Goal: Contribute content: Add original content to the website for others to see

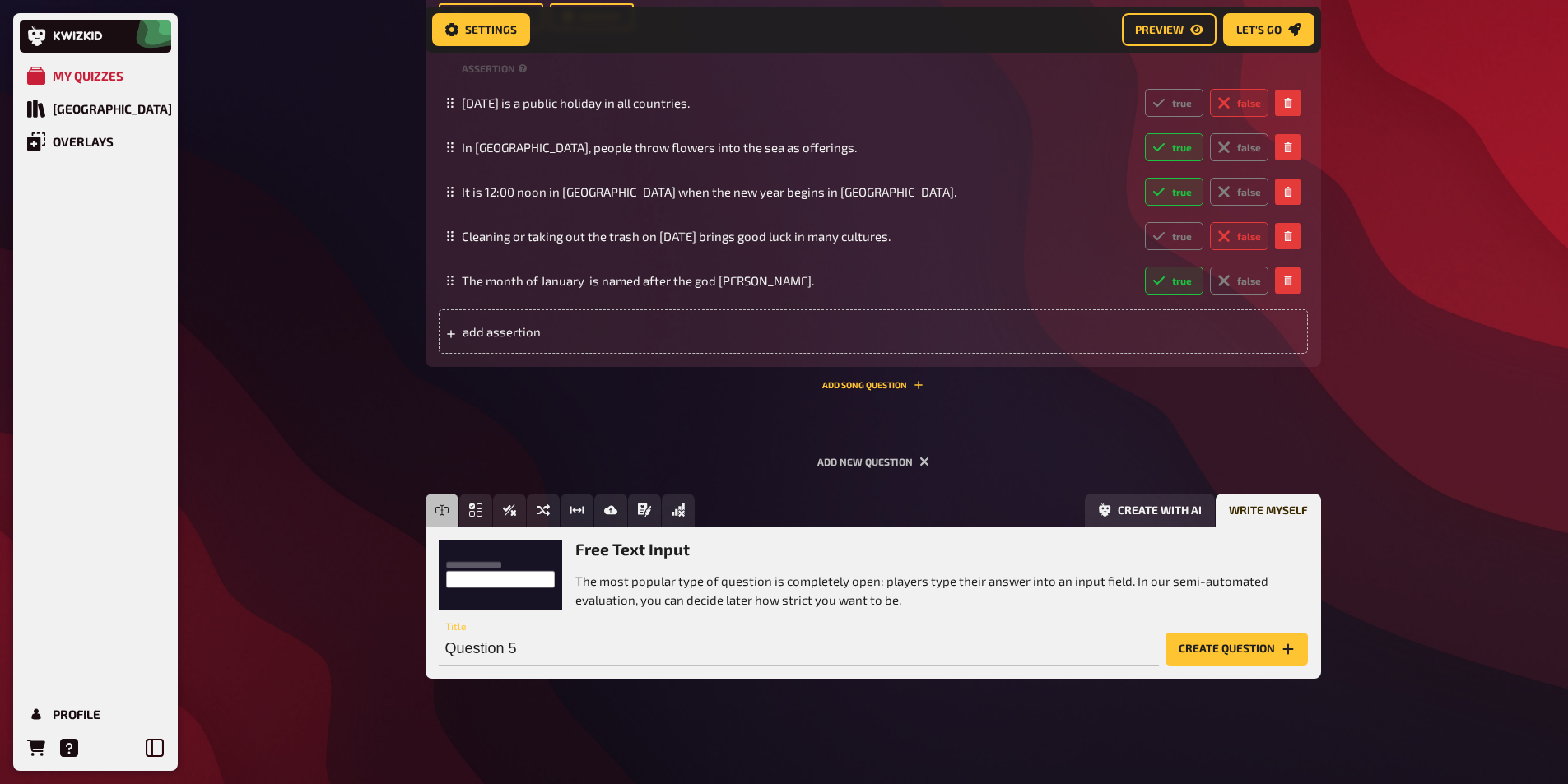
click at [499, 655] on input "Question 5" at bounding box center [799, 649] width 720 height 33
paste input "[DATE], [PERSON_NAME] oder doch Réveillon?"
click at [637, 649] on input "[DATE], [PERSON_NAME] oder doch Réveillon?" at bounding box center [799, 649] width 720 height 33
click at [637, 648] on input "[DATE], [PERSON_NAME] oder doch Réveillon?" at bounding box center [799, 649] width 720 height 33
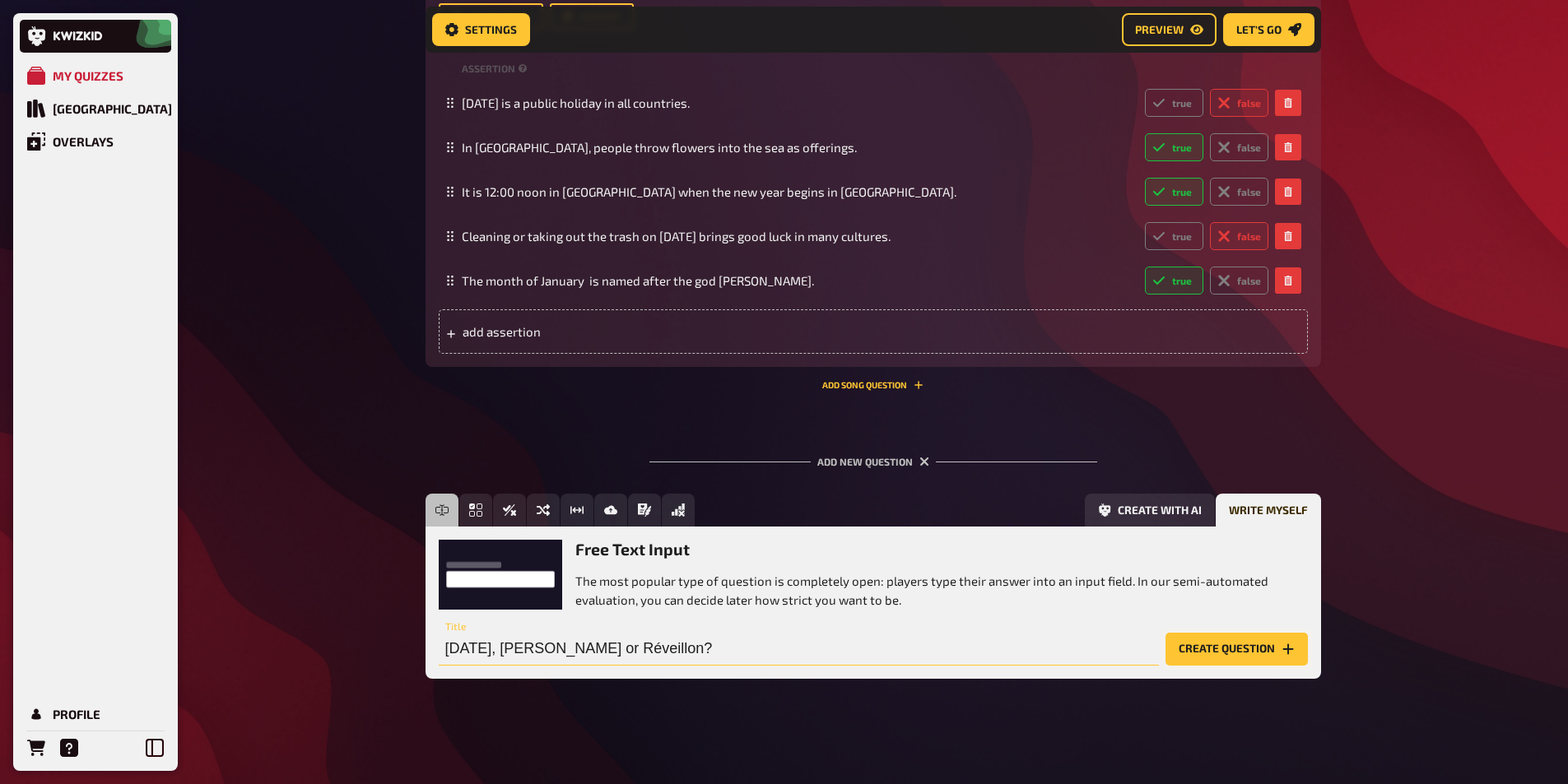
type input "[DATE], [PERSON_NAME] or Réveillon?"
click at [1218, 651] on button "Create question" at bounding box center [1236, 649] width 142 height 33
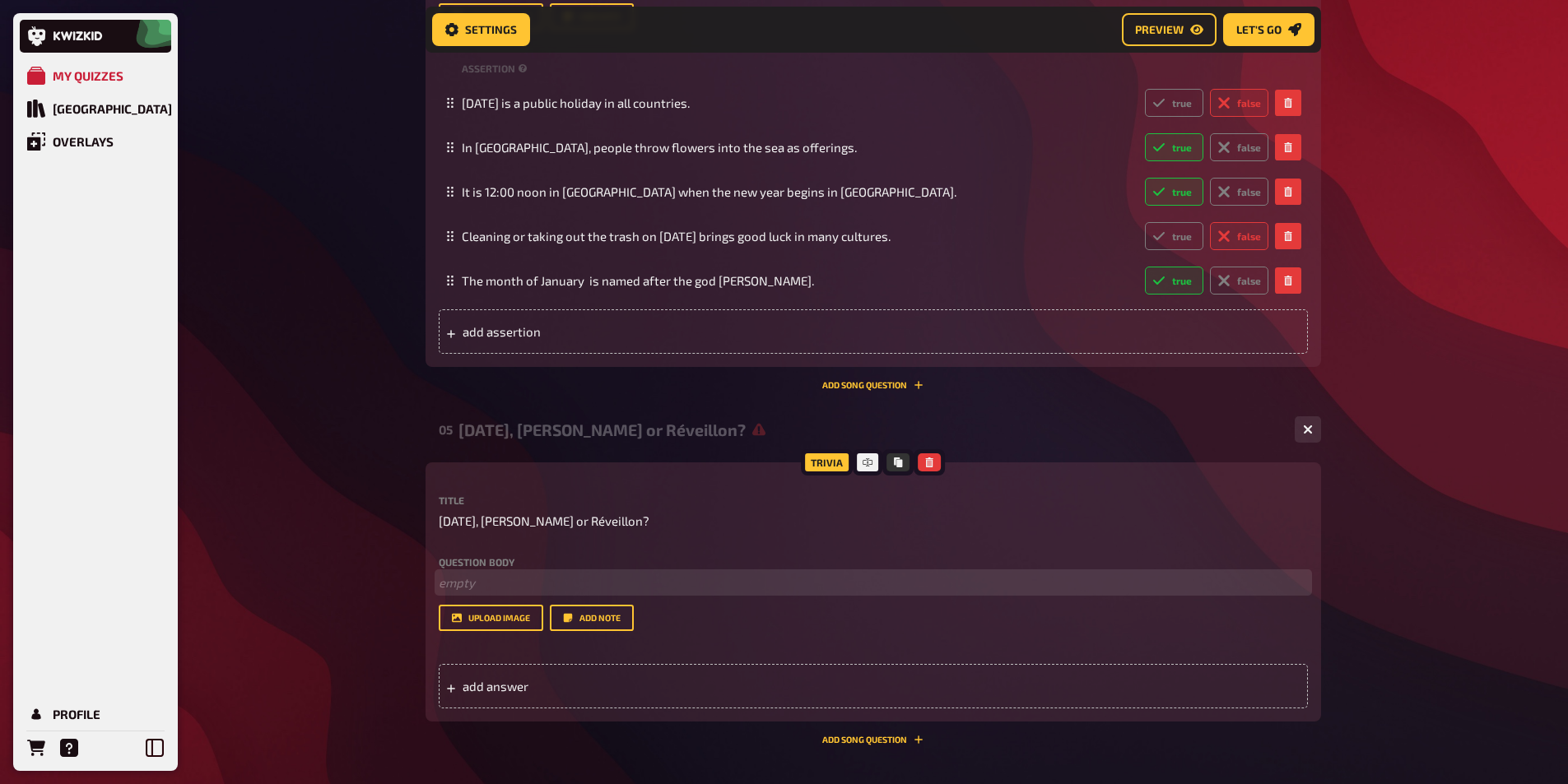
click at [483, 586] on p "﻿ empty" at bounding box center [873, 583] width 869 height 19
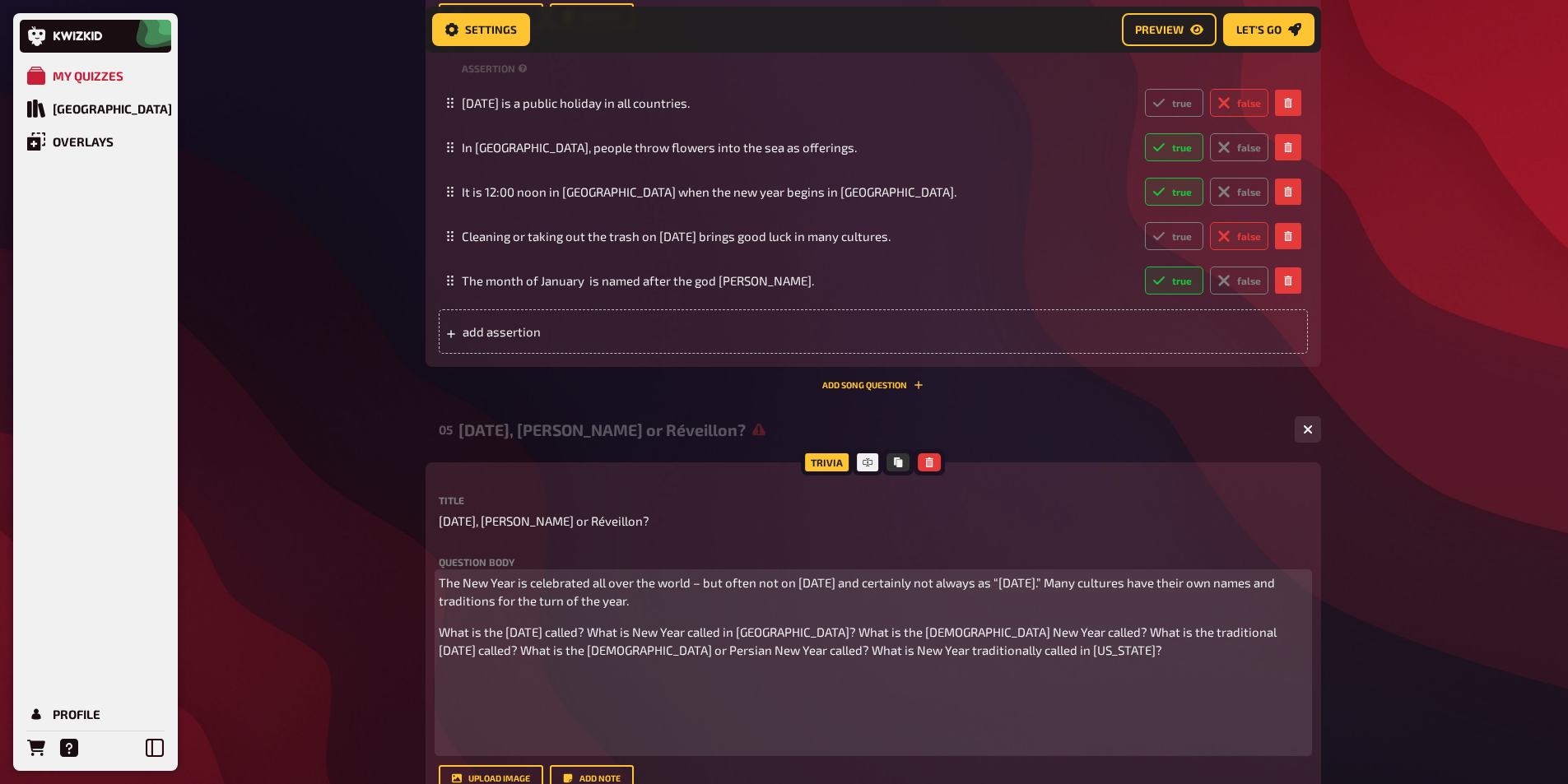
click at [1105, 584] on span "The New Year is celebrated all over the world – but often not on [DATE] and cer…" at bounding box center [858, 592] width 839 height 34
click at [795, 582] on span "The New Year is celebrated all over the world – but often not on [DATE] and cer…" at bounding box center [858, 592] width 839 height 34
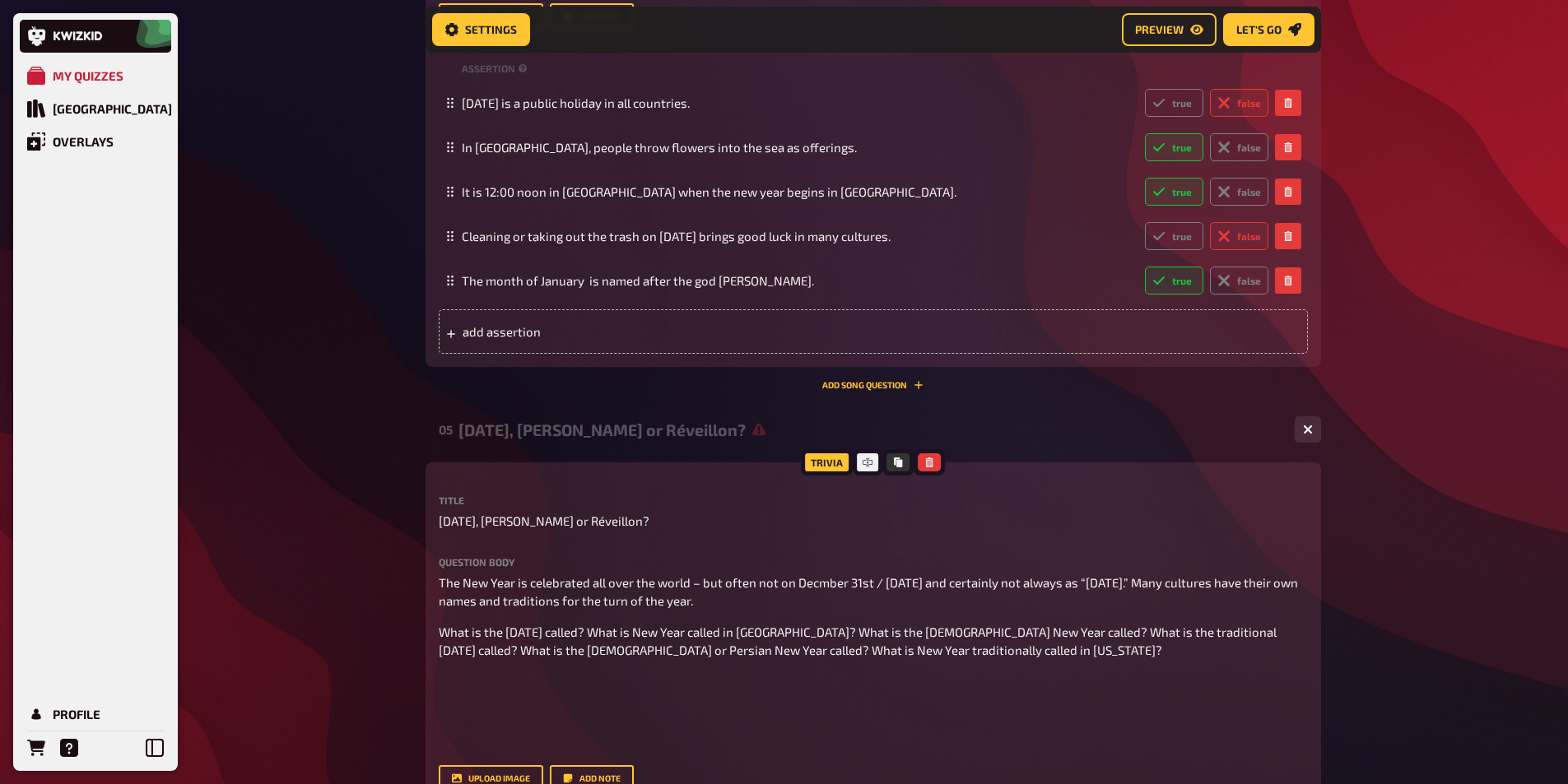
click at [437, 631] on div "Trivia Title [DATE], [PERSON_NAME] or Réveillon? Question body The New Year is …" at bounding box center [873, 672] width 895 height 419
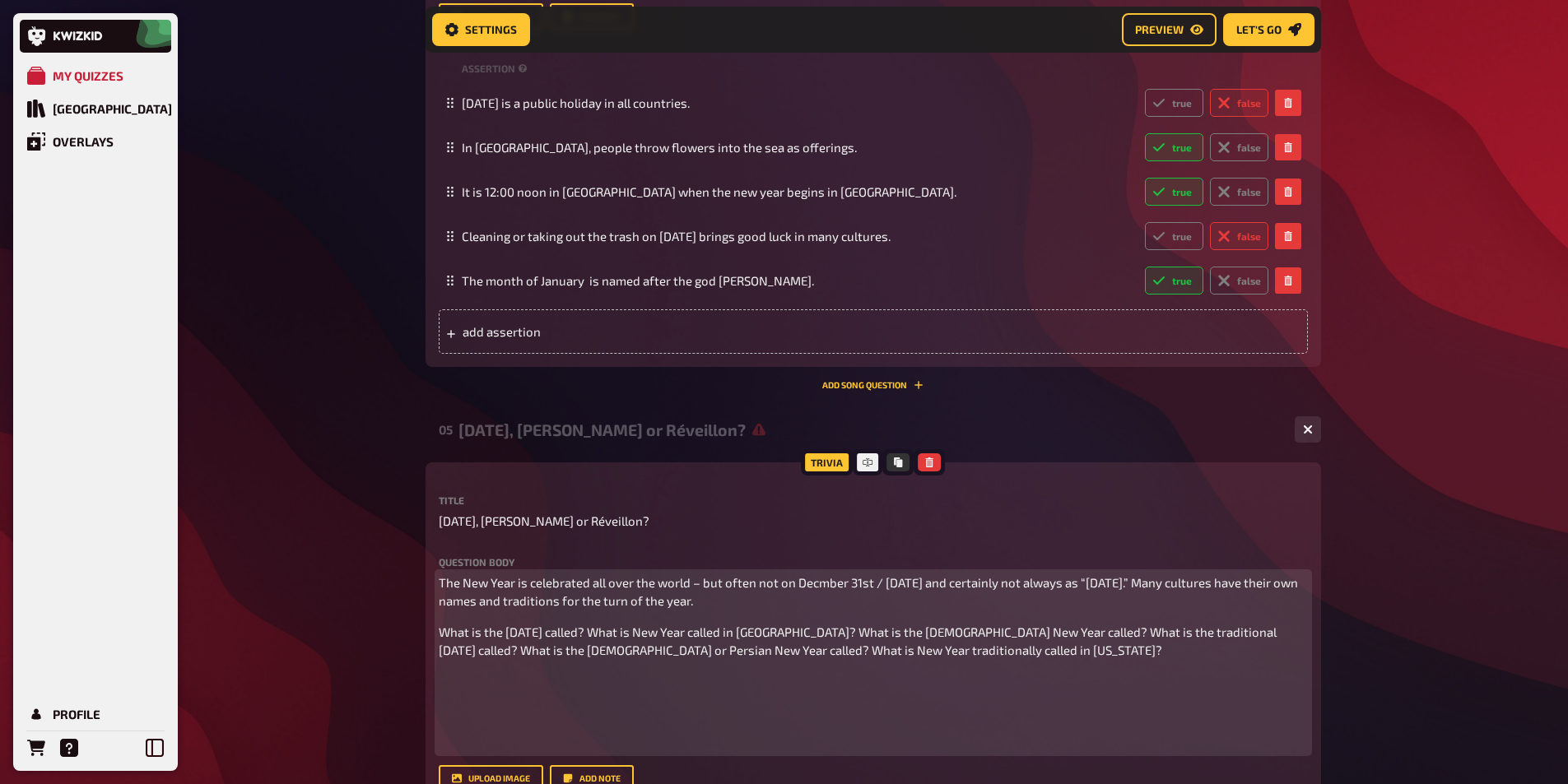
click at [441, 629] on span "What is the [DATE] called? What is New Year called in [GEOGRAPHIC_DATA]? What i…" at bounding box center [859, 642] width 841 height 34
click at [667, 625] on span "What is the [DATE] called? What is New Year called in [GEOGRAPHIC_DATA]? What i…" at bounding box center [878, 635] width 841 height 34
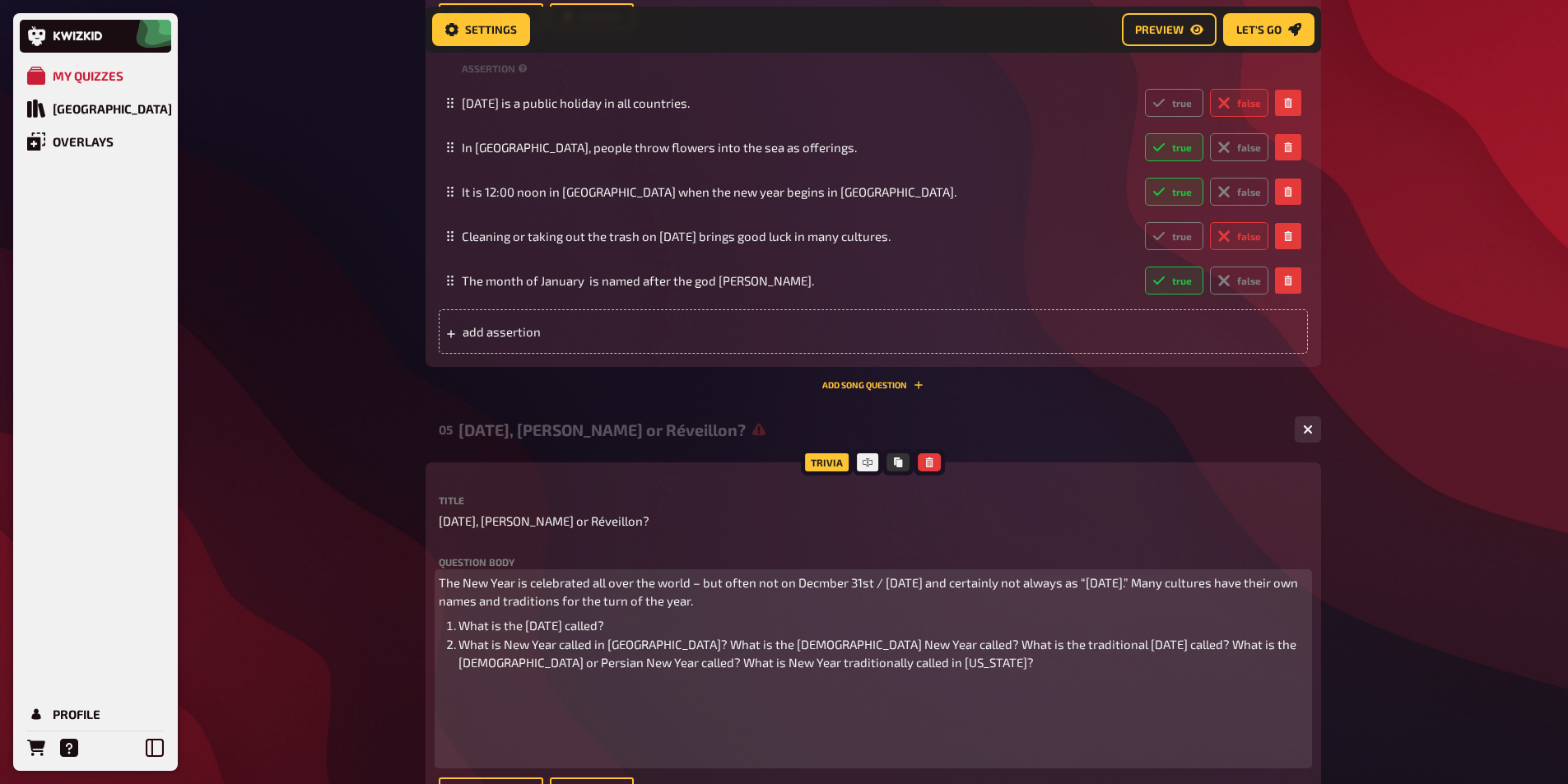
click at [667, 645] on span "What is New Year called in [GEOGRAPHIC_DATA]? What is the [DEMOGRAPHIC_DATA] Ne…" at bounding box center [878, 654] width 841 height 34
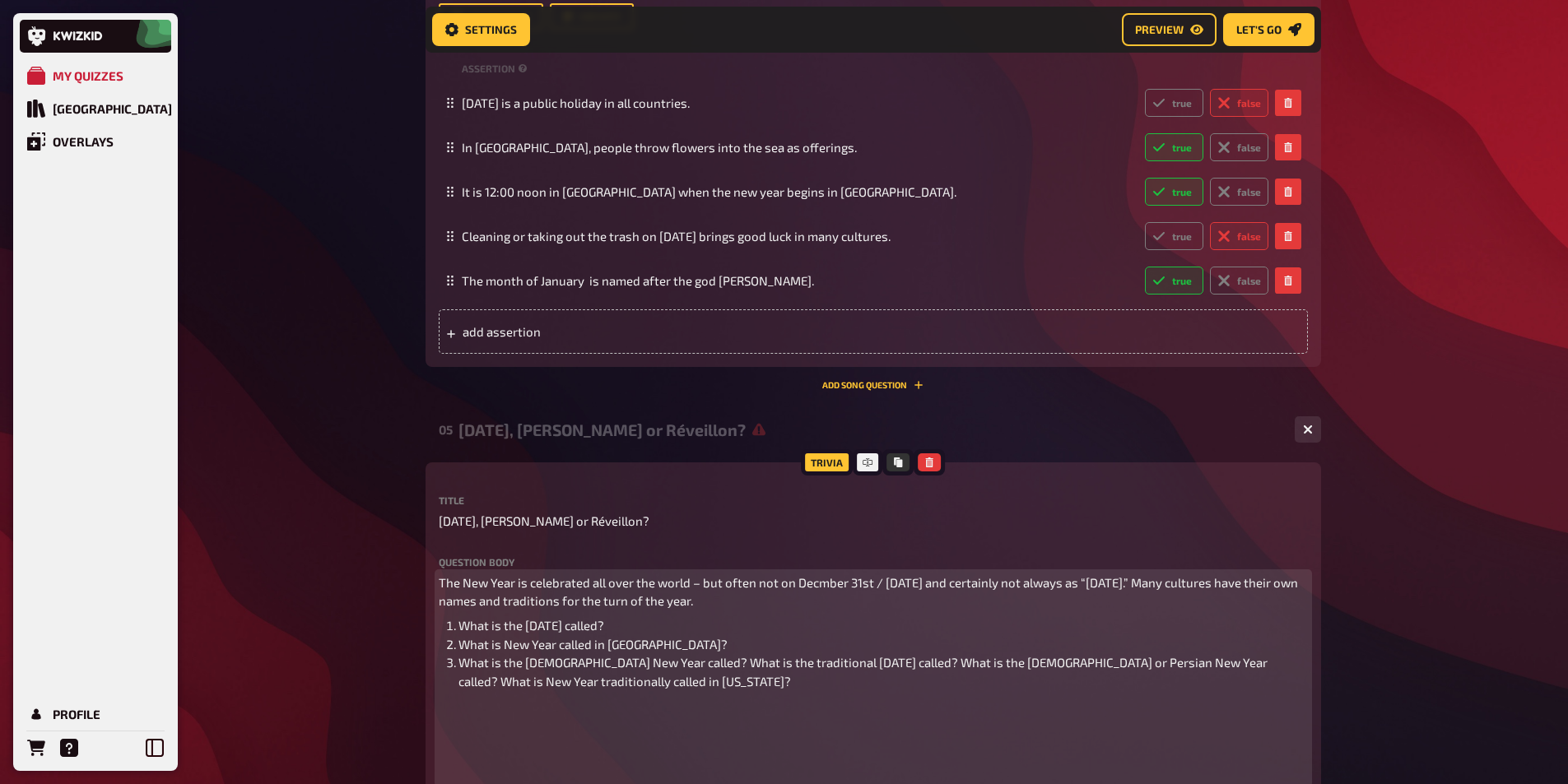
click at [663, 664] on span "What is the [DEMOGRAPHIC_DATA] New Year called? What is the traditional [DATE] …" at bounding box center [863, 672] width 811 height 34
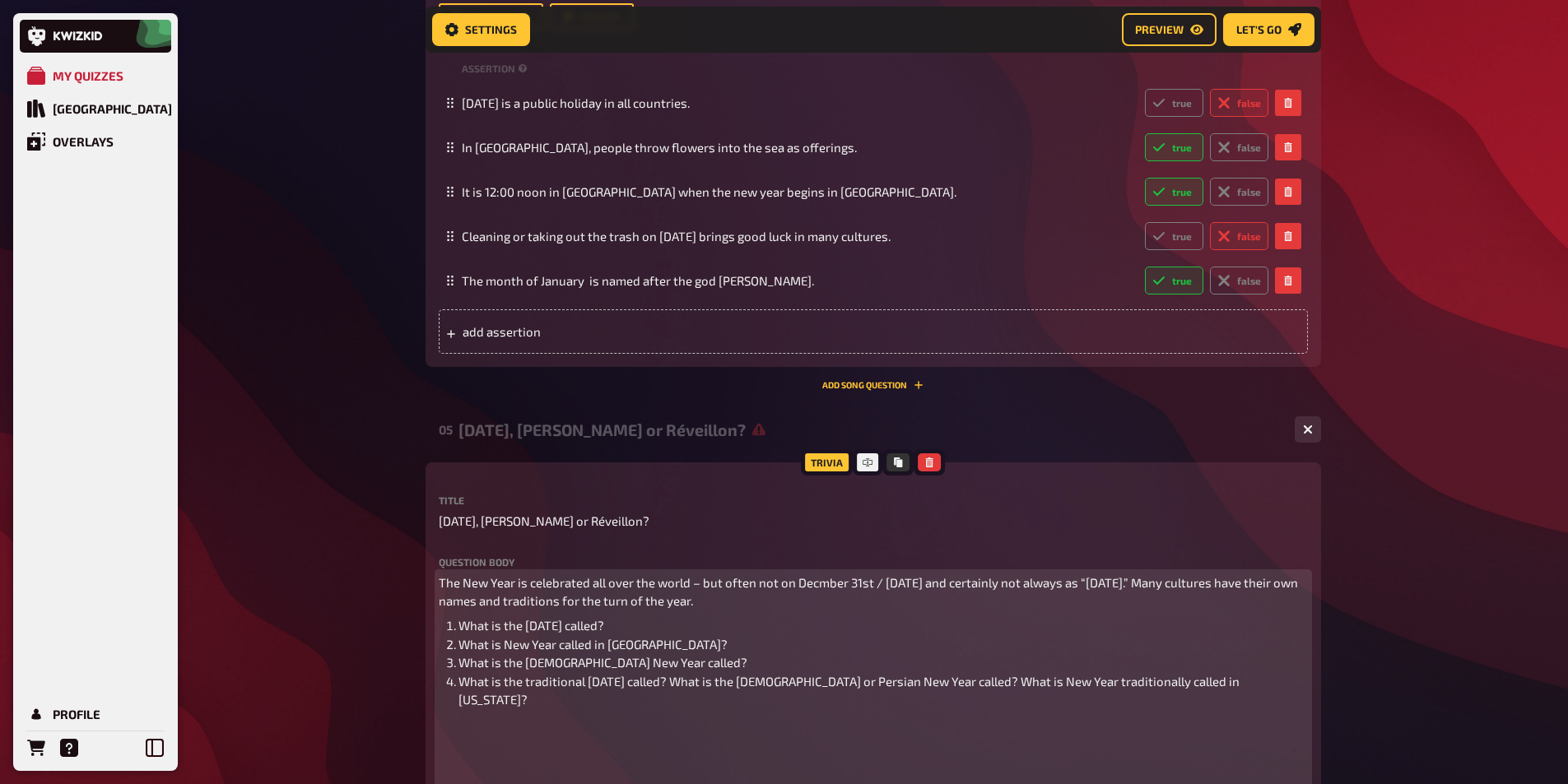
click at [736, 682] on span "What is the traditional [DATE] called? What is the [DEMOGRAPHIC_DATA] or Persia…" at bounding box center [849, 690] width 783 height 34
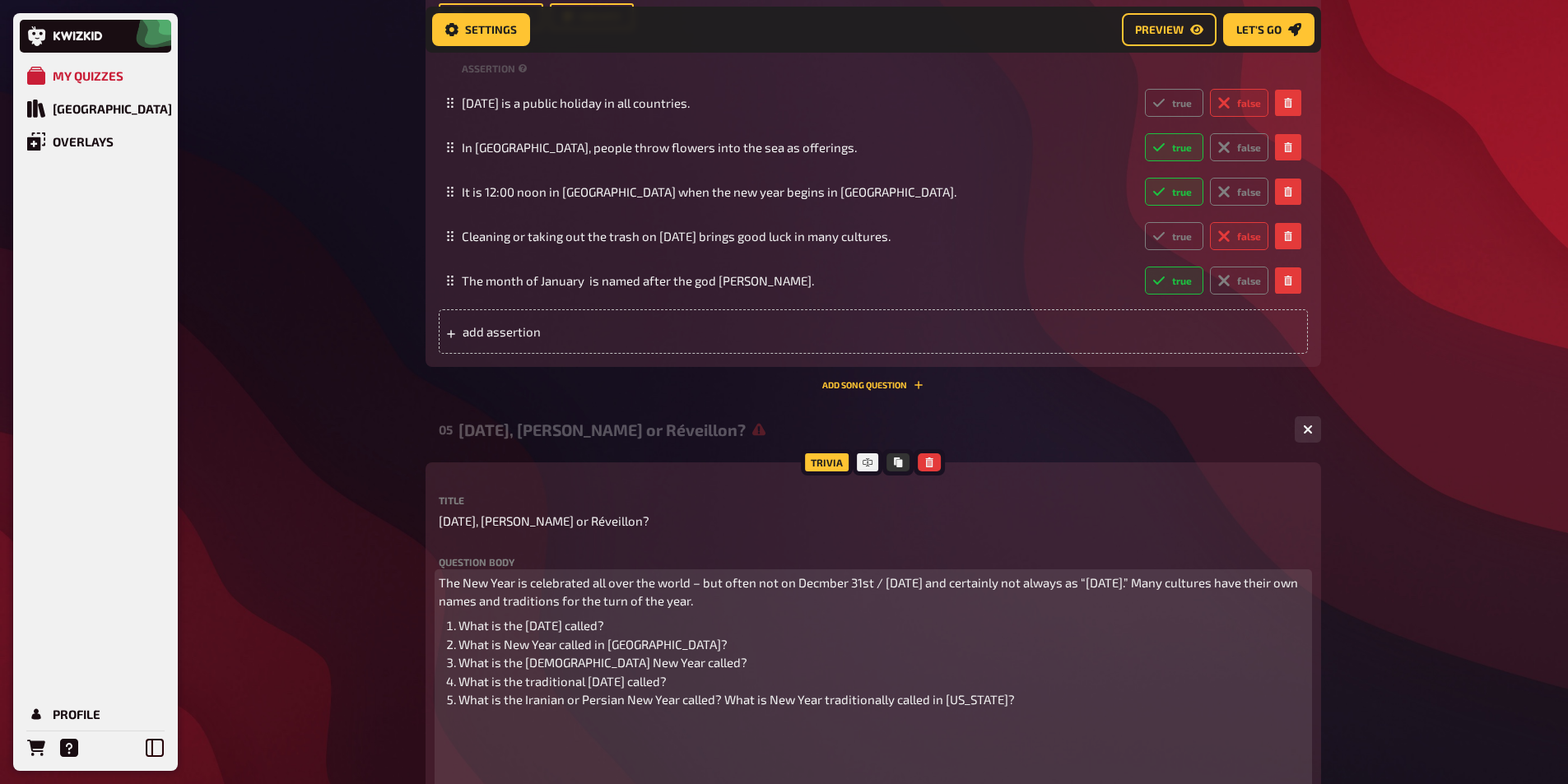
click at [723, 696] on span "What is the Iranian or Persian New Year called? What is New Year traditionally …" at bounding box center [736, 699] width 556 height 15
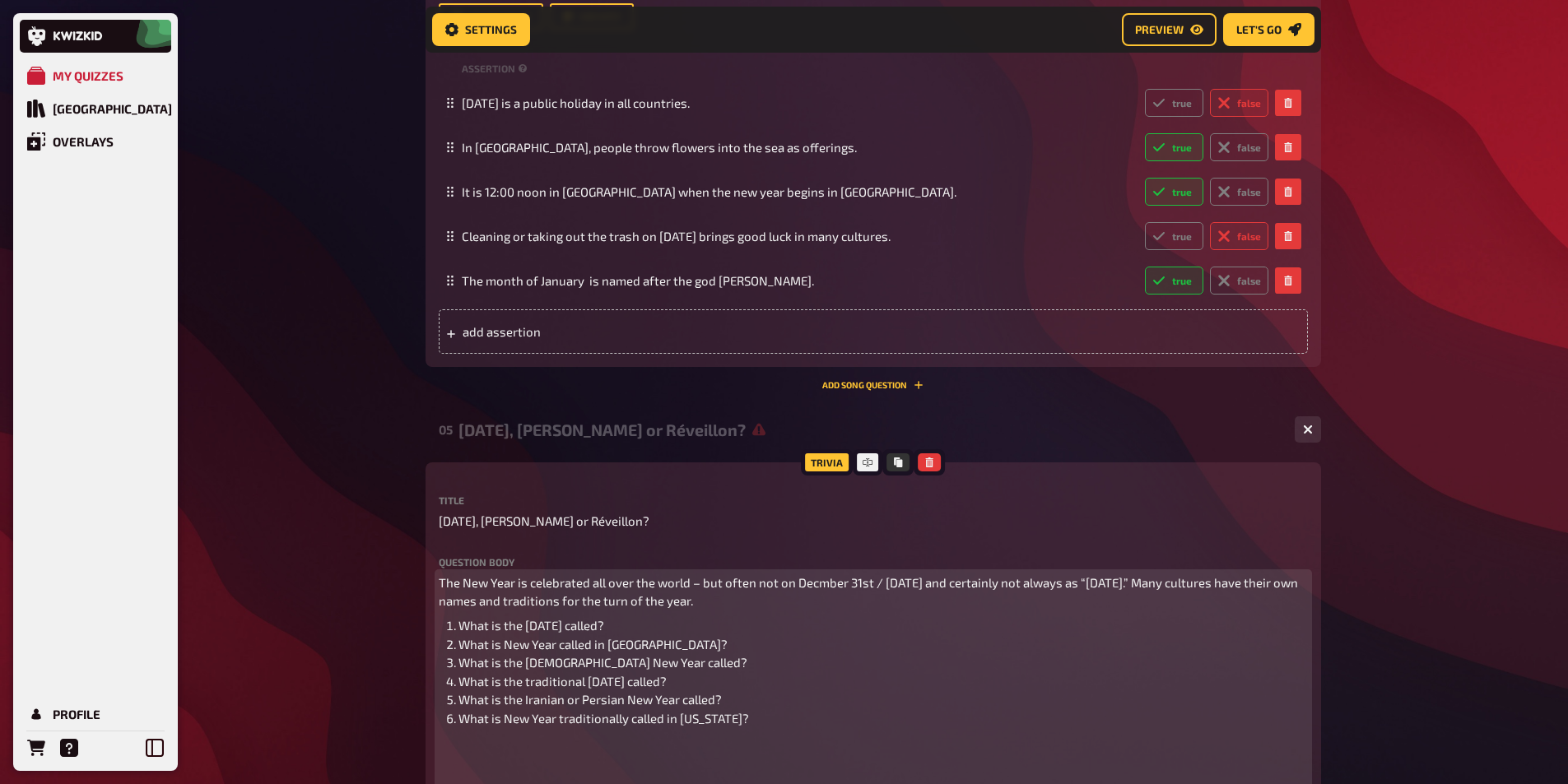
click at [752, 715] on li "What is New Year traditionally called in [US_STATE]?" at bounding box center [883, 719] width 849 height 19
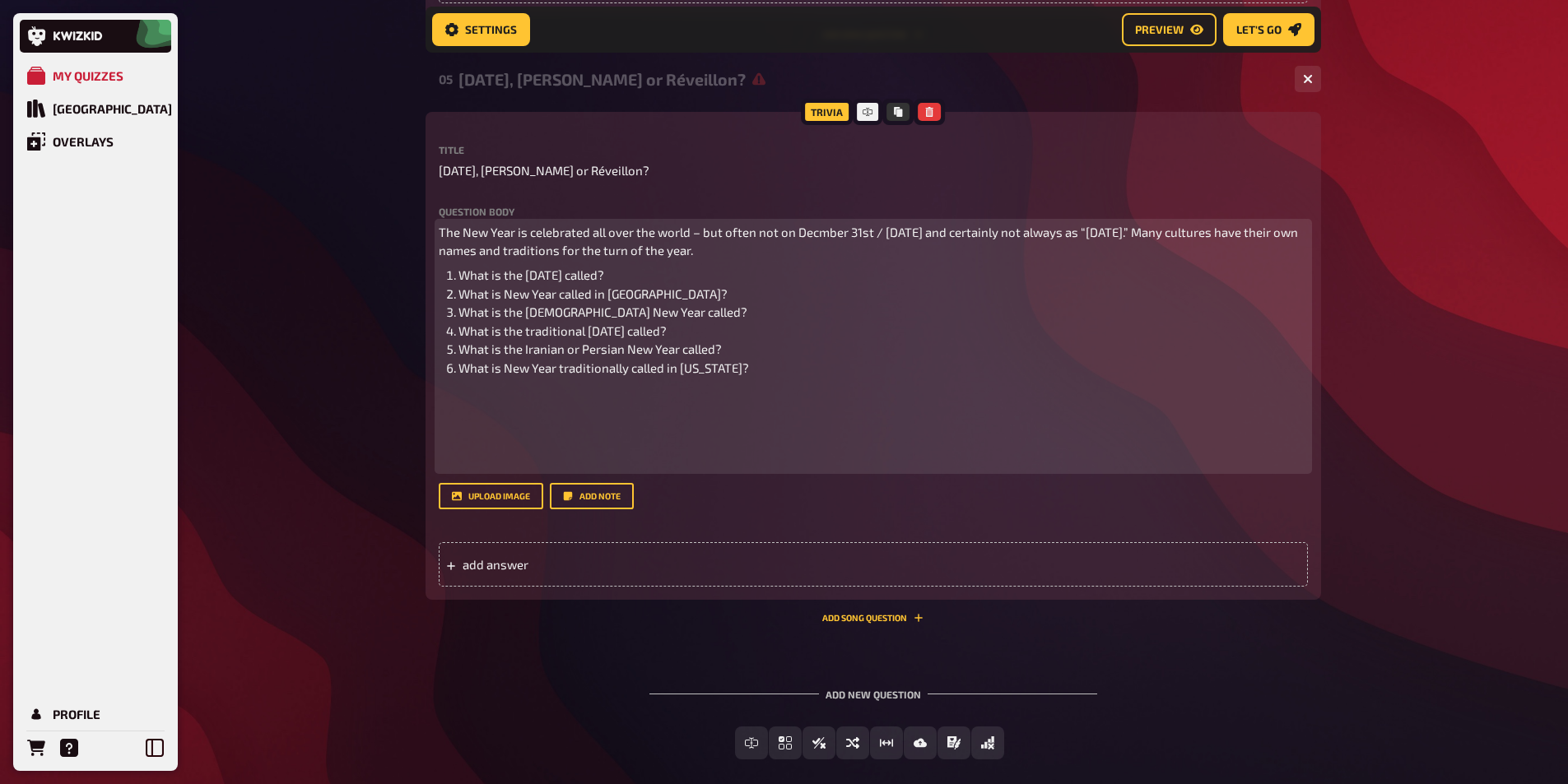
scroll to position [2618, 0]
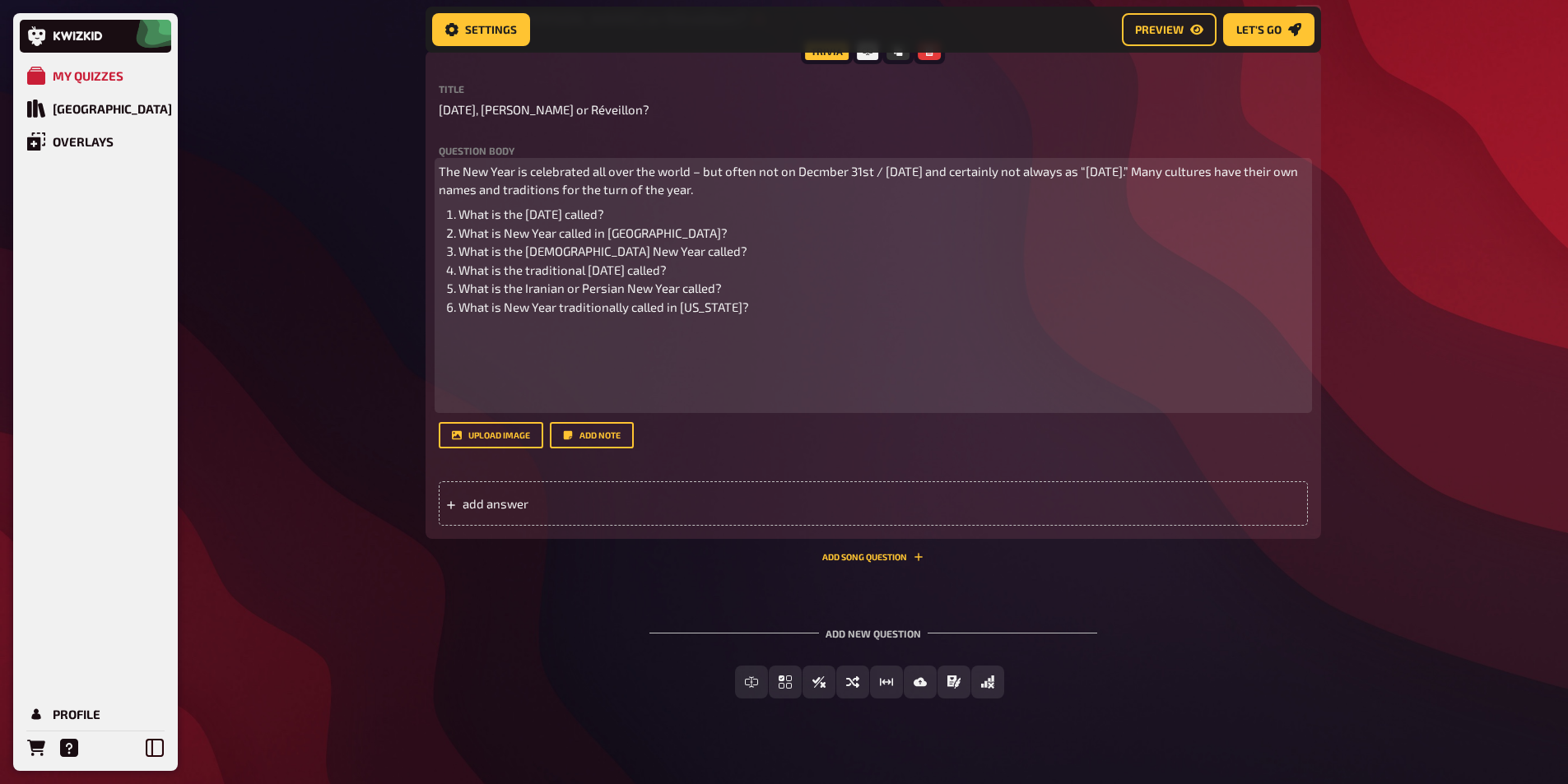
click at [471, 400] on p "﻿" at bounding box center [873, 399] width 869 height 19
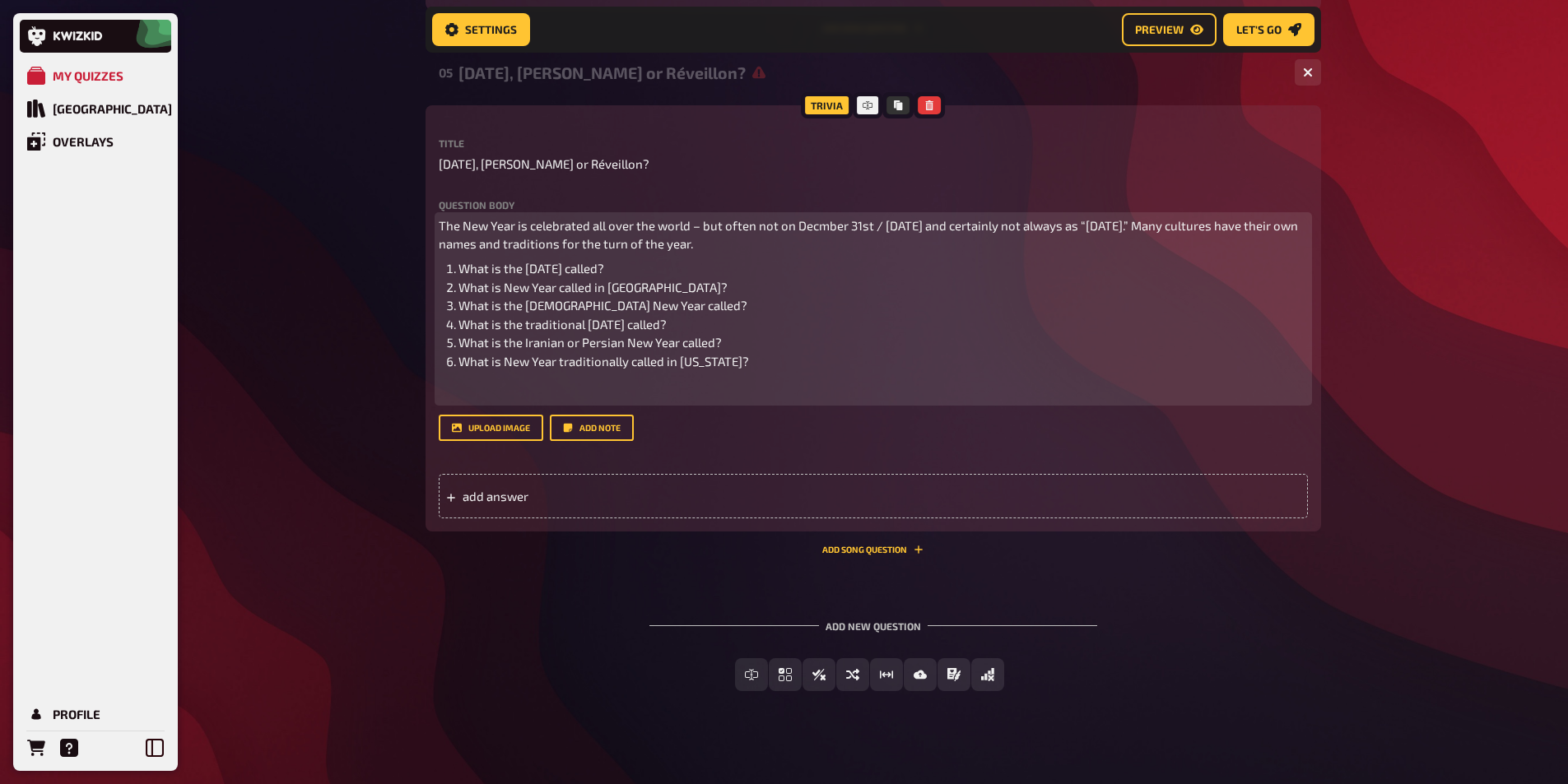
scroll to position [2576, 0]
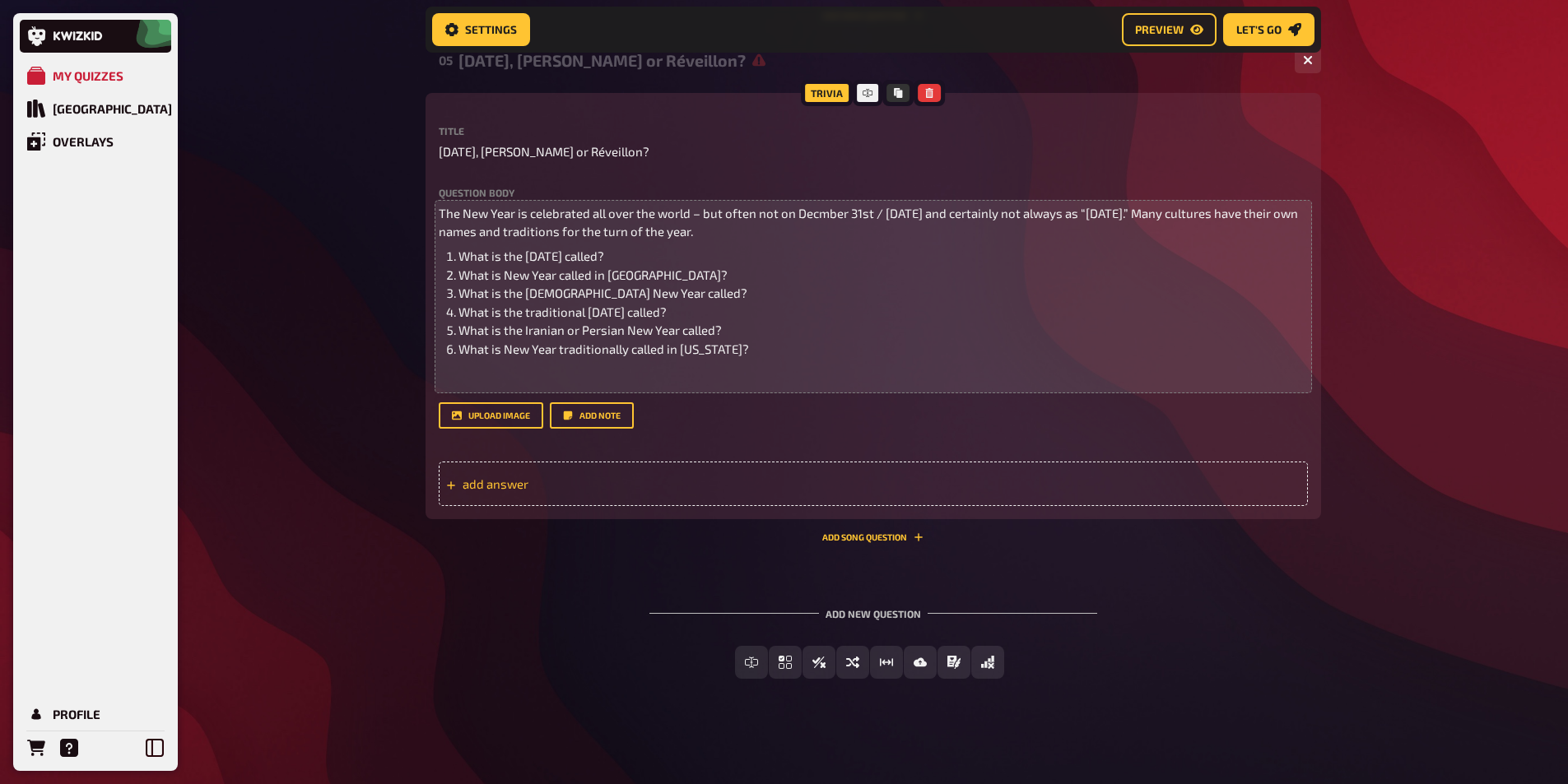
click at [637, 468] on div "add answer" at bounding box center [873, 484] width 869 height 44
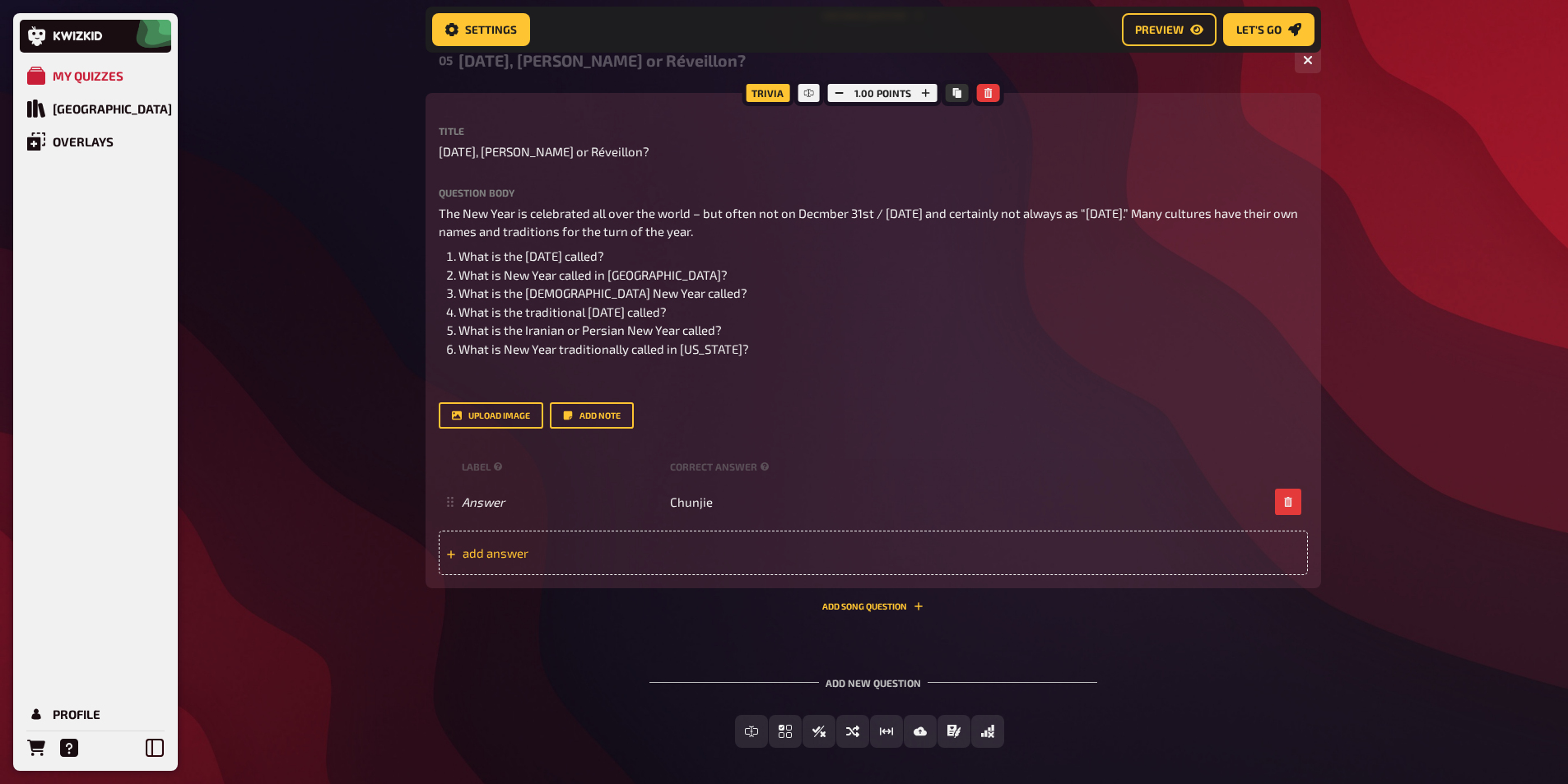
click at [687, 548] on span "add answer" at bounding box center [591, 553] width 256 height 15
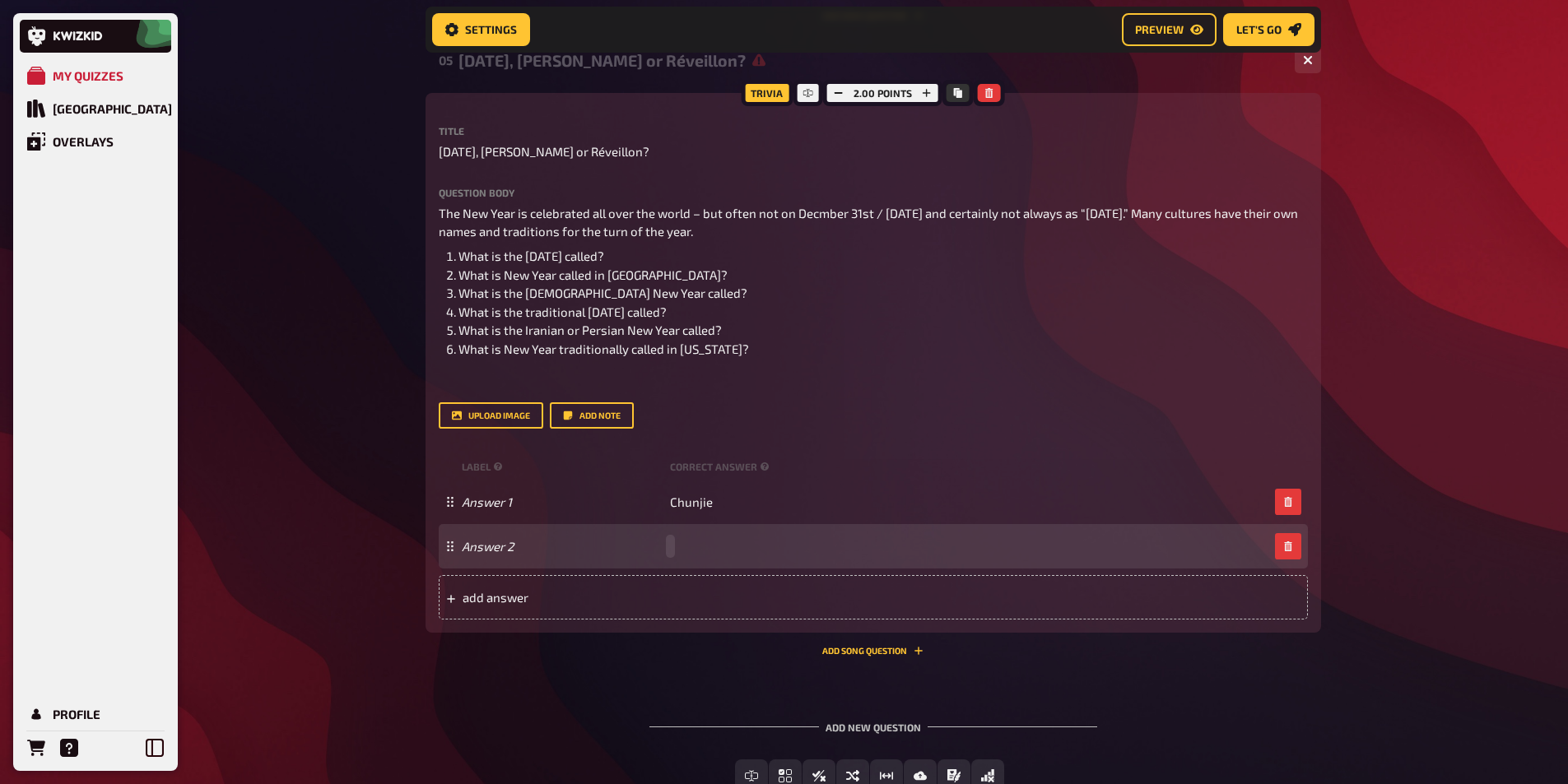
paste span
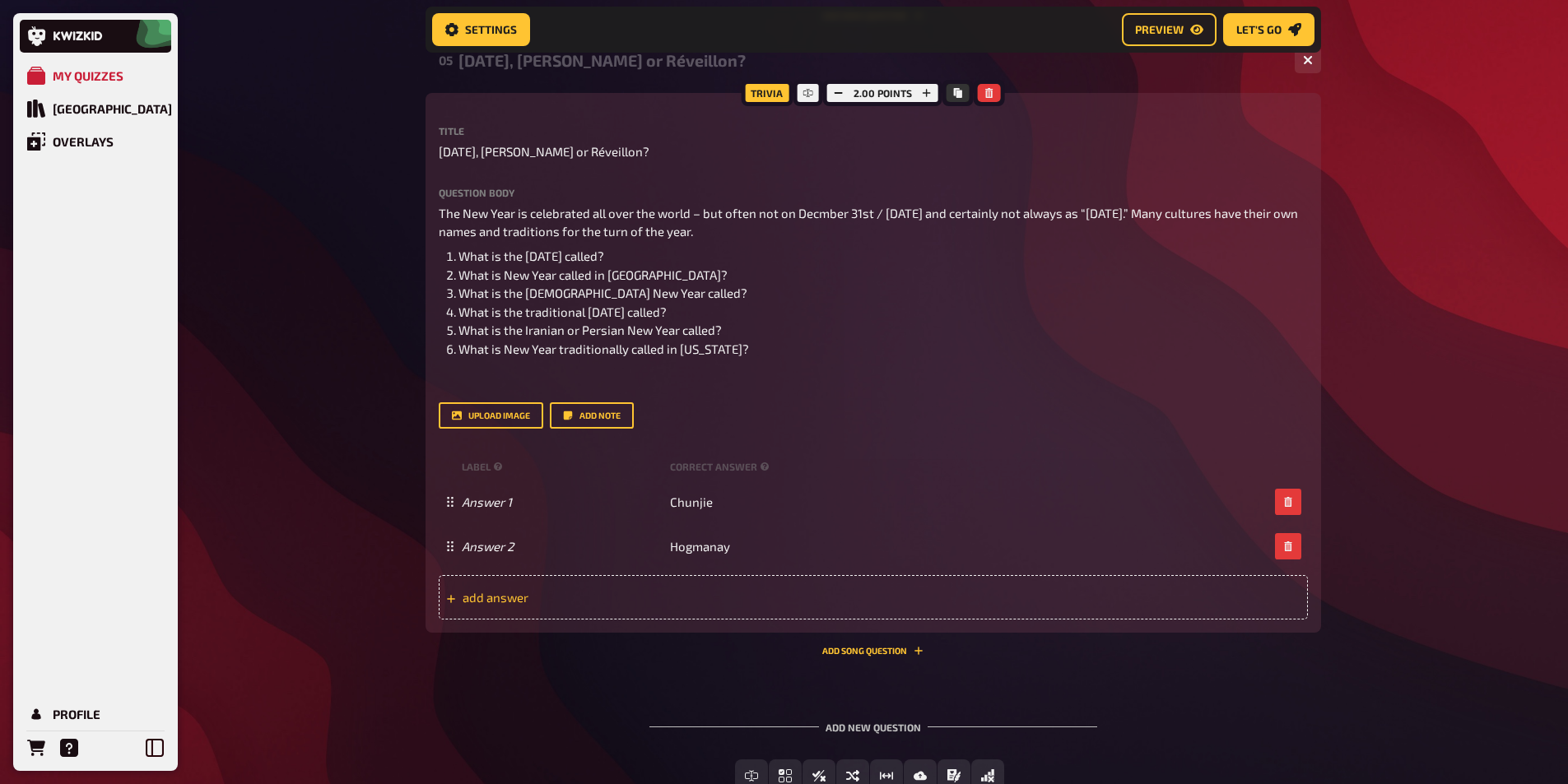
click at [697, 602] on span "add answer" at bounding box center [591, 597] width 256 height 15
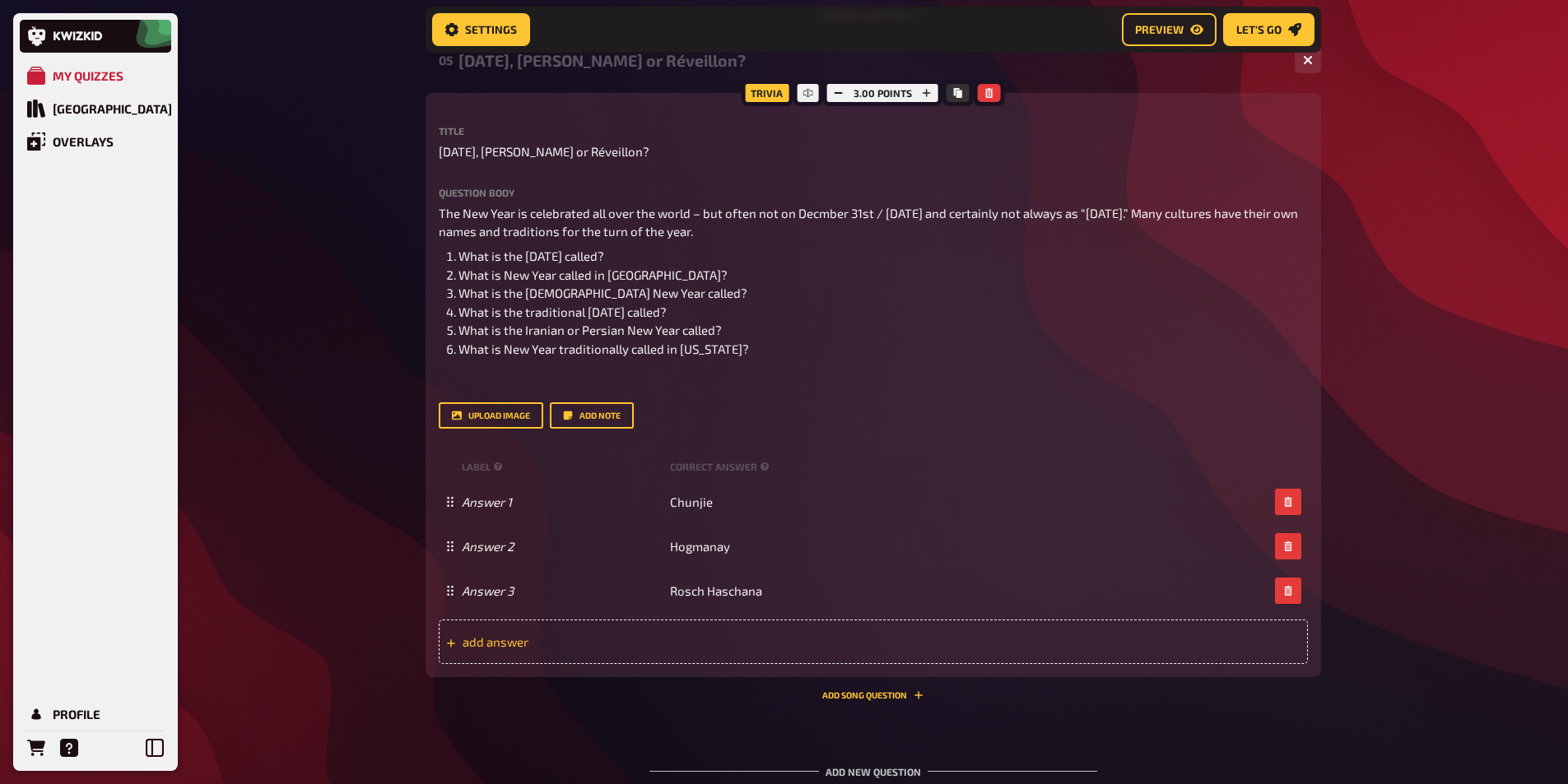
click at [717, 637] on span "add answer" at bounding box center [591, 642] width 256 height 15
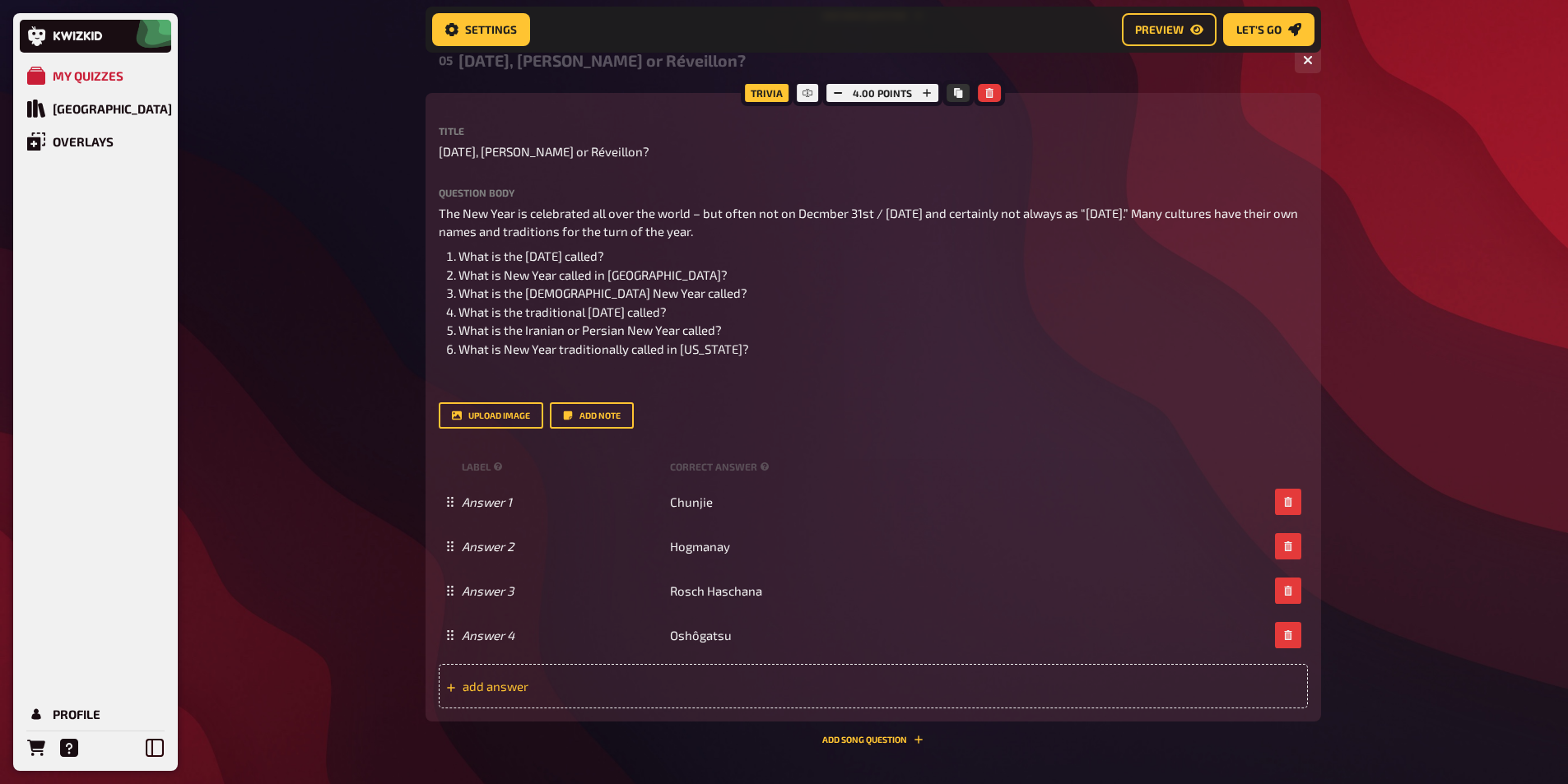
click at [693, 685] on span "add answer" at bounding box center [591, 686] width 256 height 15
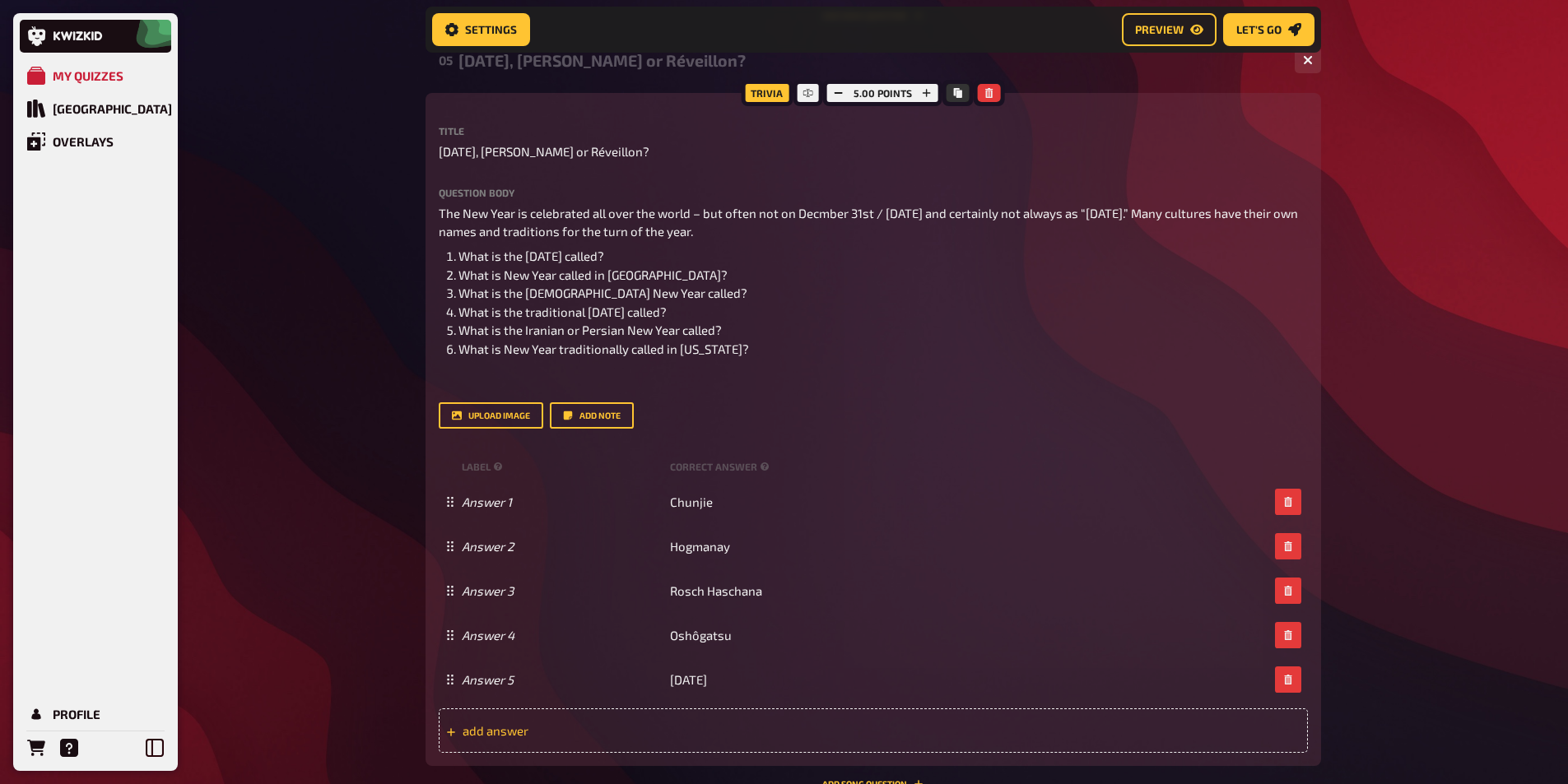
click at [701, 723] on span "add answer" at bounding box center [591, 730] width 256 height 15
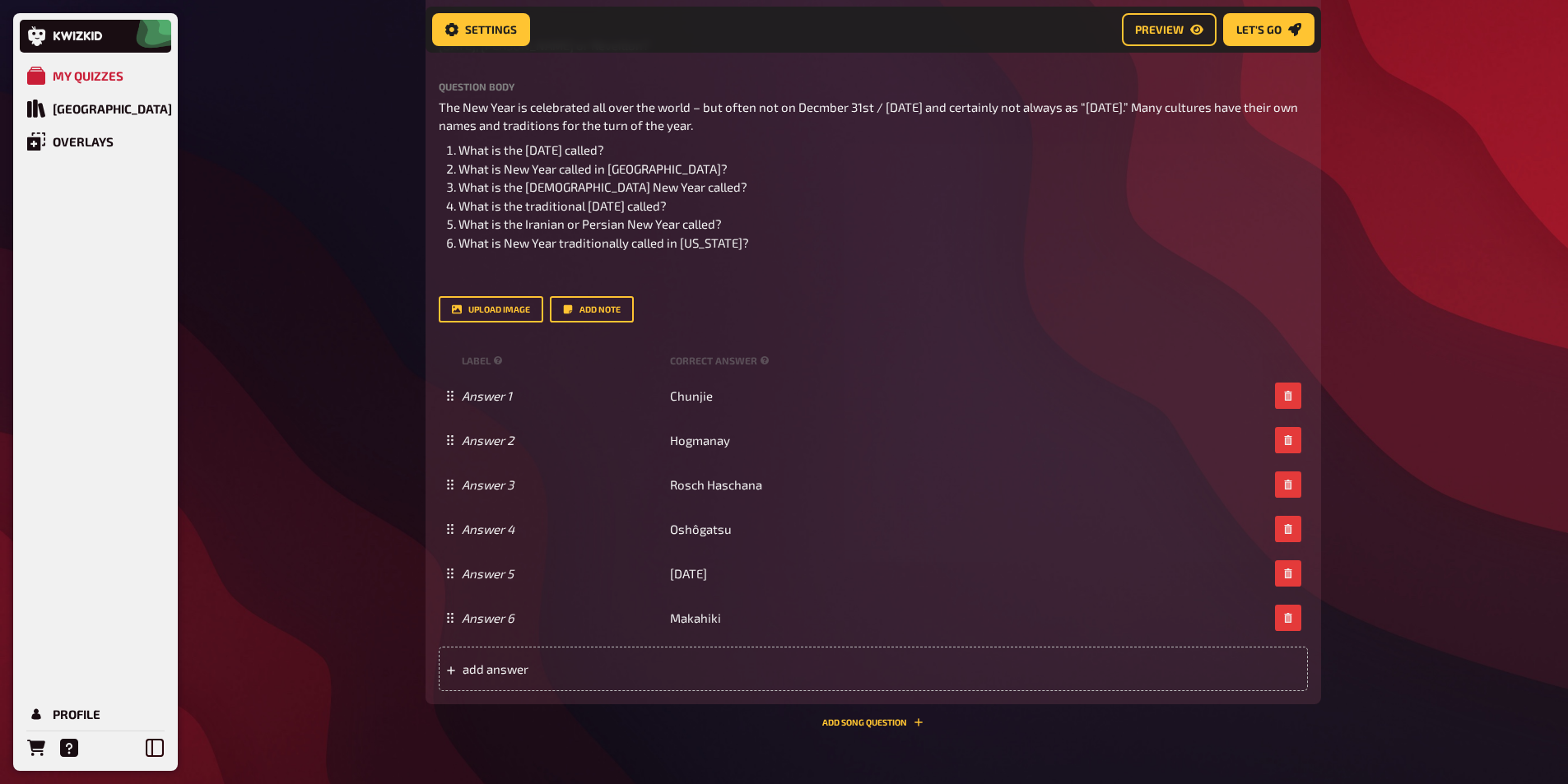
scroll to position [2868, 0]
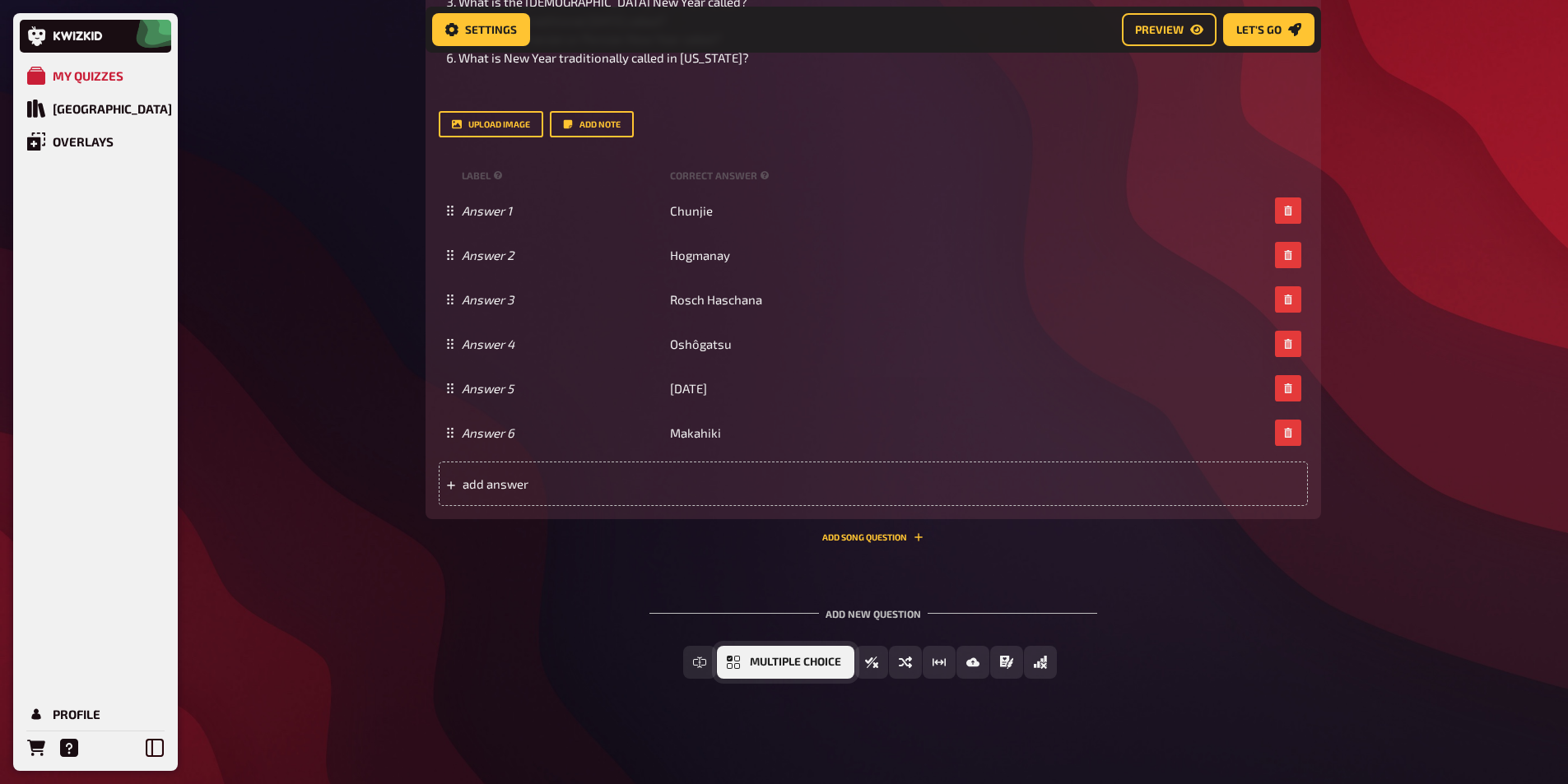
click at [817, 660] on span "Multiple Choice" at bounding box center [795, 662] width 91 height 11
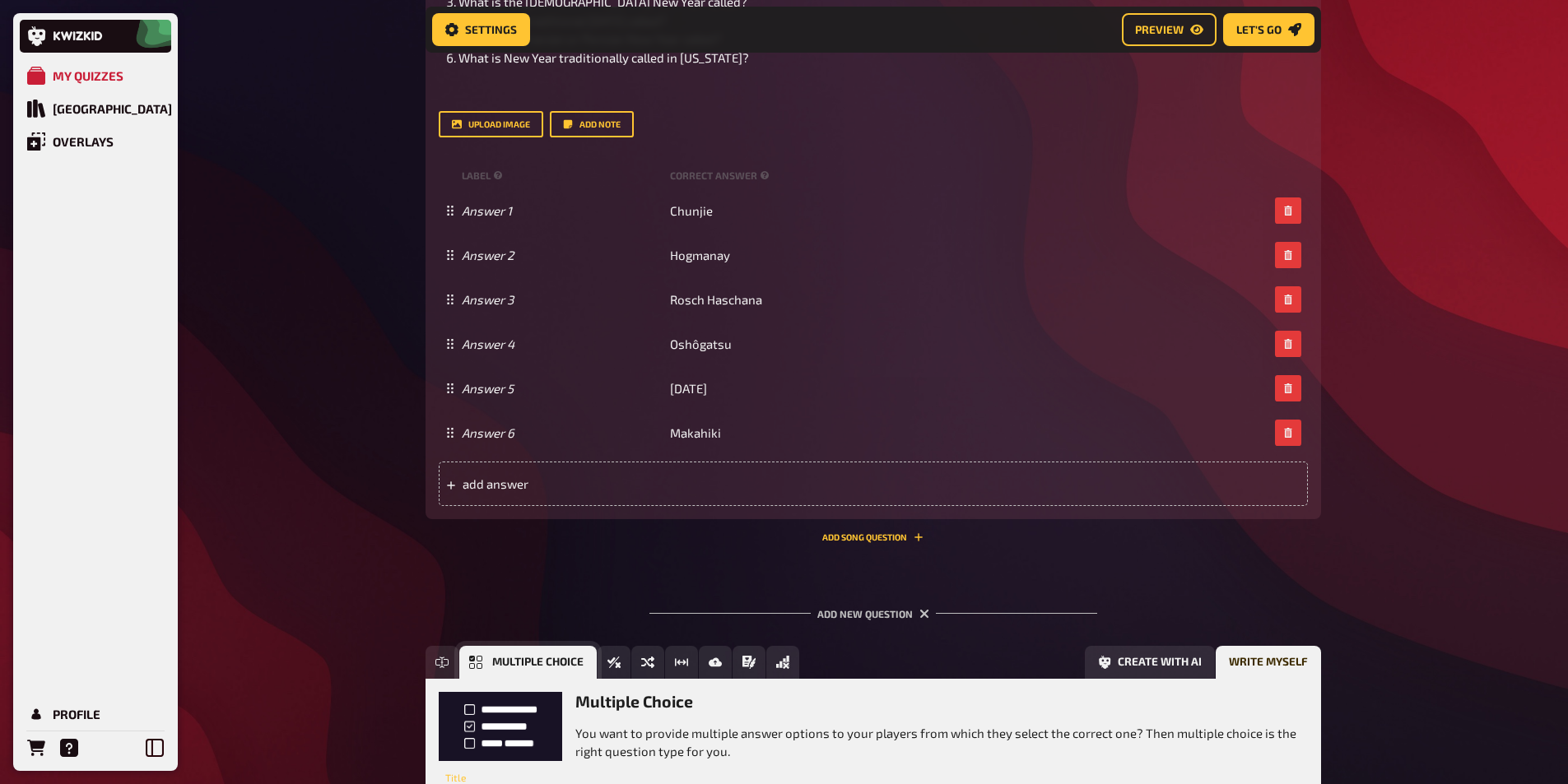
scroll to position [3019, 0]
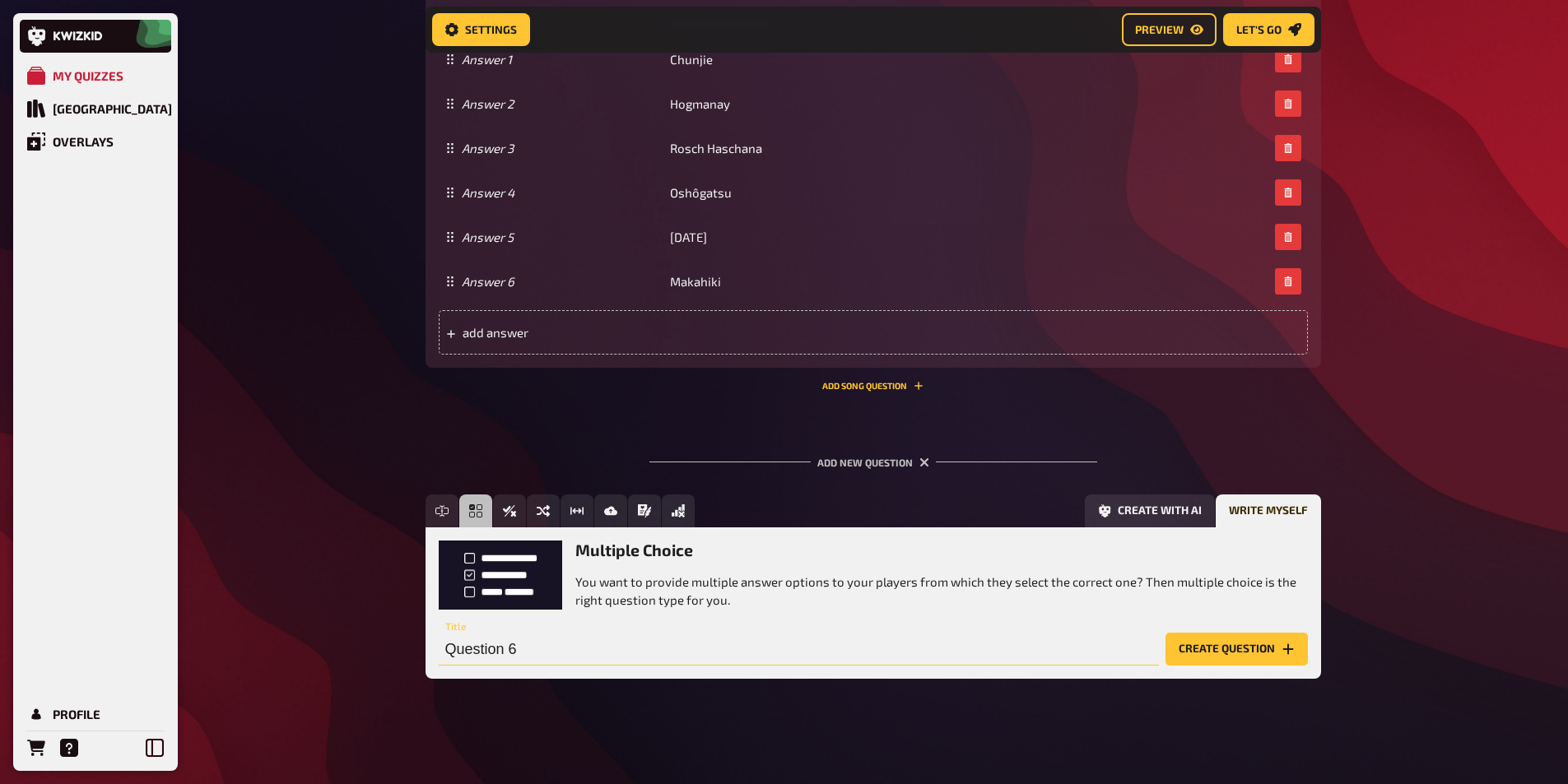
click at [533, 642] on input "Question 6" at bounding box center [799, 649] width 720 height 33
paste input "namesake"
click at [453, 647] on input "namesake" at bounding box center [799, 649] width 720 height 33
type input "Namesake"
click at [1225, 656] on button "Create question" at bounding box center [1236, 649] width 142 height 33
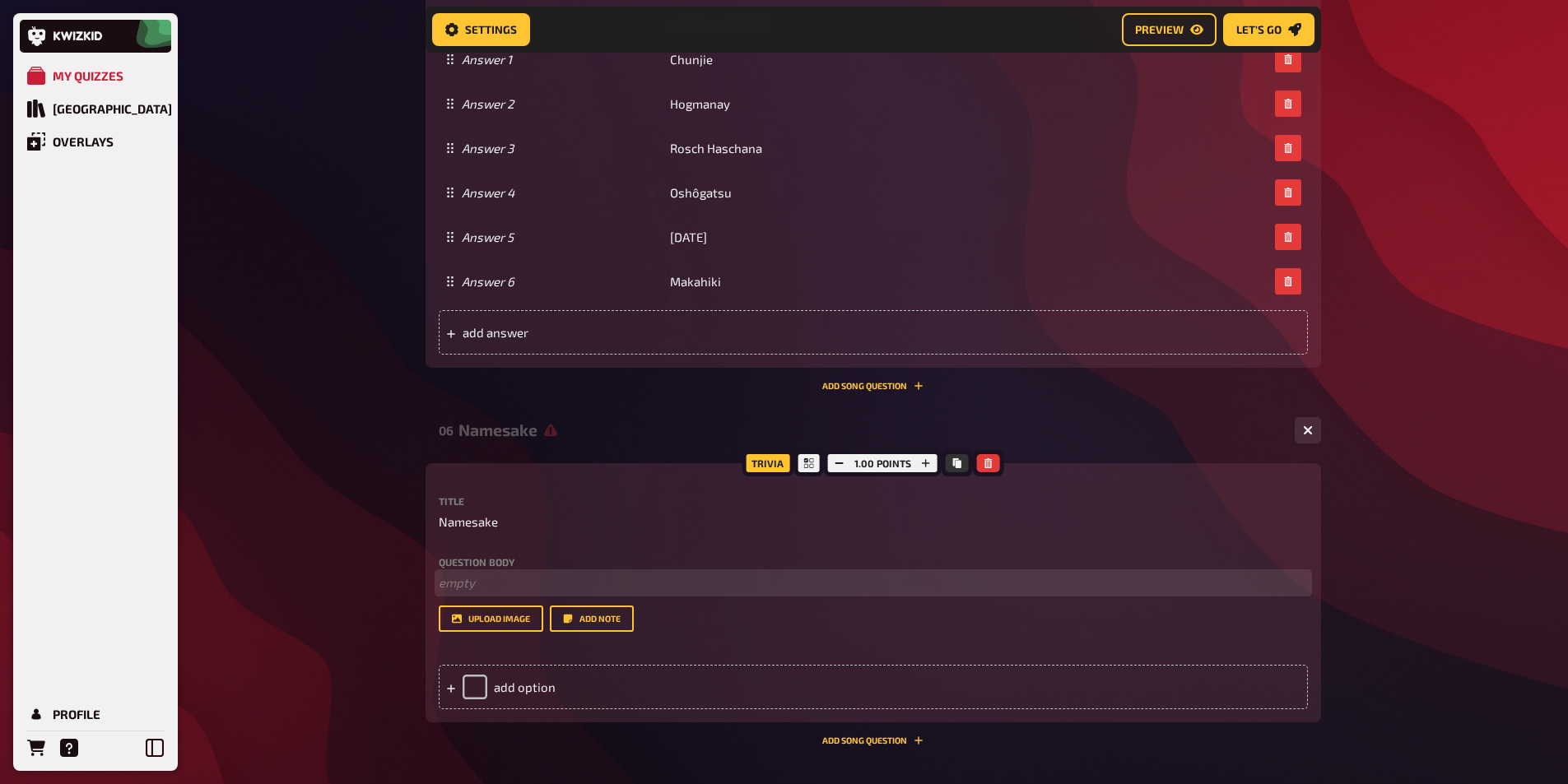
click at [464, 578] on p "﻿ empty" at bounding box center [873, 583] width 869 height 19
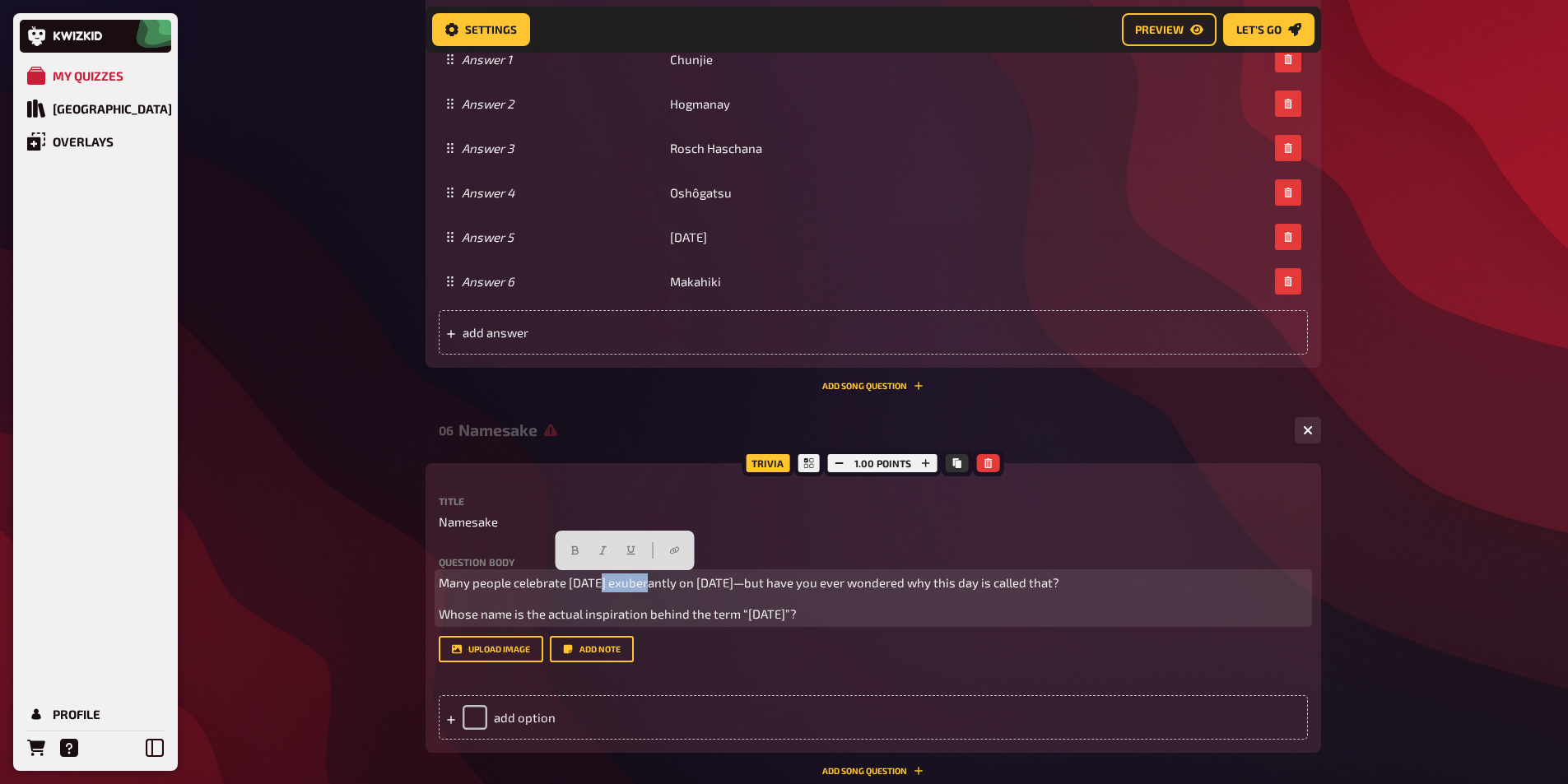
drag, startPoint x: 649, startPoint y: 584, endPoint x: 602, endPoint y: 582, distance: 47.0
click at [602, 582] on span "Many people celebrate [DATE] exuberantly on [DATE]—but have you ever wondered w…" at bounding box center [749, 583] width 621 height 15
drag, startPoint x: 652, startPoint y: 584, endPoint x: 607, endPoint y: 581, distance: 45.1
click at [607, 581] on span "Many people celebrate [DATE] exuberantly on [DATE]—but have you ever wondered w…" at bounding box center [749, 583] width 621 height 15
click at [606, 579] on span "Many people celebrate [DATE] exuberantly on [DATE]—but have you ever wondered w…" at bounding box center [749, 583] width 621 height 15
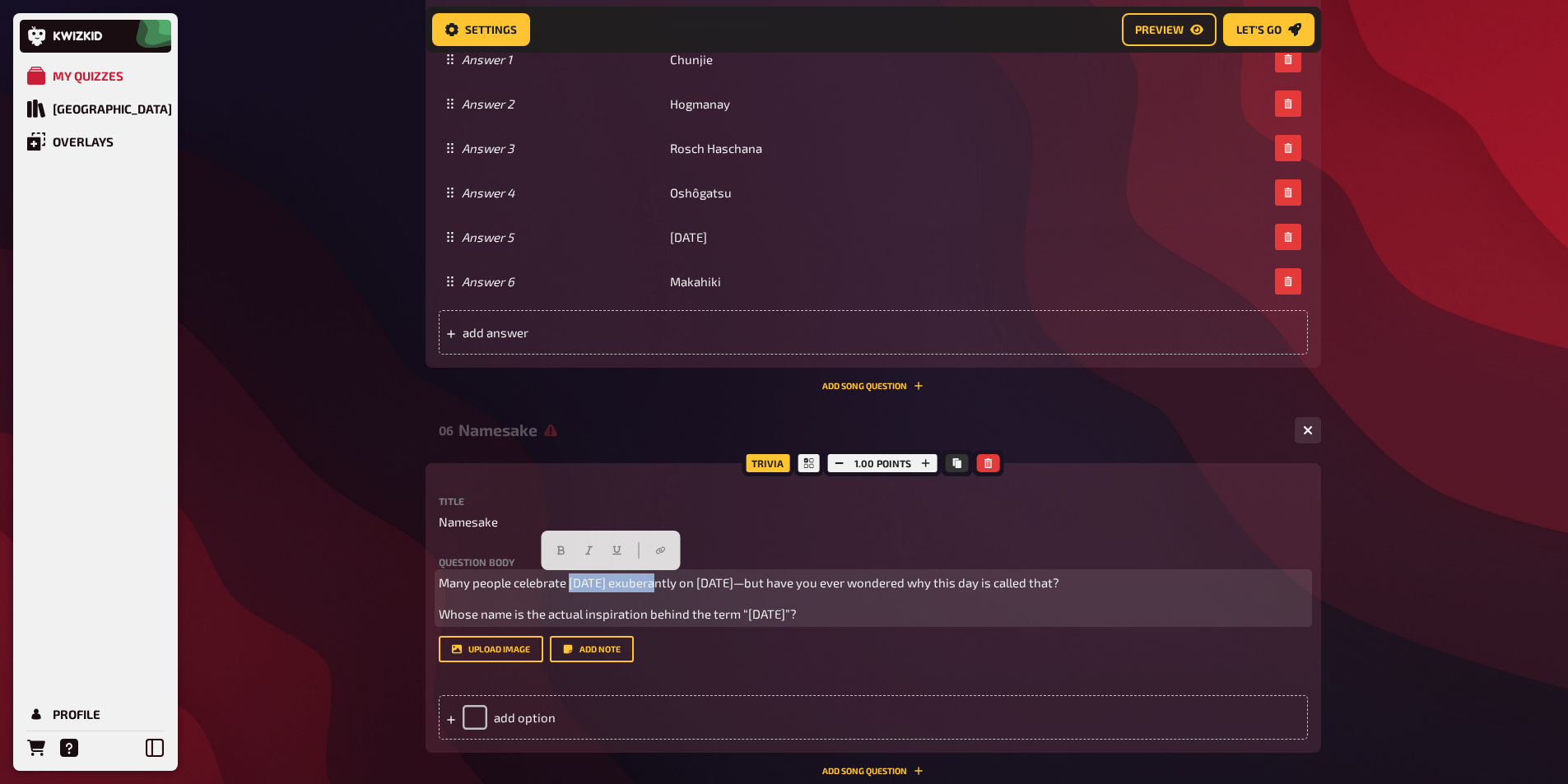
drag, startPoint x: 570, startPoint y: 584, endPoint x: 650, endPoint y: 586, distance: 80.0
click at [650, 586] on span "Many people celebrate [DATE] exuberantly on [DATE]—but have you ever wondered w…" at bounding box center [749, 583] width 621 height 15
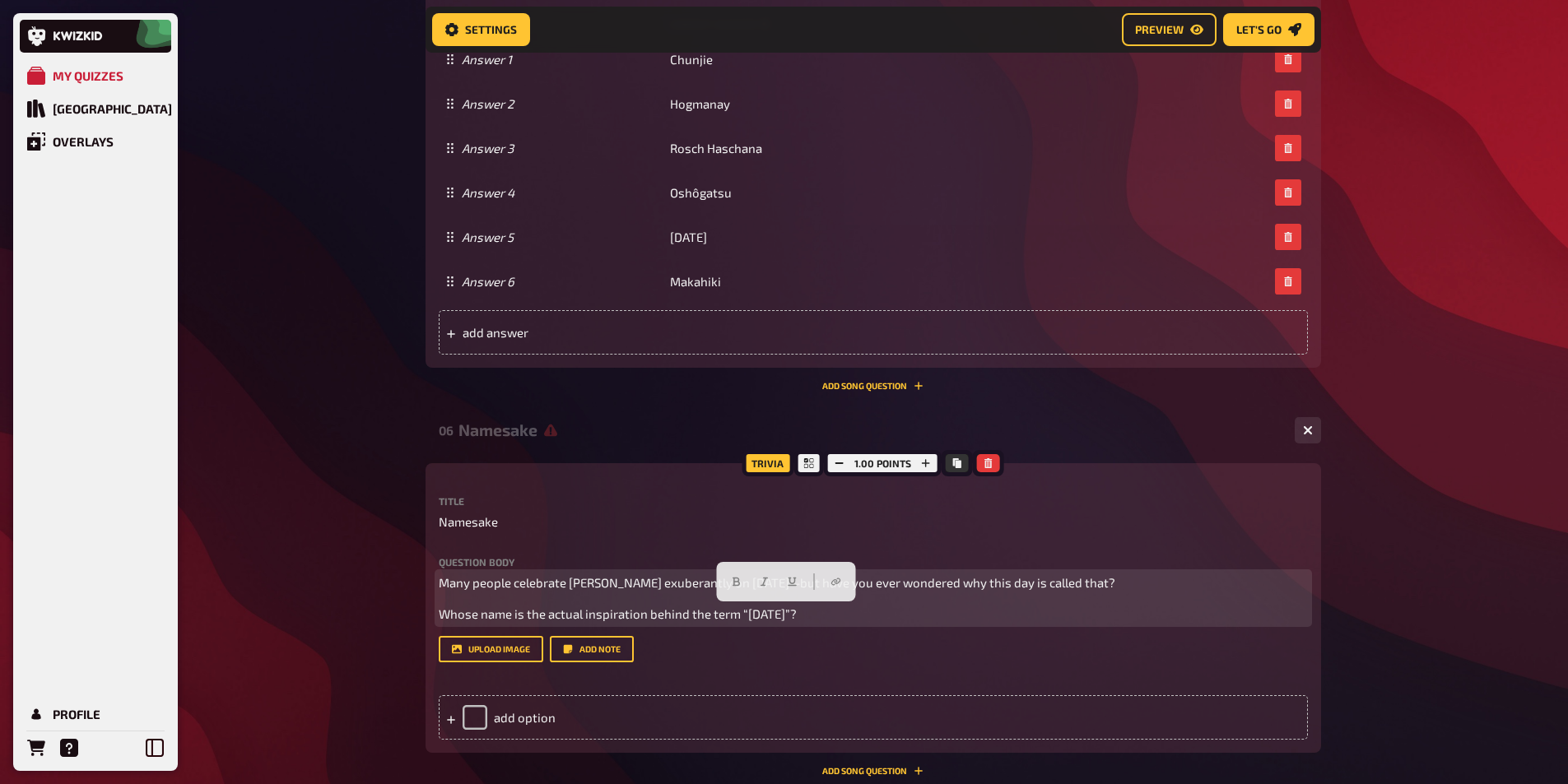
drag, startPoint x: 746, startPoint y: 613, endPoint x: 827, endPoint y: 614, distance: 81.0
click at [796, 614] on span "Whose name is the actual inspiration behind the term “[DATE]”?" at bounding box center [618, 614] width 358 height 15
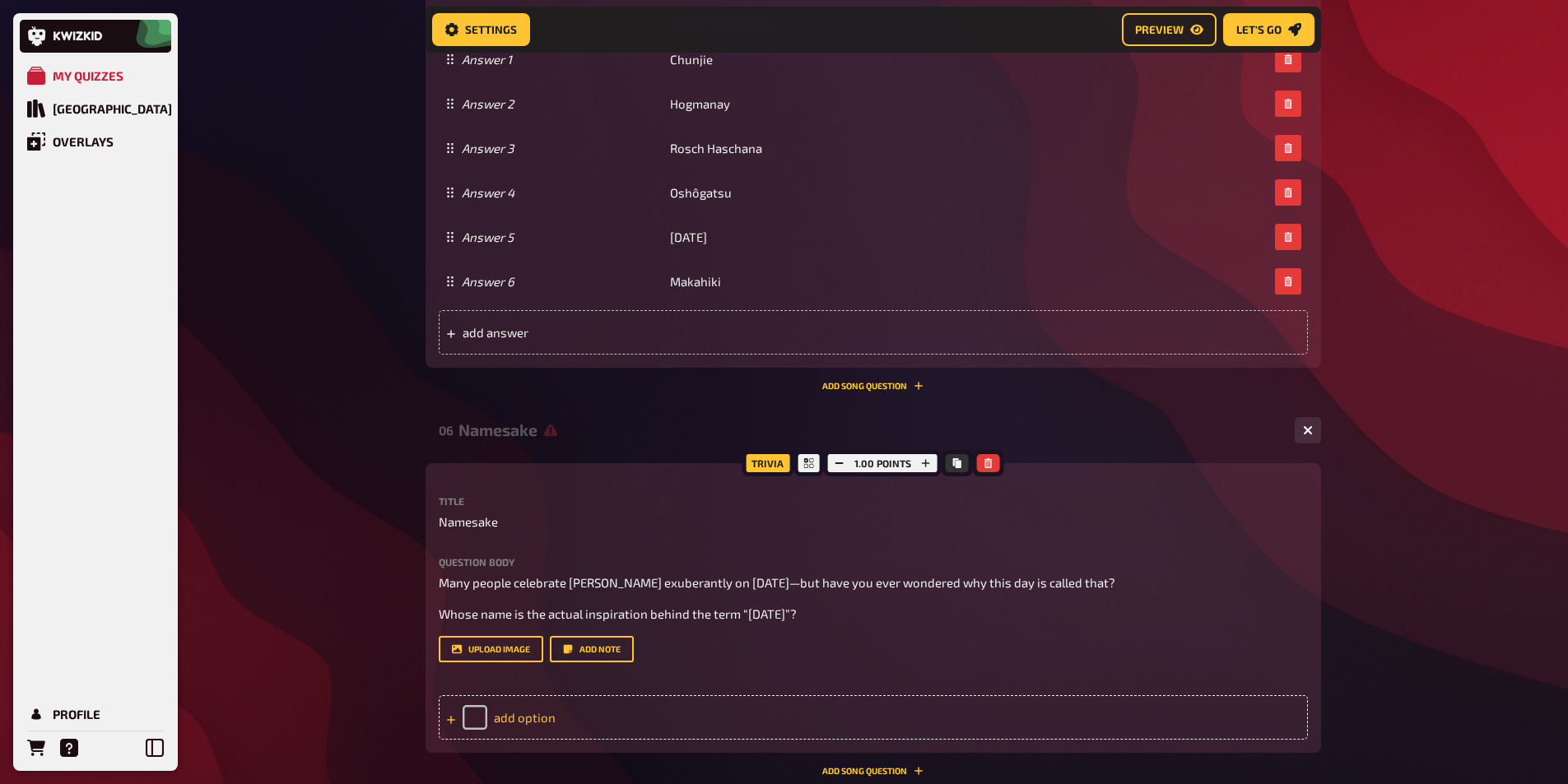
click at [532, 712] on div "add option" at bounding box center [873, 718] width 869 height 44
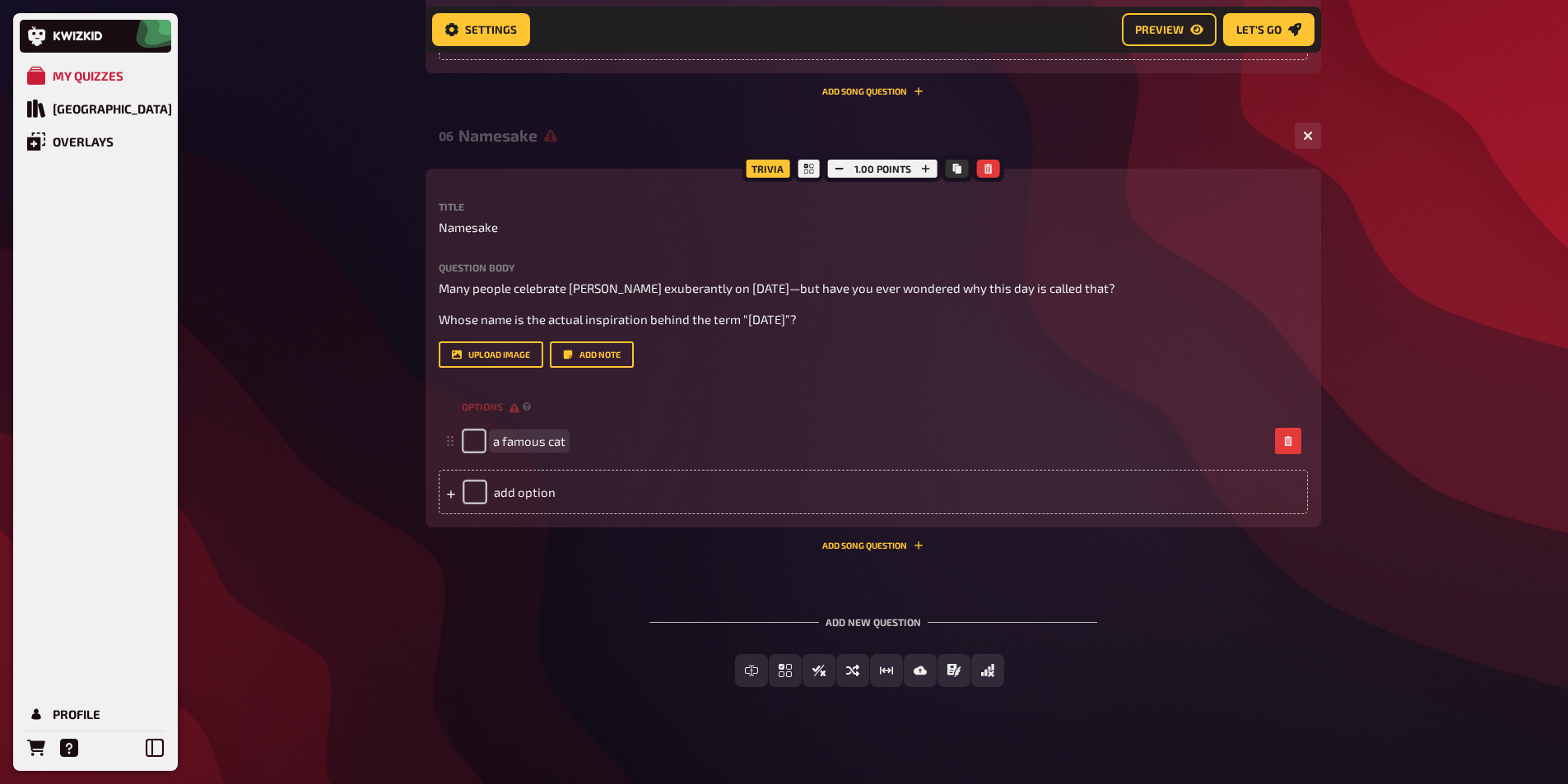
scroll to position [3321, 0]
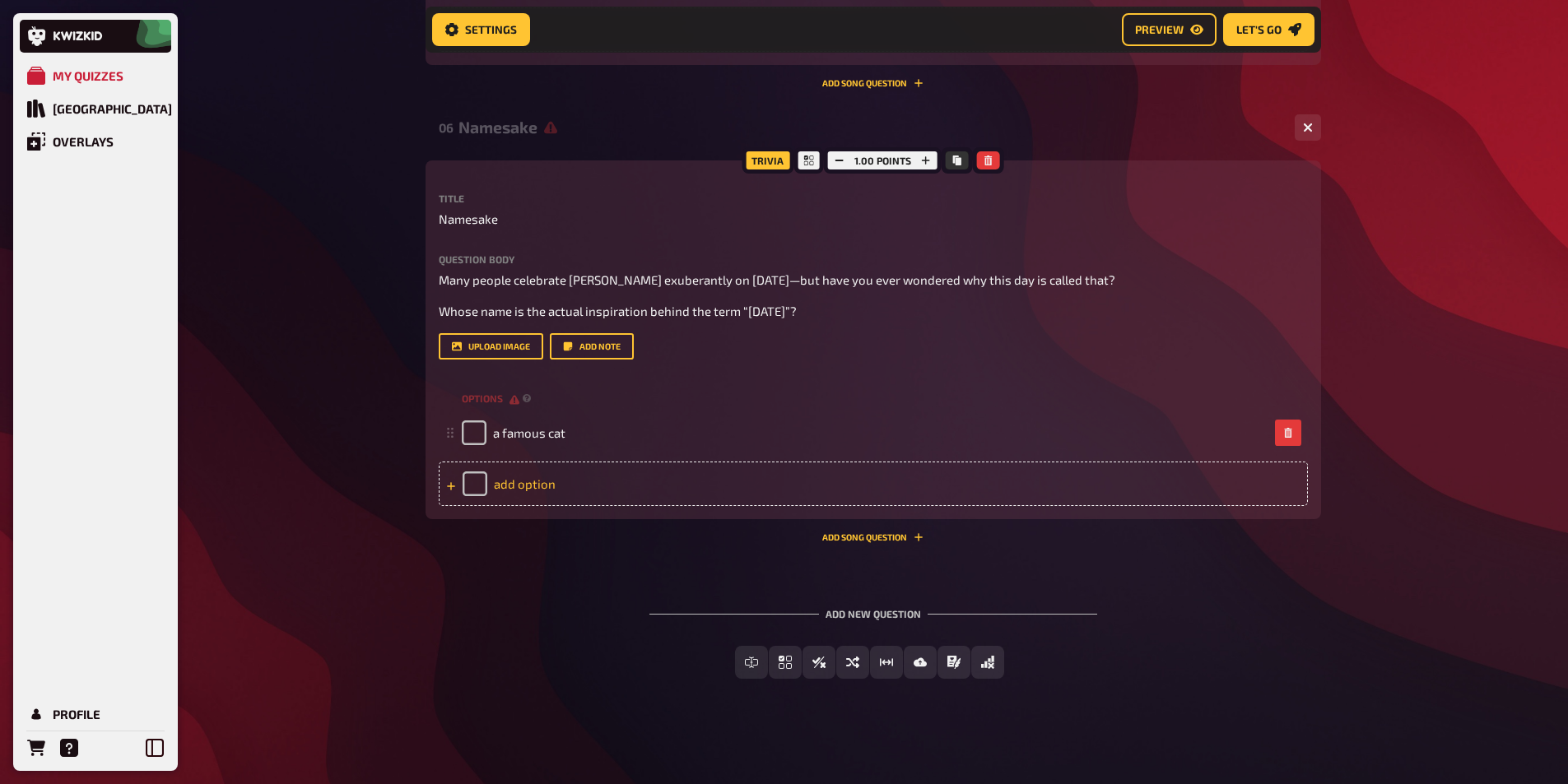
click at [537, 483] on div "add option" at bounding box center [873, 484] width 869 height 44
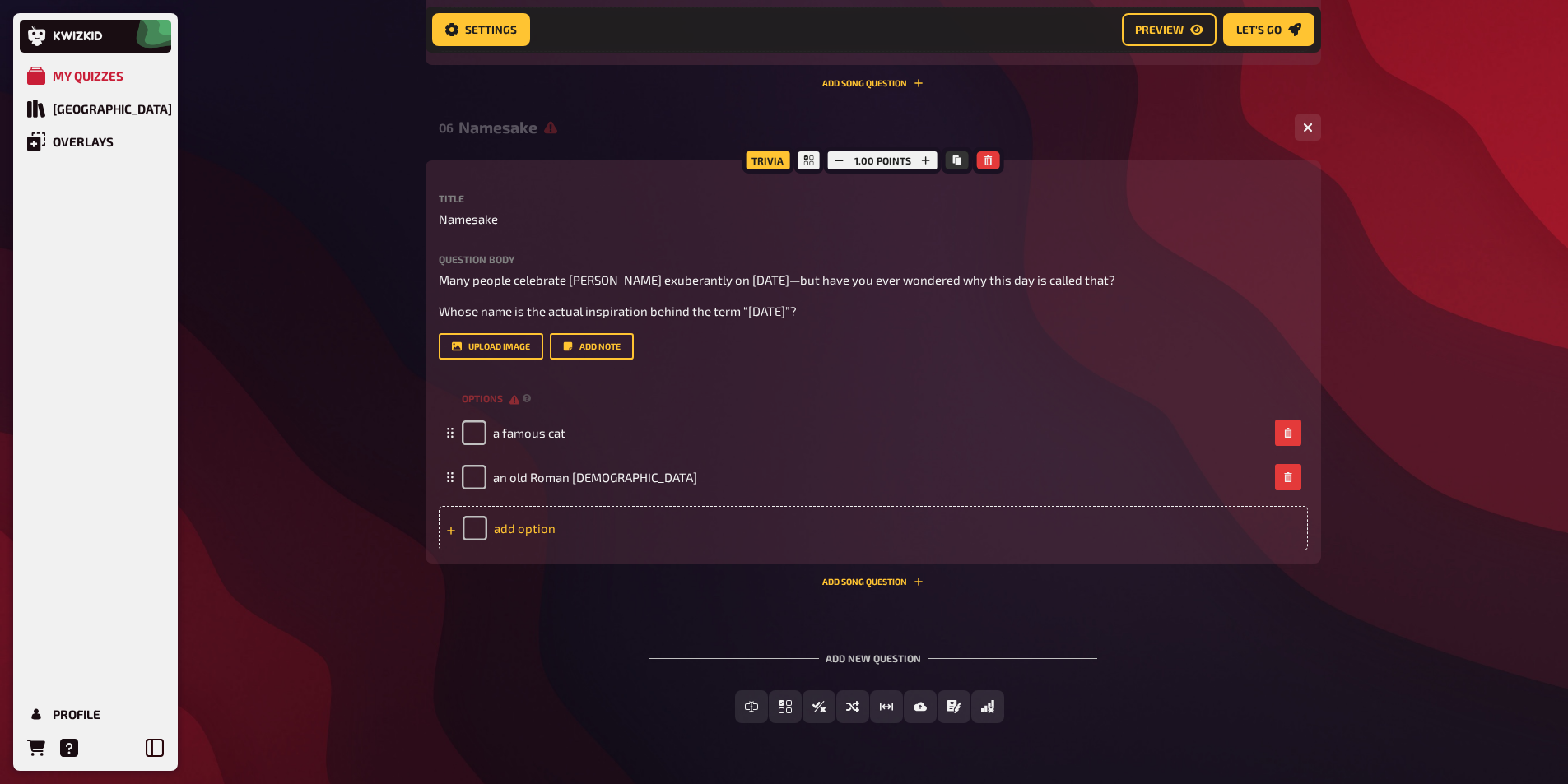
click at [582, 528] on div "add option" at bounding box center [873, 528] width 869 height 44
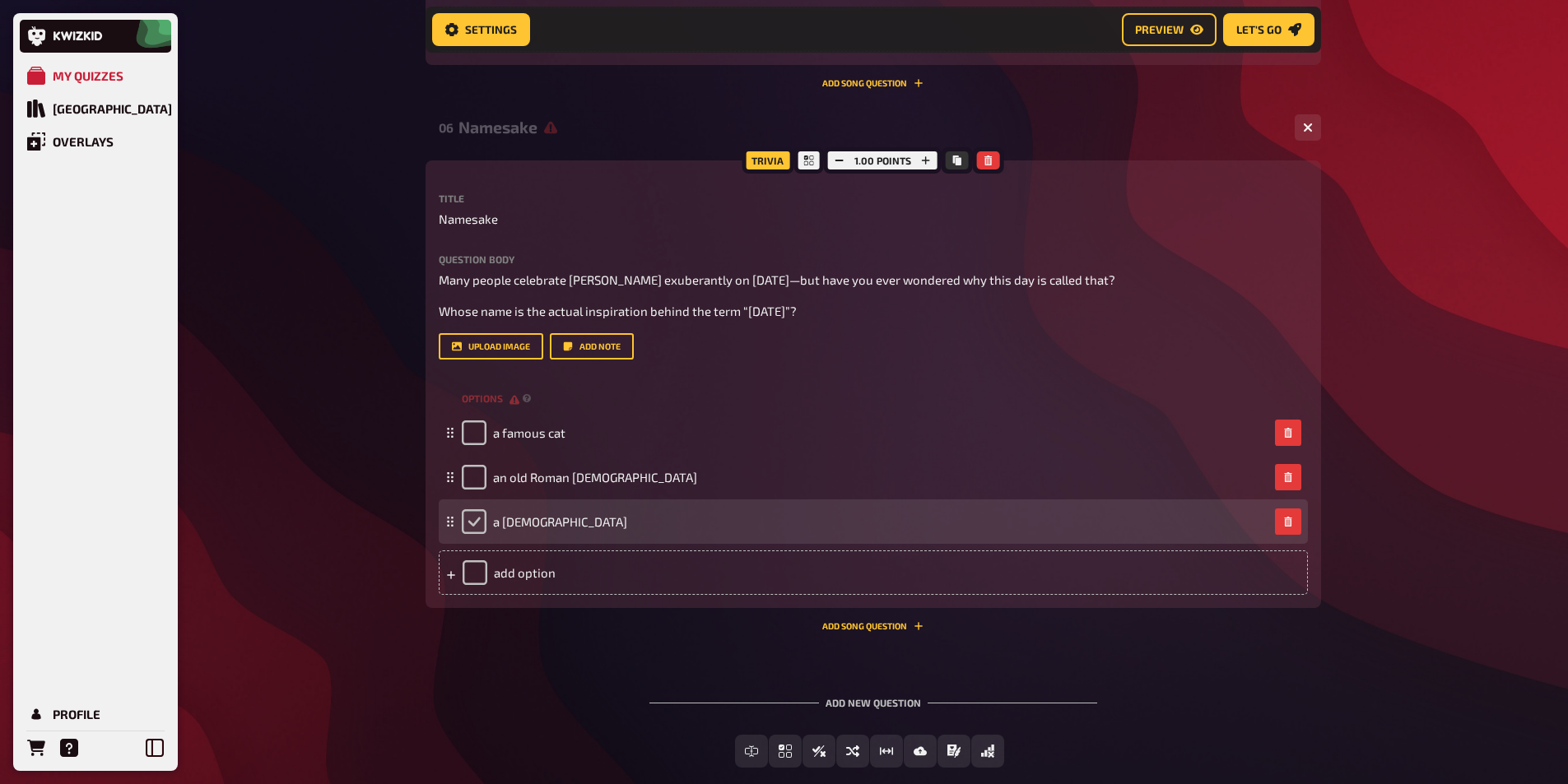
click at [467, 517] on input "checkbox" at bounding box center [474, 522] width 25 height 25
checkbox input "true"
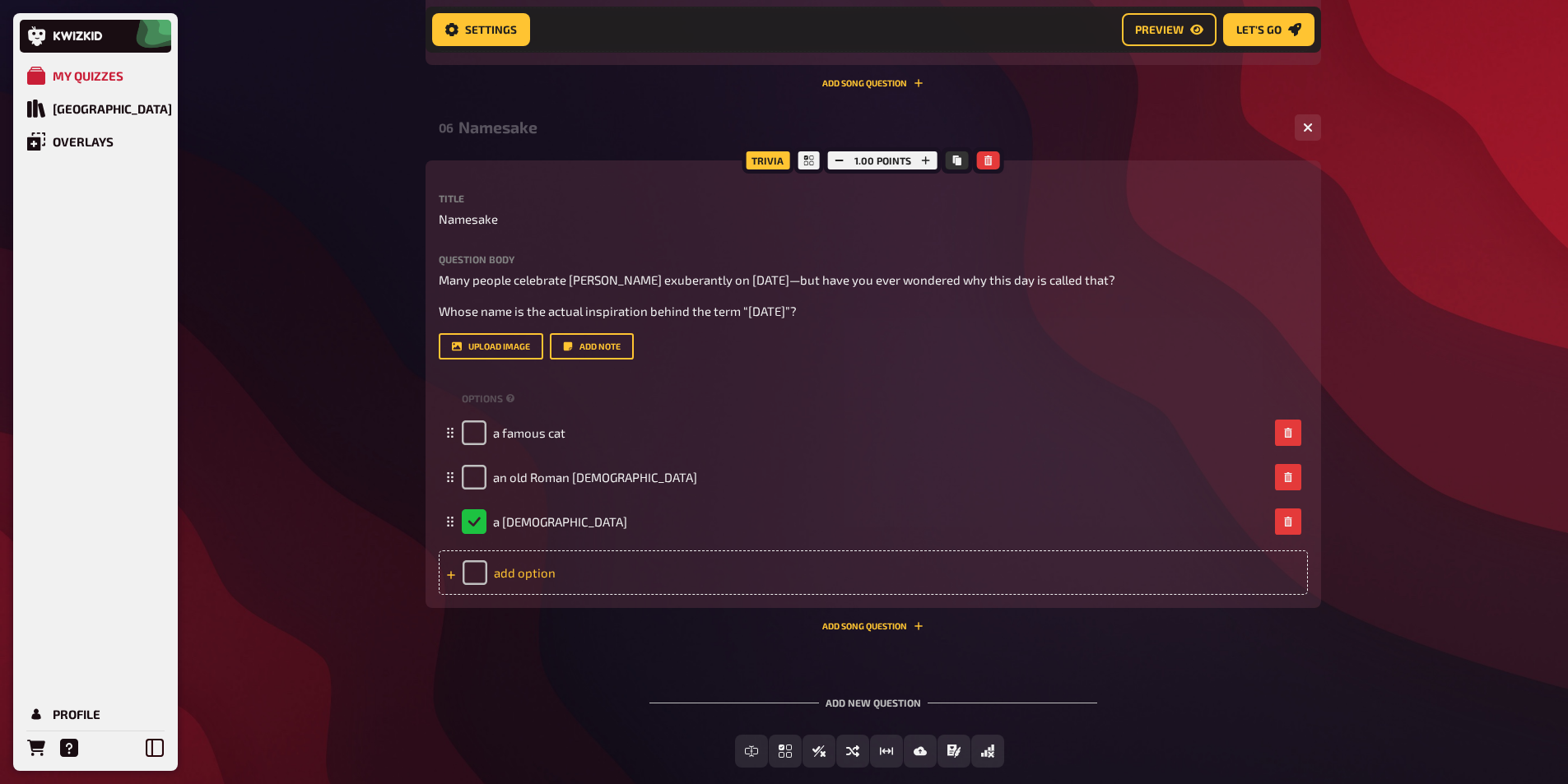
click at [539, 574] on div "add option" at bounding box center [873, 573] width 869 height 44
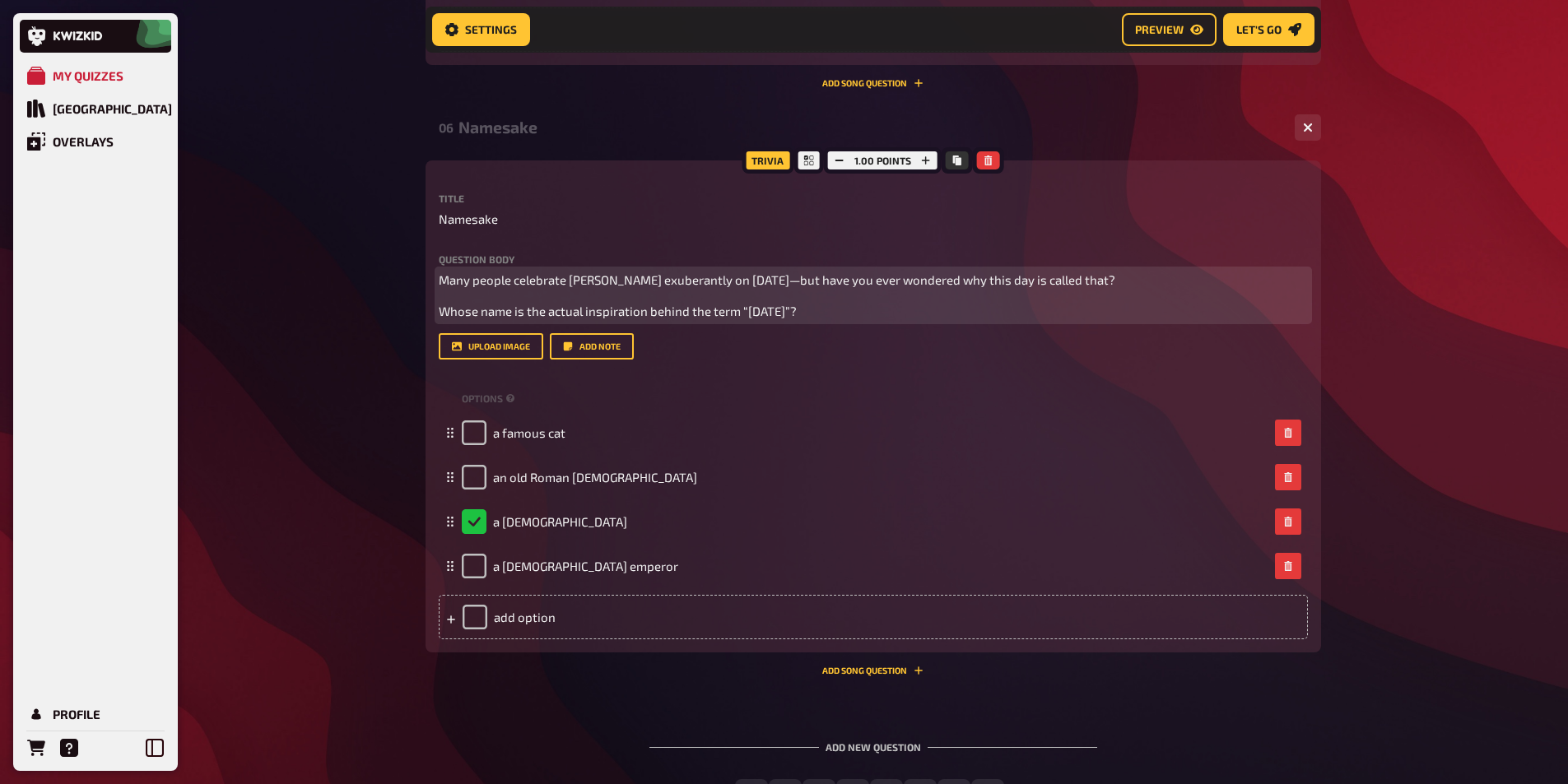
click at [813, 313] on p "Whose name is the actual inspiration behind the term “[DATE]”?" at bounding box center [873, 311] width 869 height 19
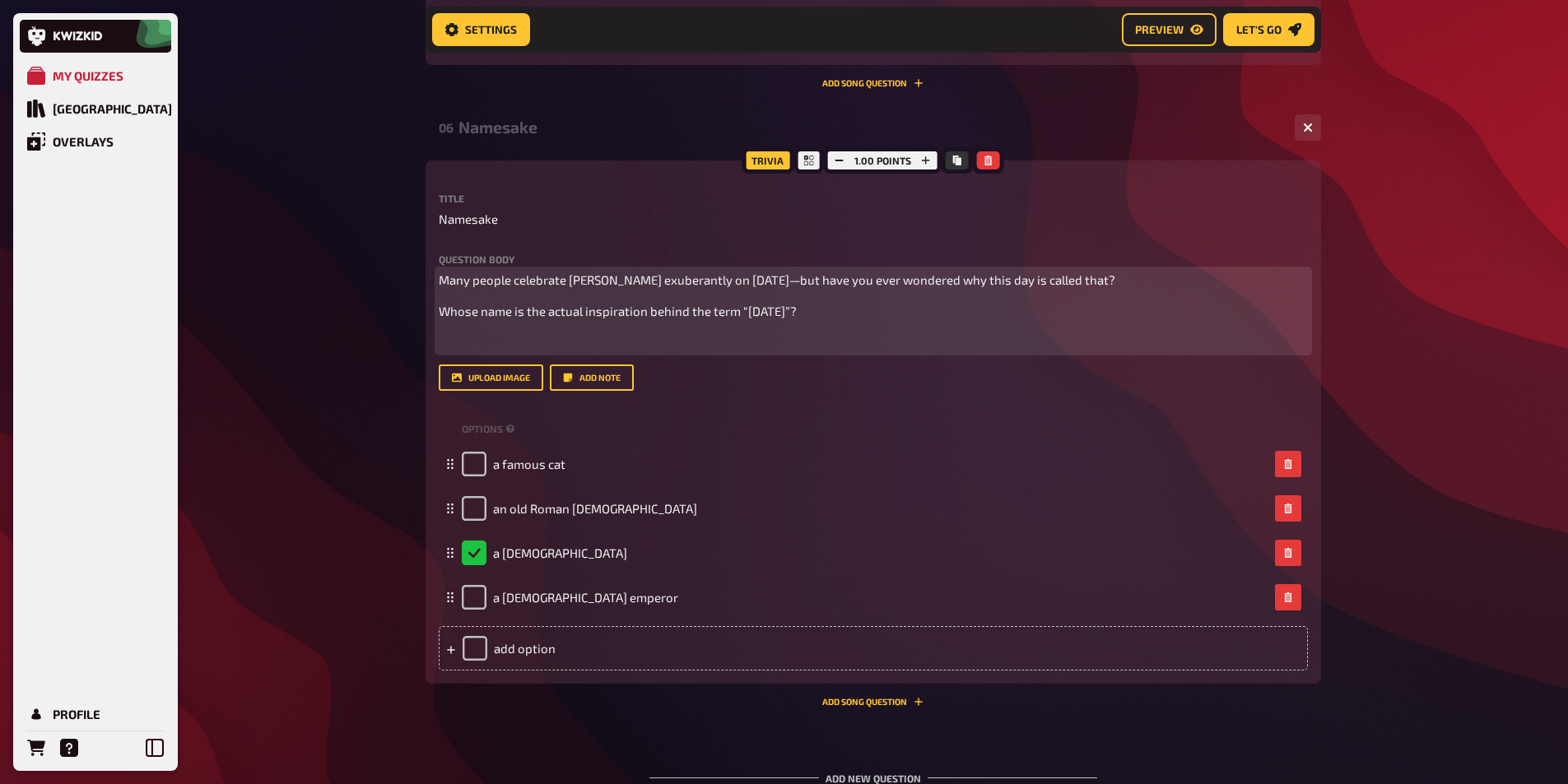
click at [570, 277] on span "Many people celebrate [PERSON_NAME] exuberantly on [DATE]—but have you ever won…" at bounding box center [777, 280] width 676 height 15
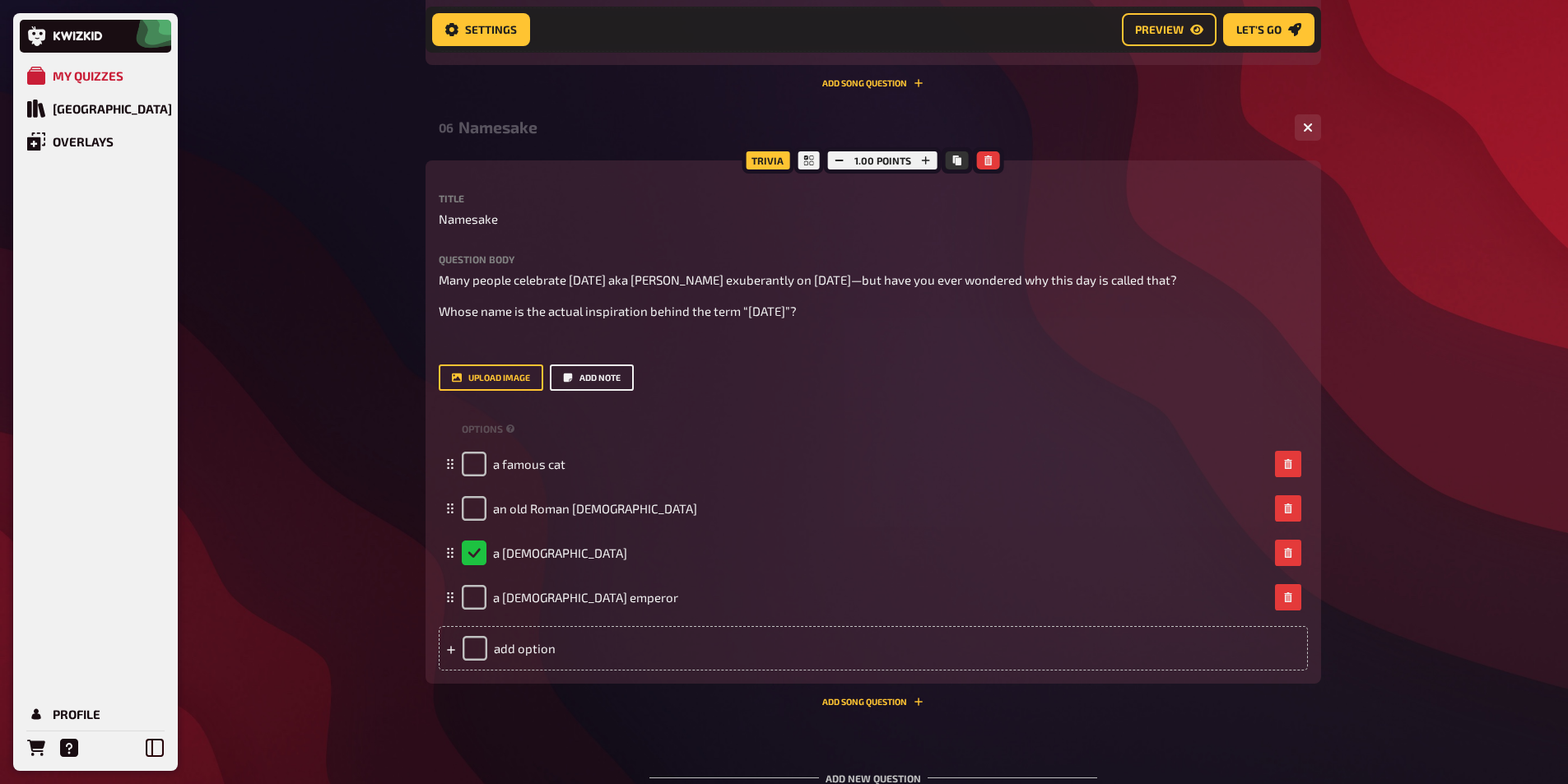
click at [609, 380] on button "Add note" at bounding box center [592, 378] width 84 height 26
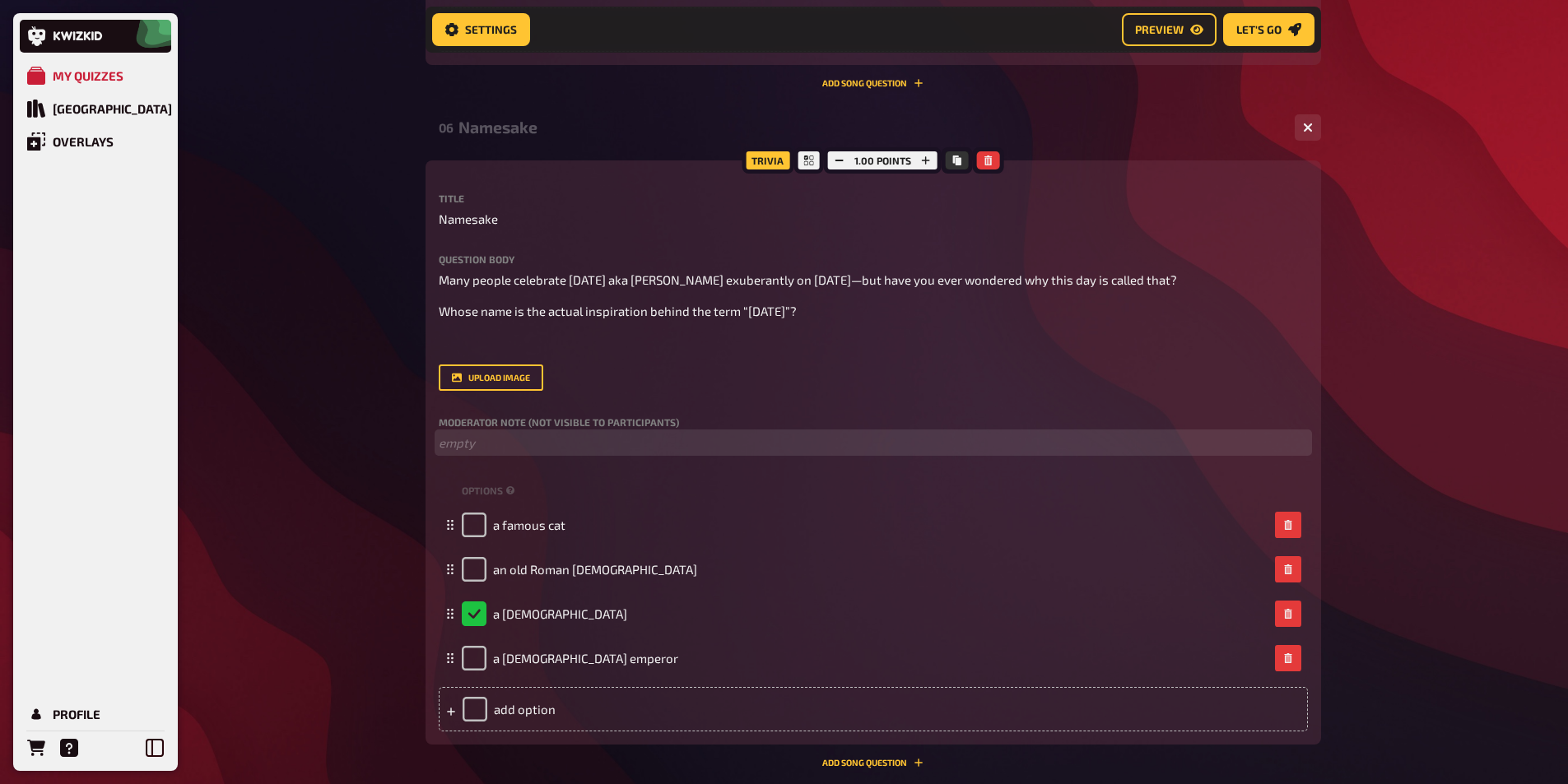
click at [473, 448] on p "﻿ empty" at bounding box center [873, 442] width 869 height 19
paste div
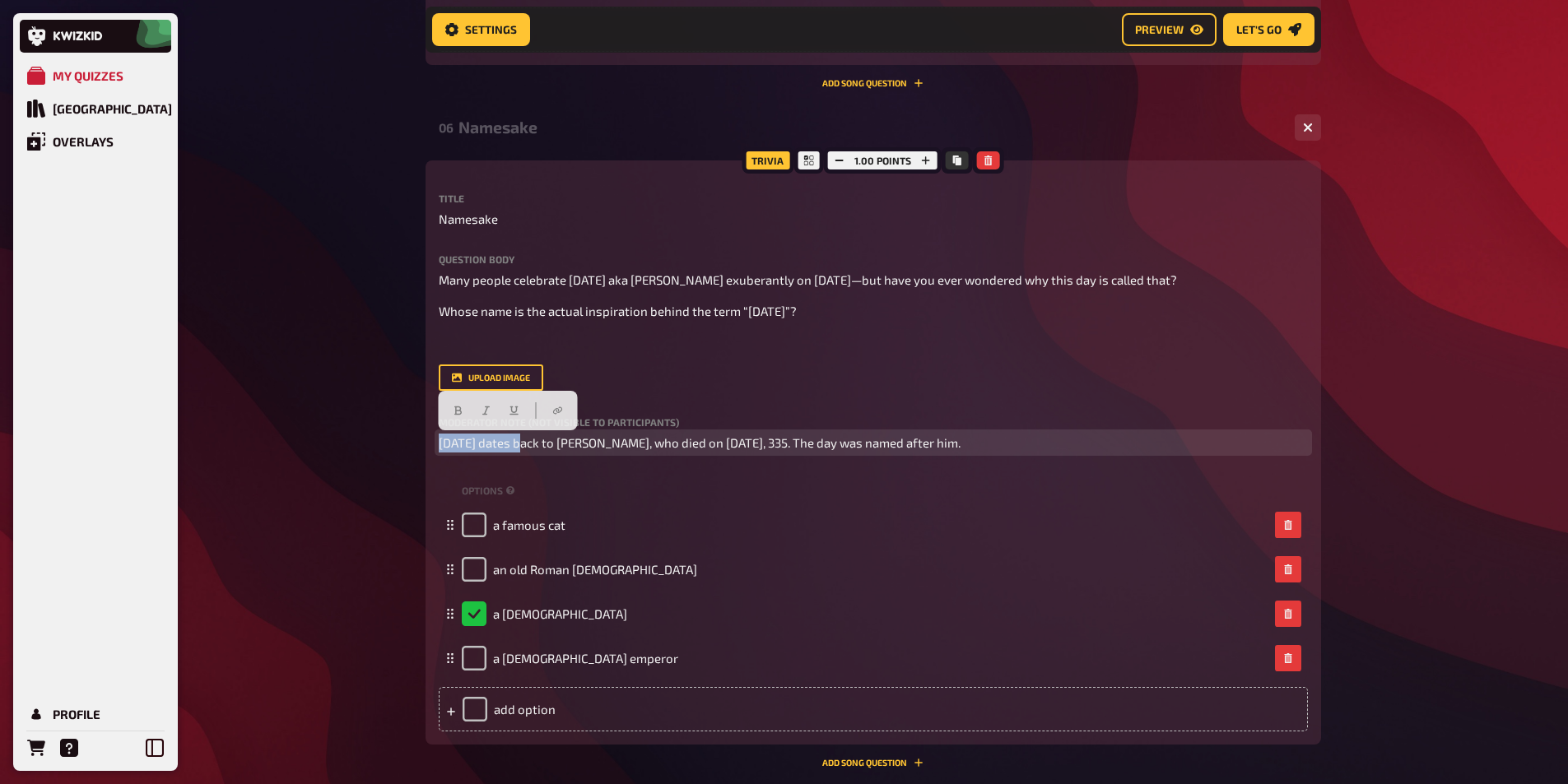
drag, startPoint x: 520, startPoint y: 442, endPoint x: 425, endPoint y: 437, distance: 95.1
click at [426, 437] on div "Trivia 1.00 points Title Namesake Question body Many people celebrate [DATE] ak…" at bounding box center [873, 453] width 895 height 585
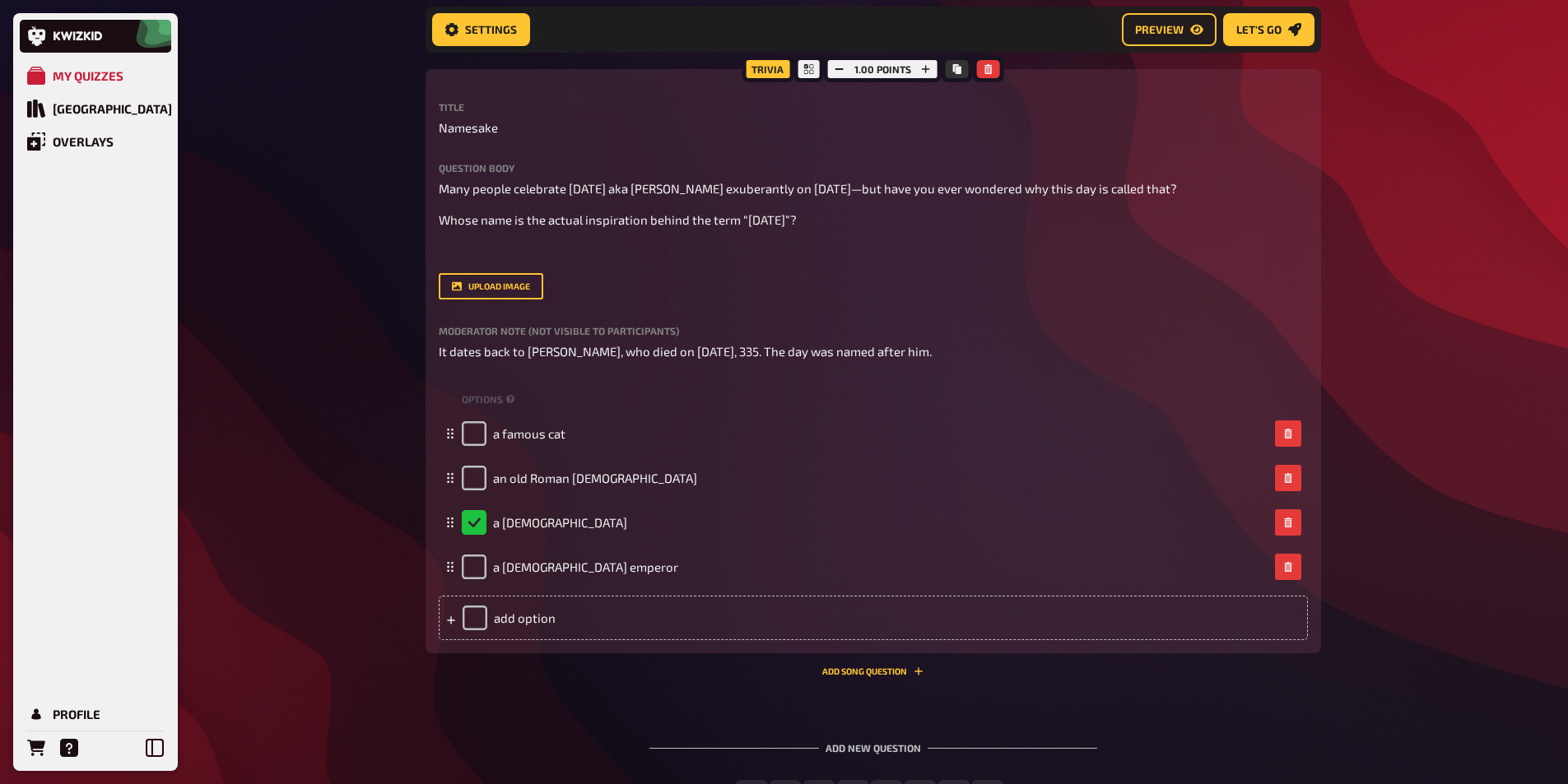
scroll to position [3547, 0]
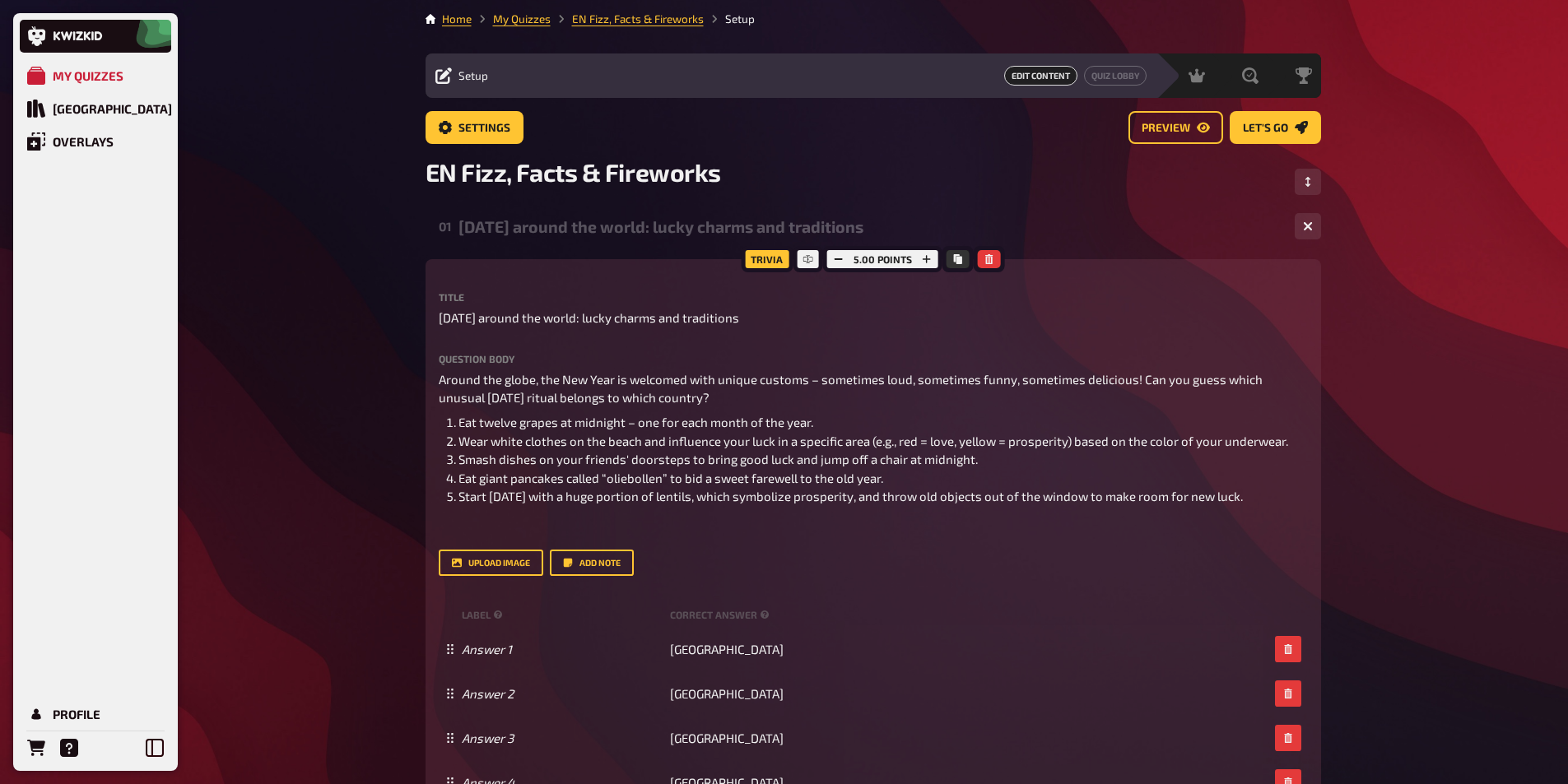
scroll to position [0, 0]
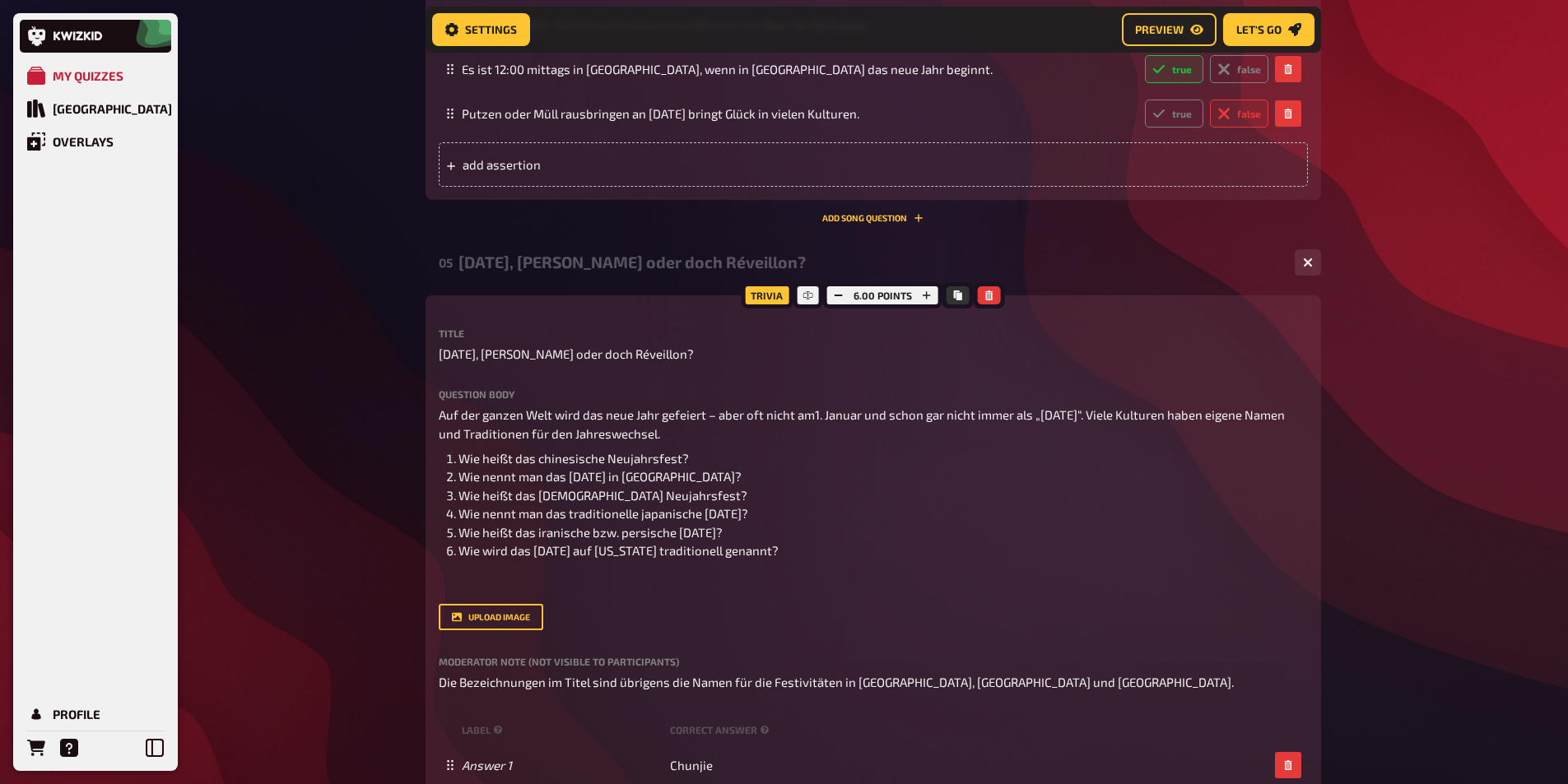
scroll to position [2564, 0]
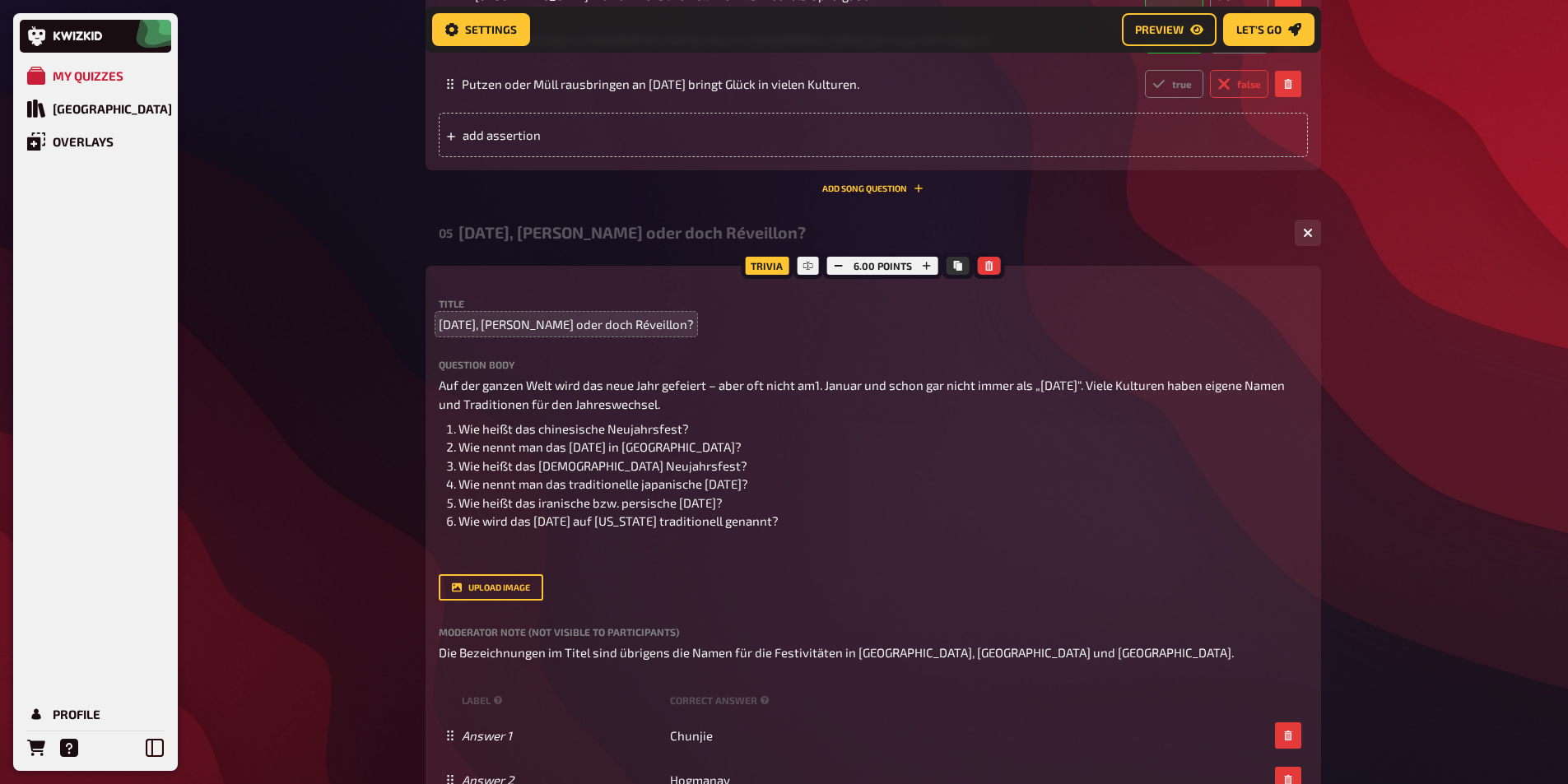
click at [546, 323] on span "[DATE], [PERSON_NAME] oder doch Réveillon?" at bounding box center [566, 324] width 255 height 19
copy span "[DATE], [PERSON_NAME] oder doch Réveillon?"
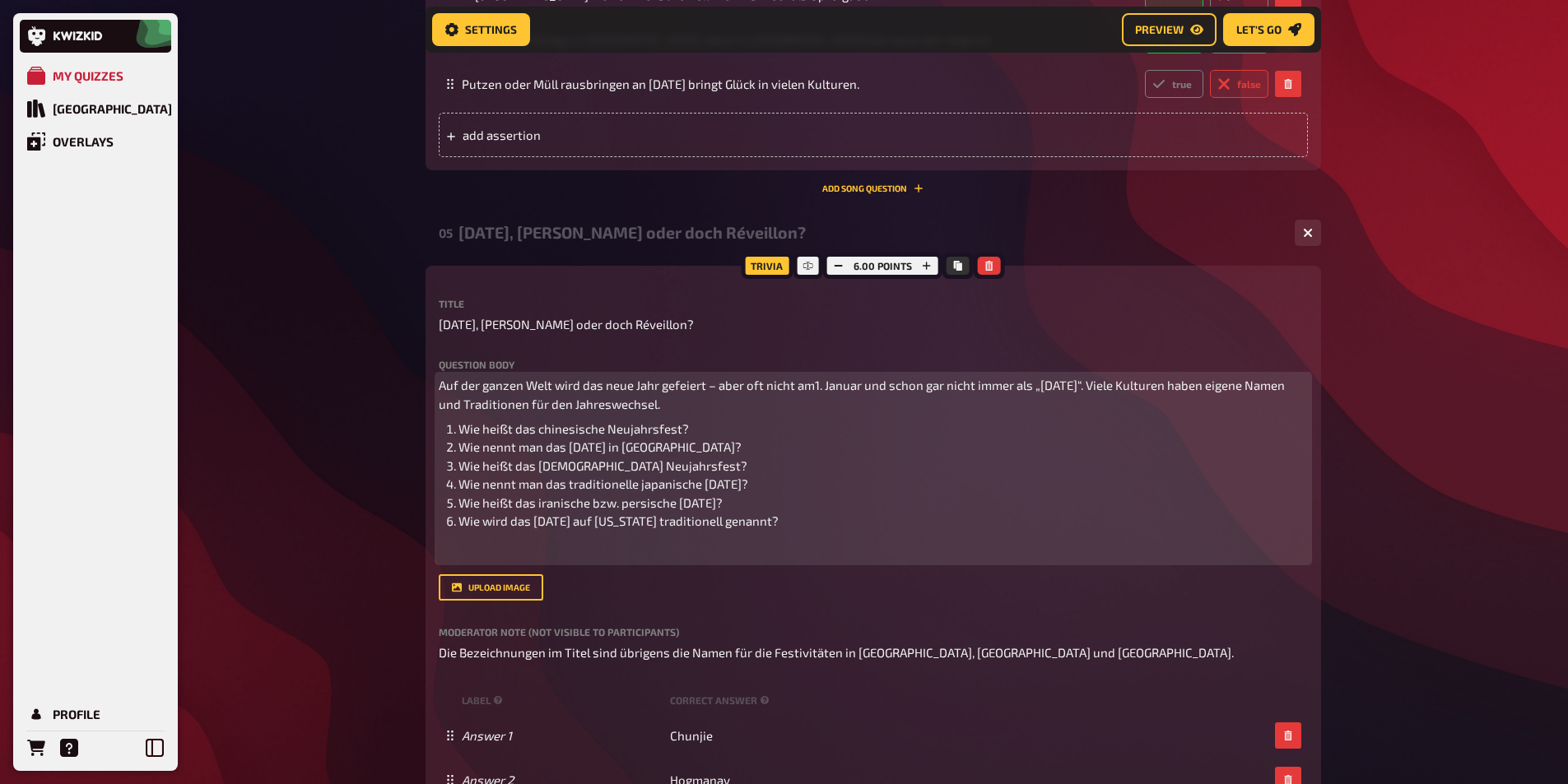
click at [557, 393] on span "Auf der ganzen Welt wird das neue Jahr gefeiert – aber oft nicht am1. Januar un…" at bounding box center [863, 395] width 848 height 34
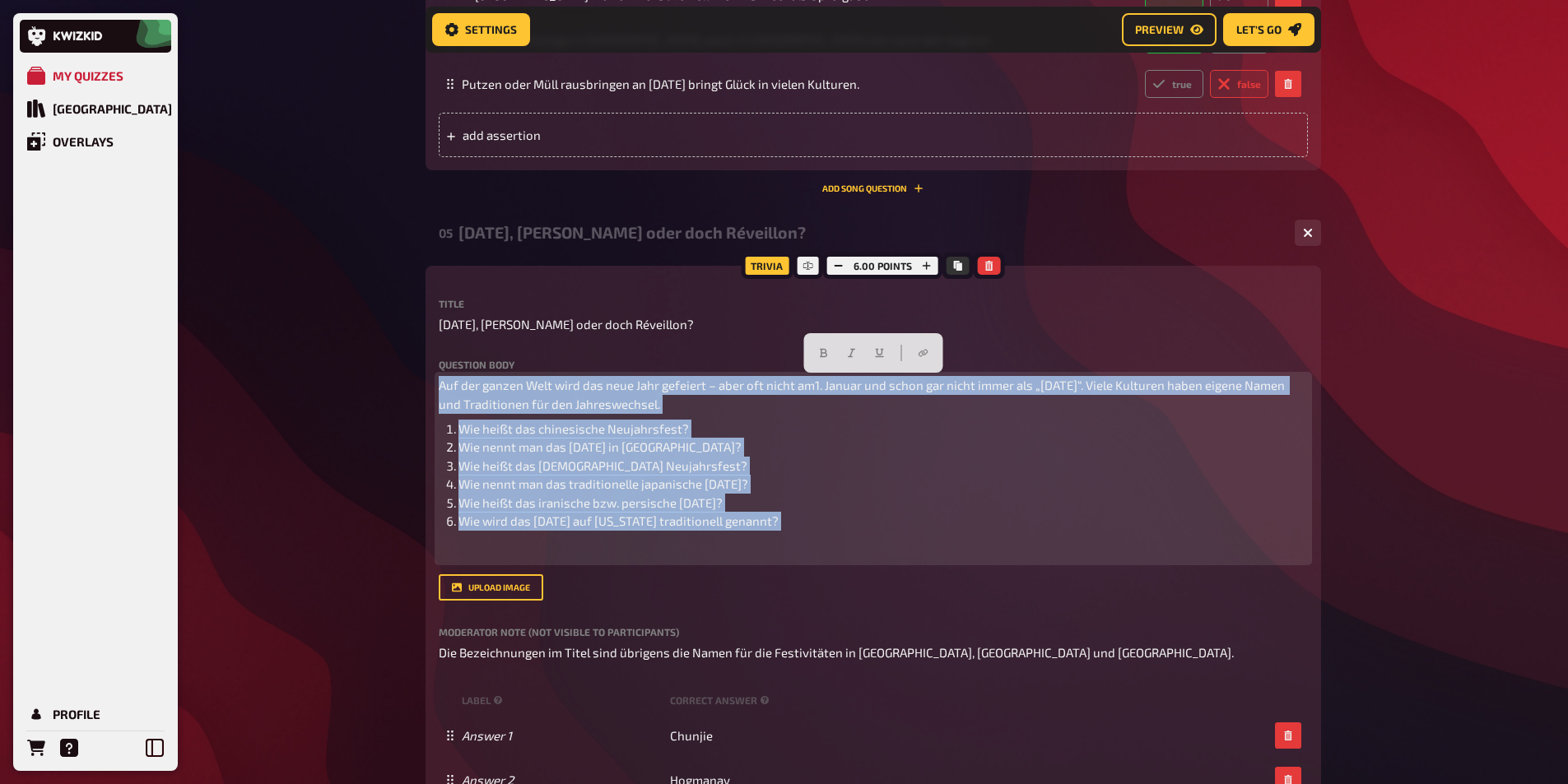
copy div "Auf der ganzen Welt wird das neue Jahr gefeiert – aber oft nicht am1. Januar un…"
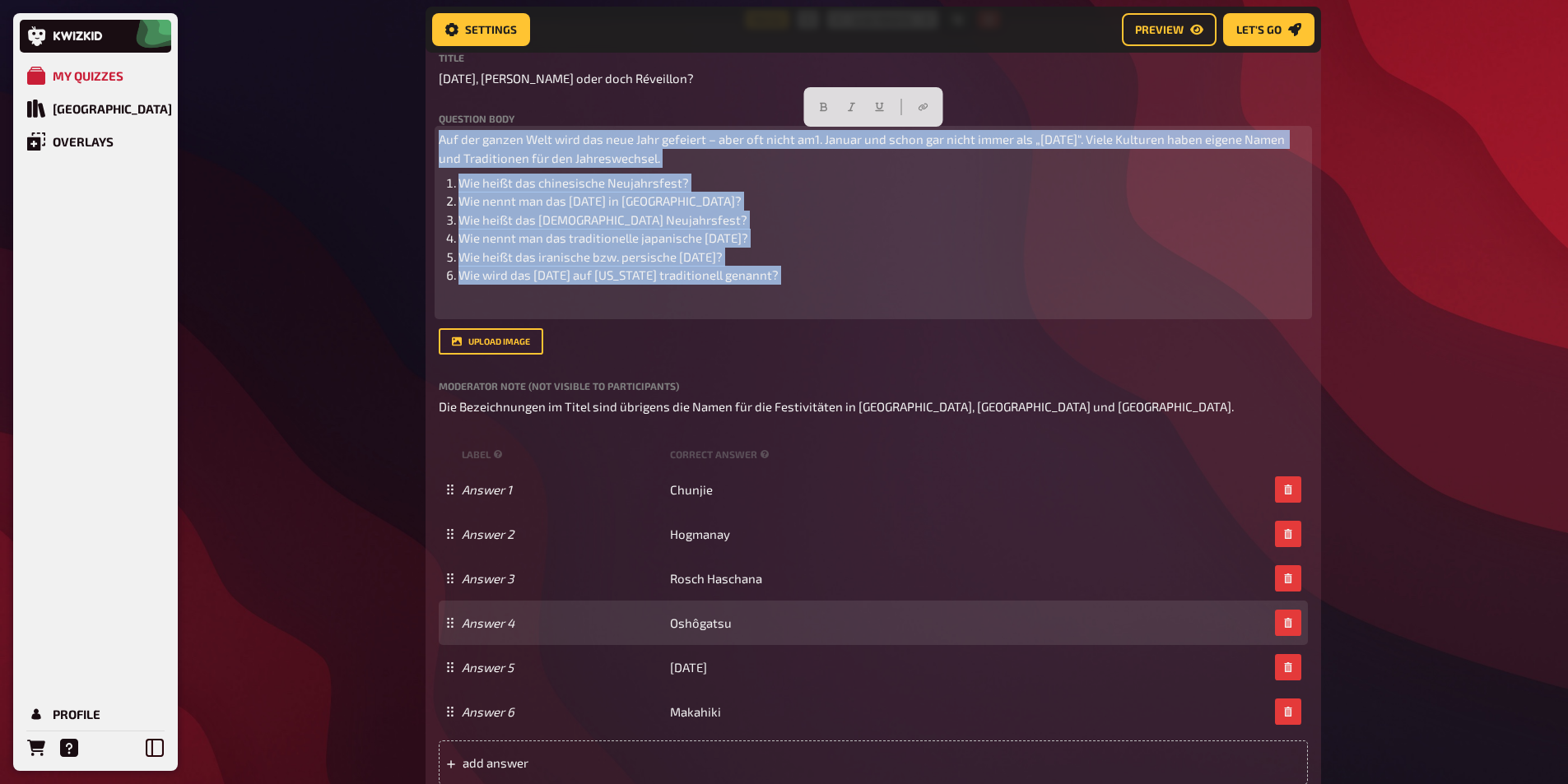
scroll to position [2811, 0]
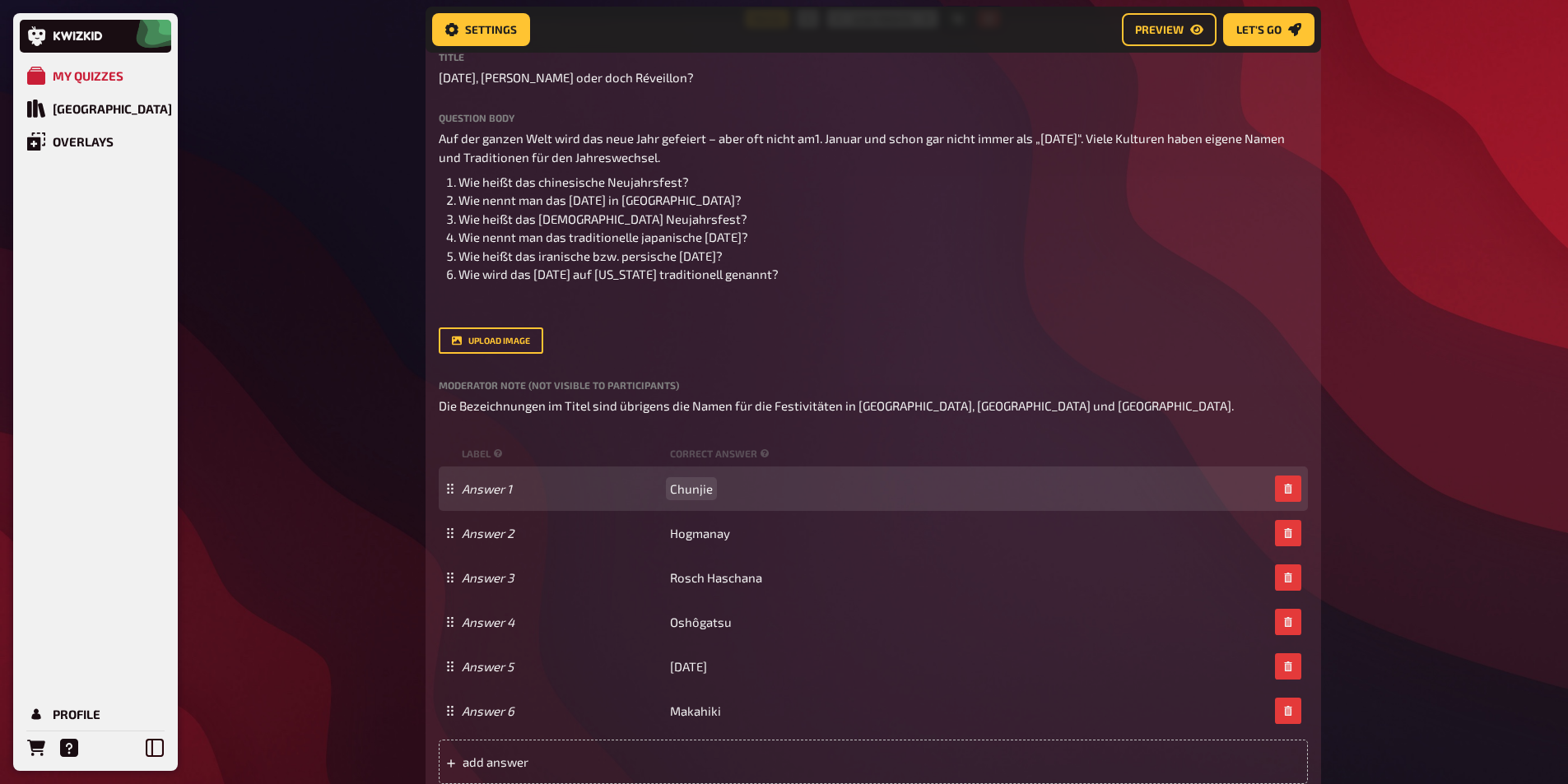
click at [681, 490] on span "Chunjie" at bounding box center [691, 488] width 42 height 15
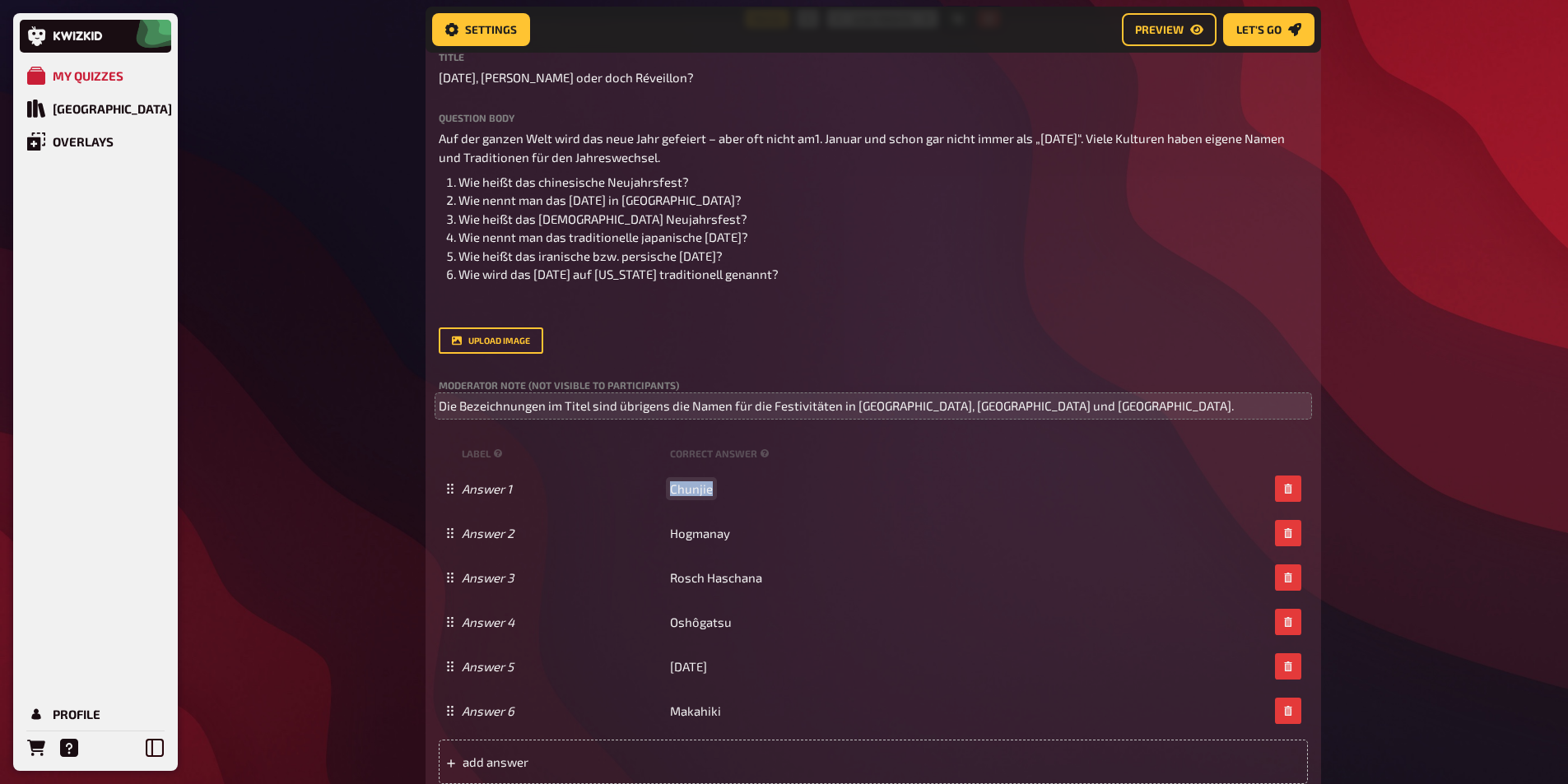
copy span "Chunjie"
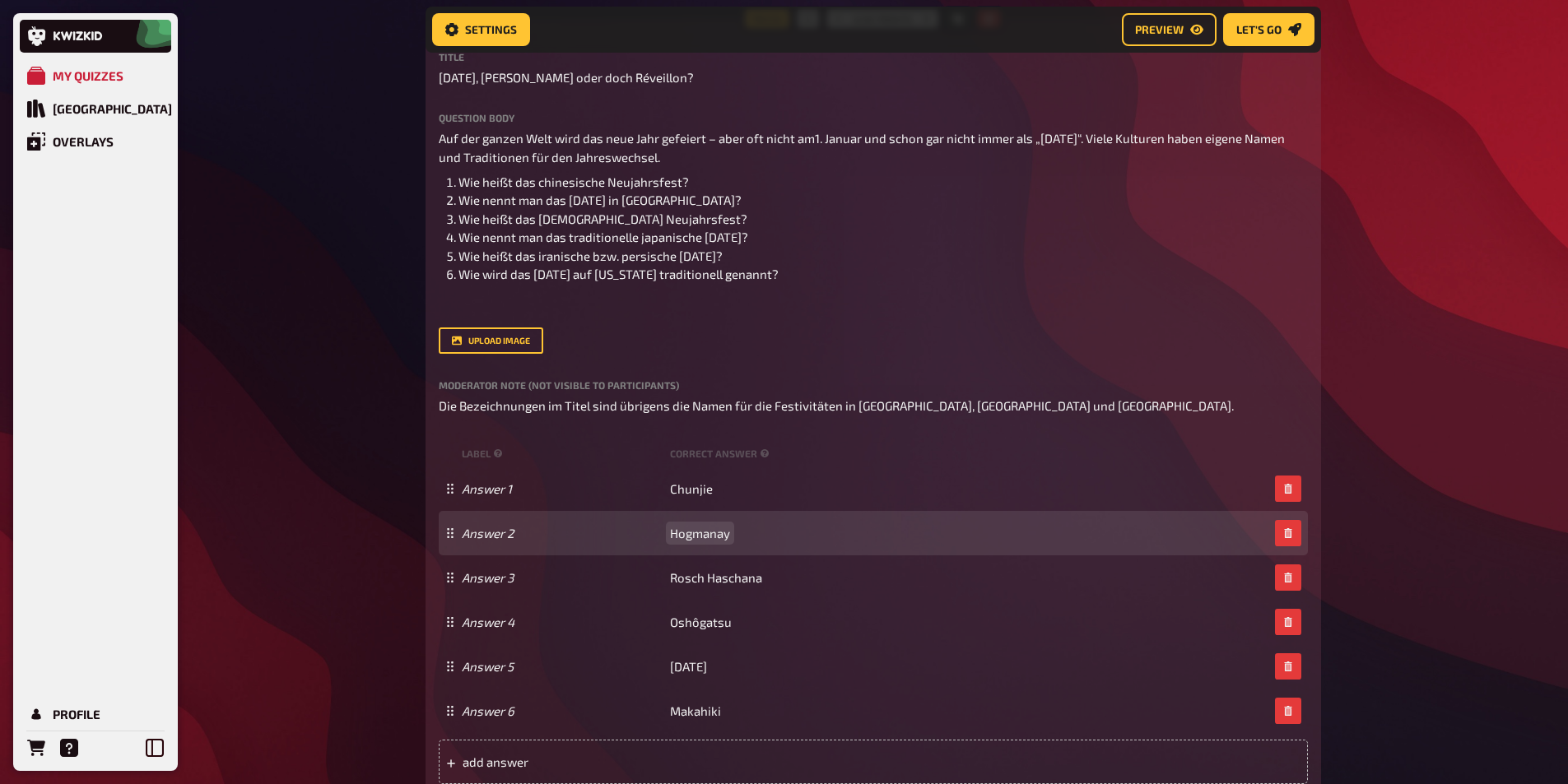
click at [701, 530] on span "Hogmanay" at bounding box center [700, 533] width 60 height 15
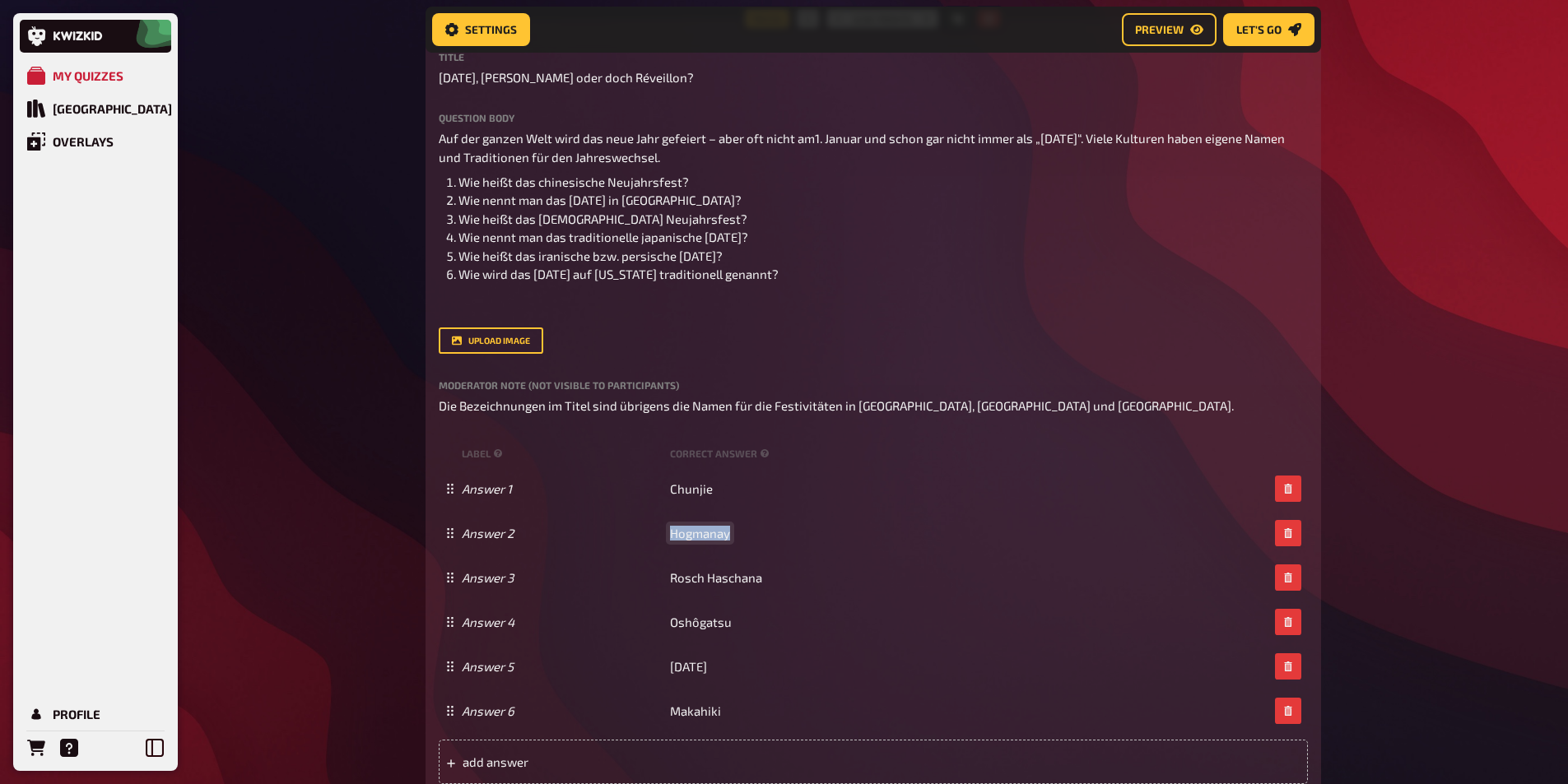
copy span "Hogmanay"
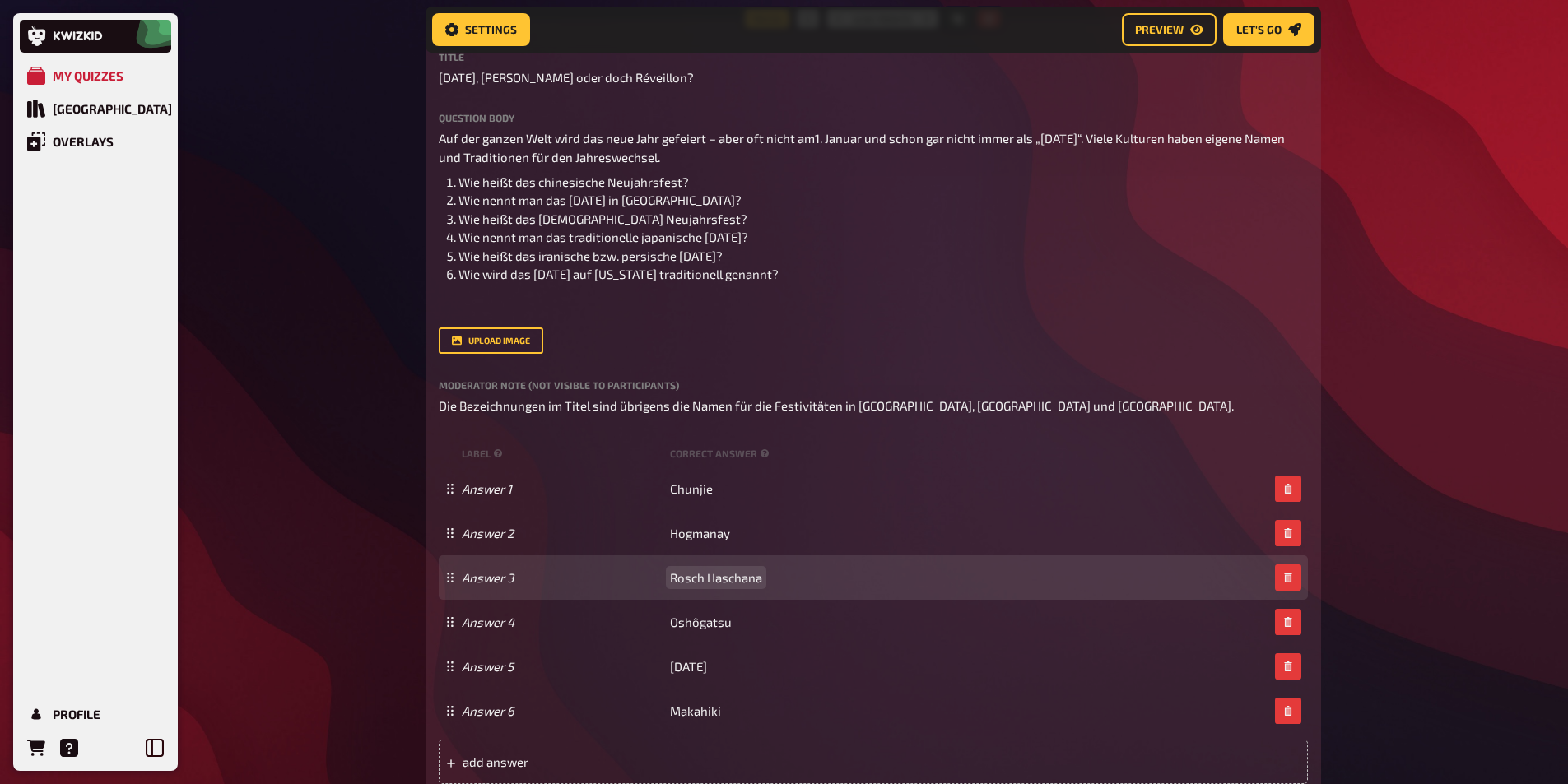
click at [695, 577] on span "Rosch Haschana" at bounding box center [716, 577] width 92 height 15
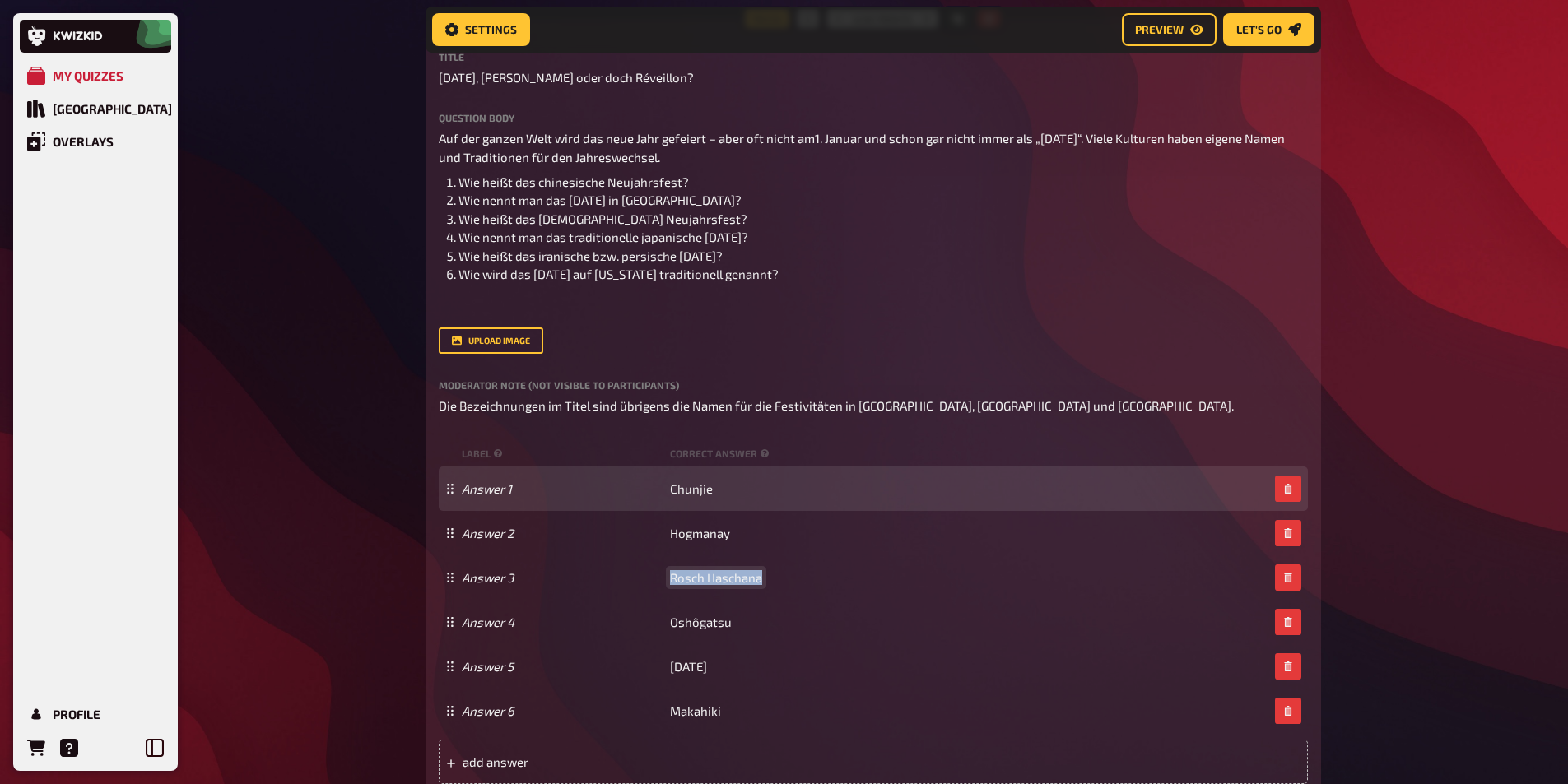
copy span "Rosch Haschana"
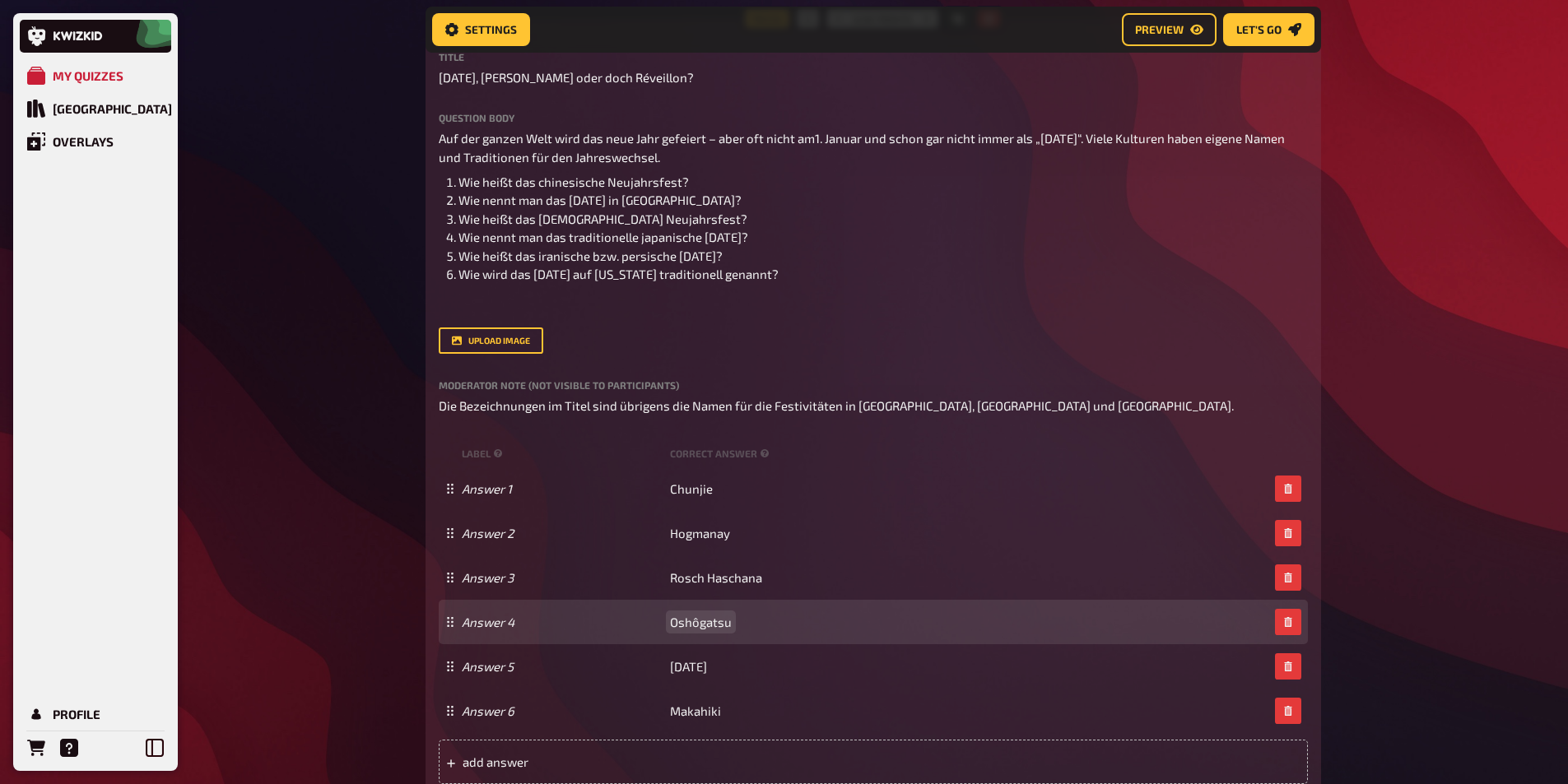
click at [701, 622] on span "Oshôgatsu" at bounding box center [701, 622] width 62 height 15
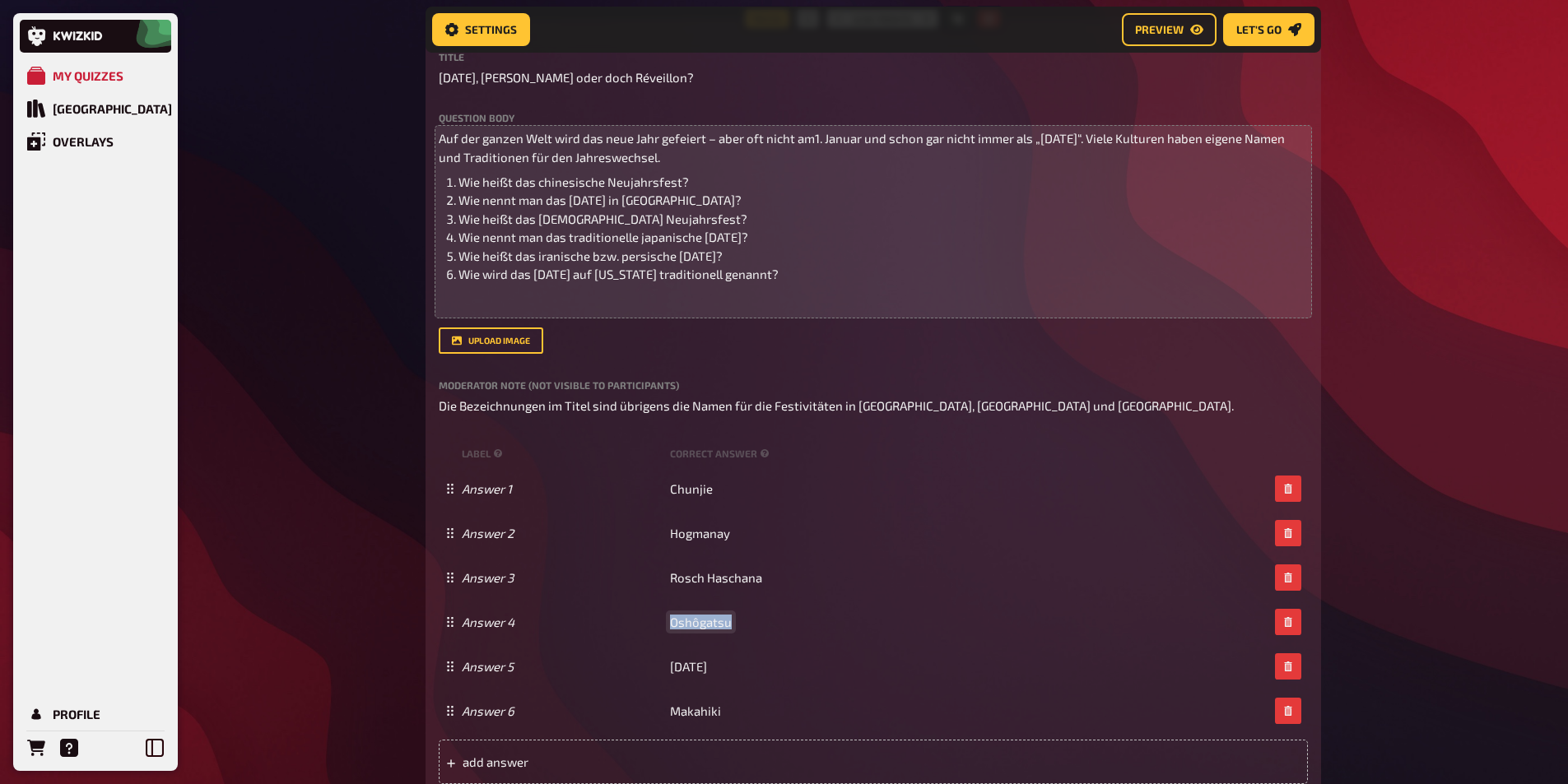
copy span "Oshôgatsu"
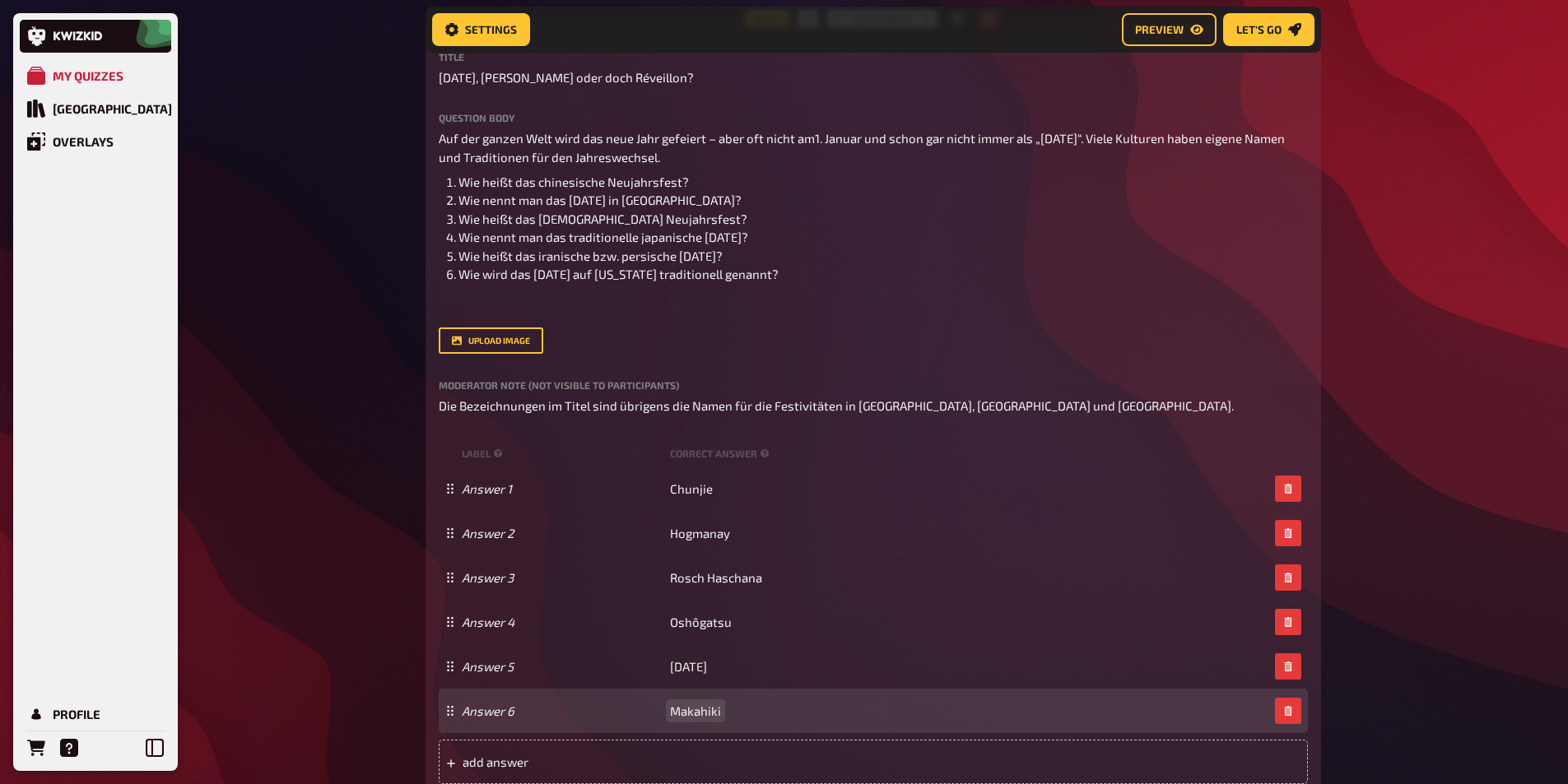
click at [693, 711] on span "Makahiki" at bounding box center [696, 711] width 51 height 15
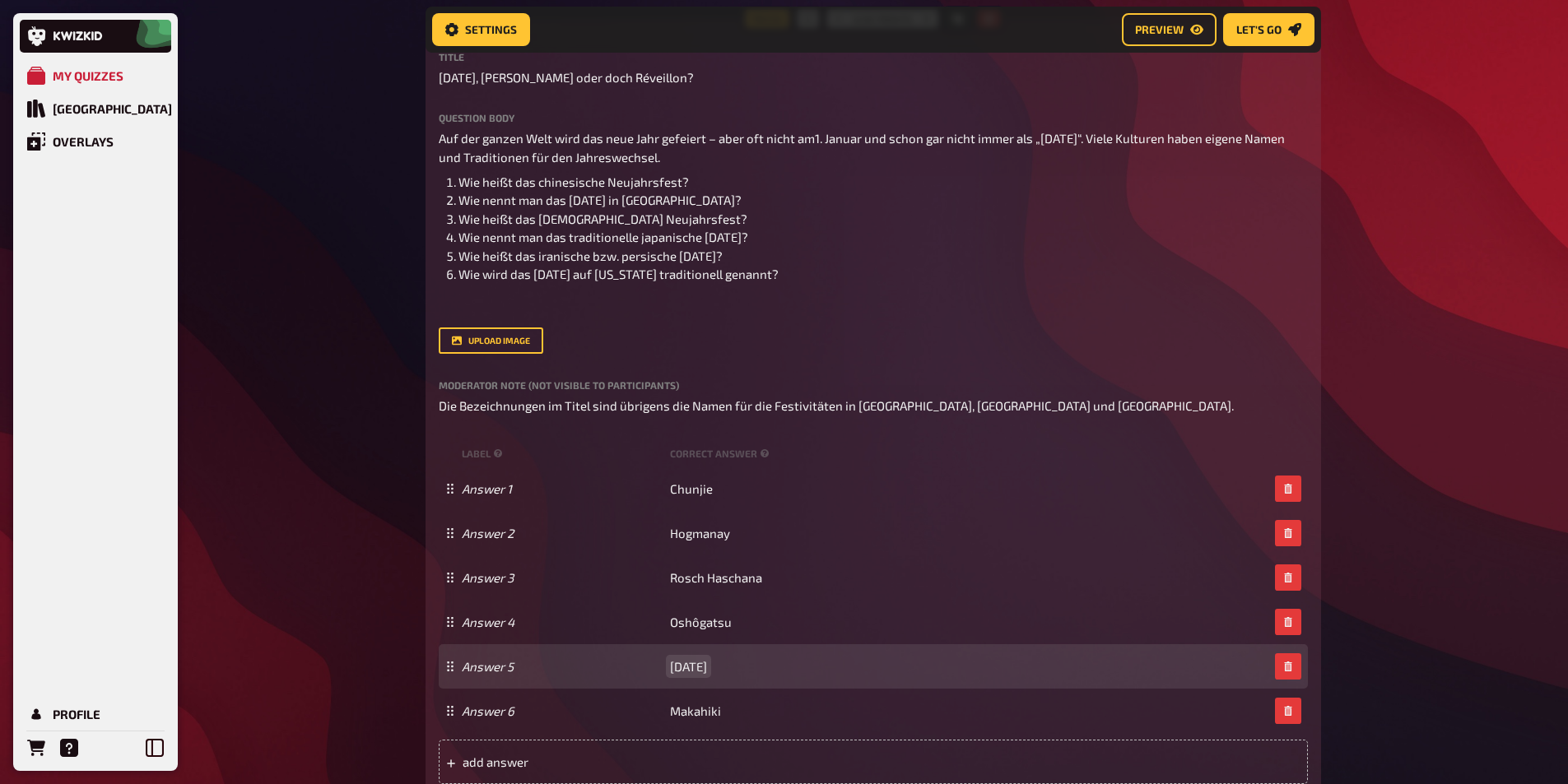
click at [686, 664] on span "[DATE]" at bounding box center [689, 667] width 37 height 15
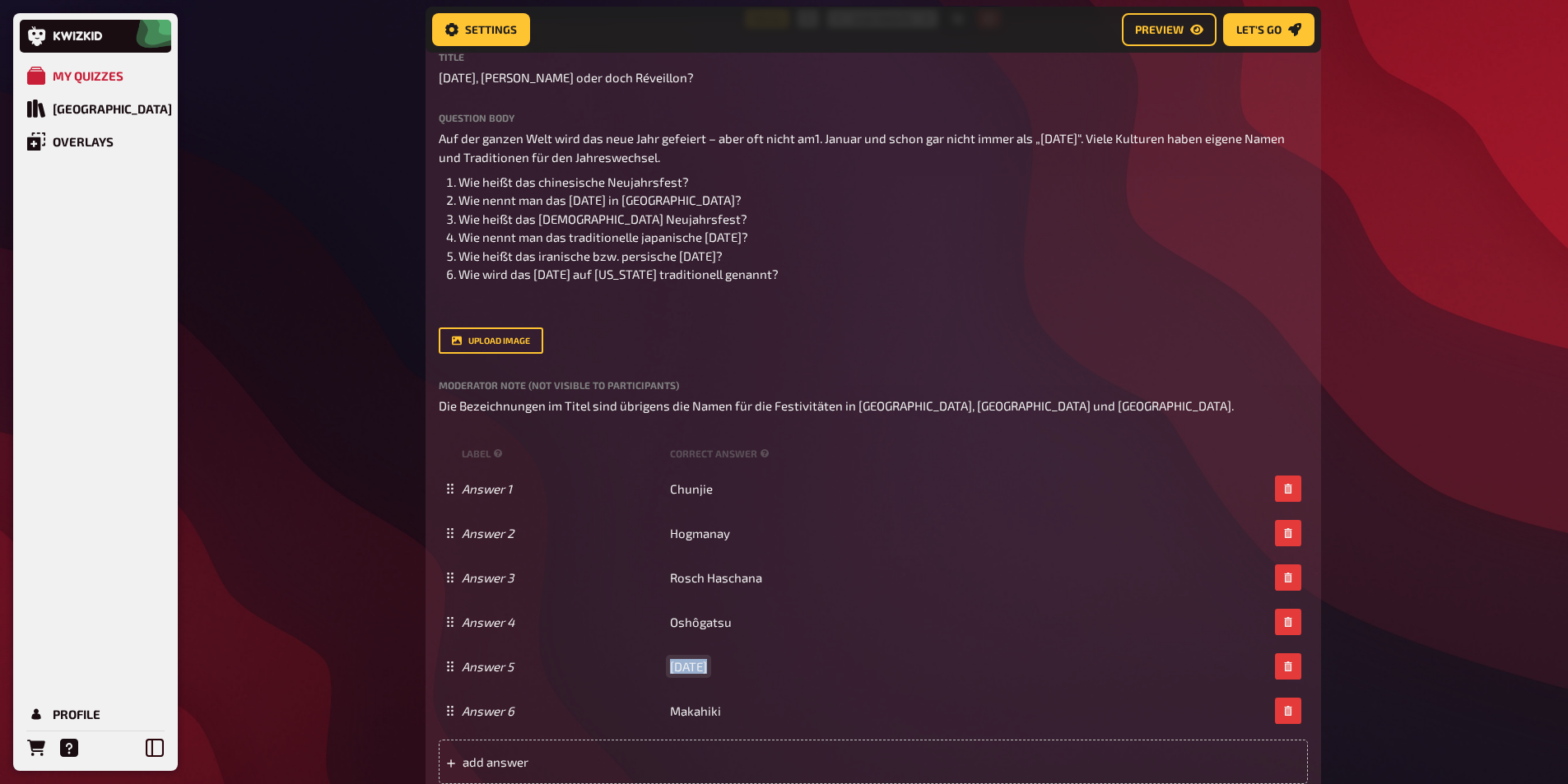
copy span "[DATE]"
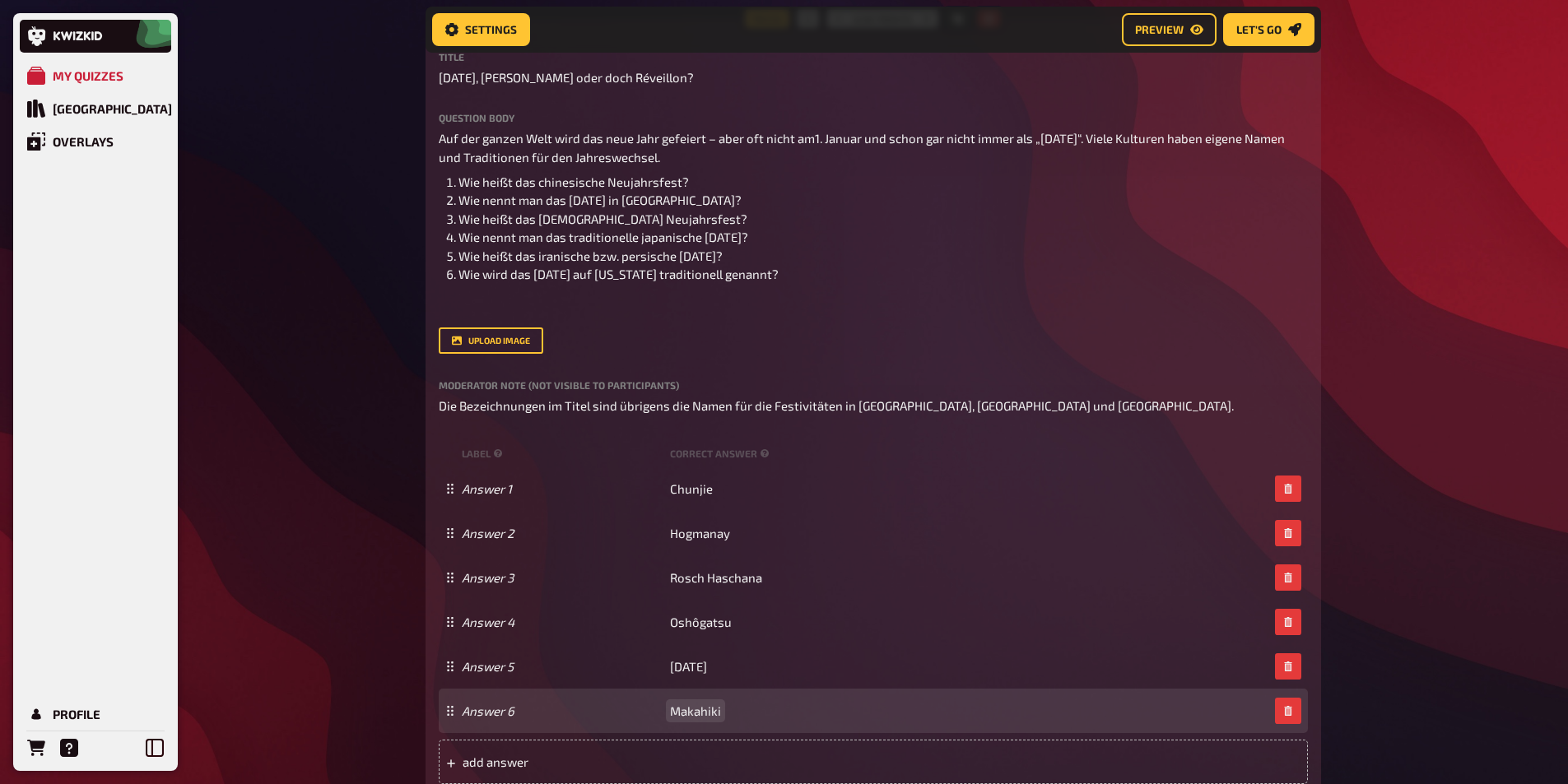
click at [698, 715] on span "Makahiki" at bounding box center [696, 711] width 51 height 15
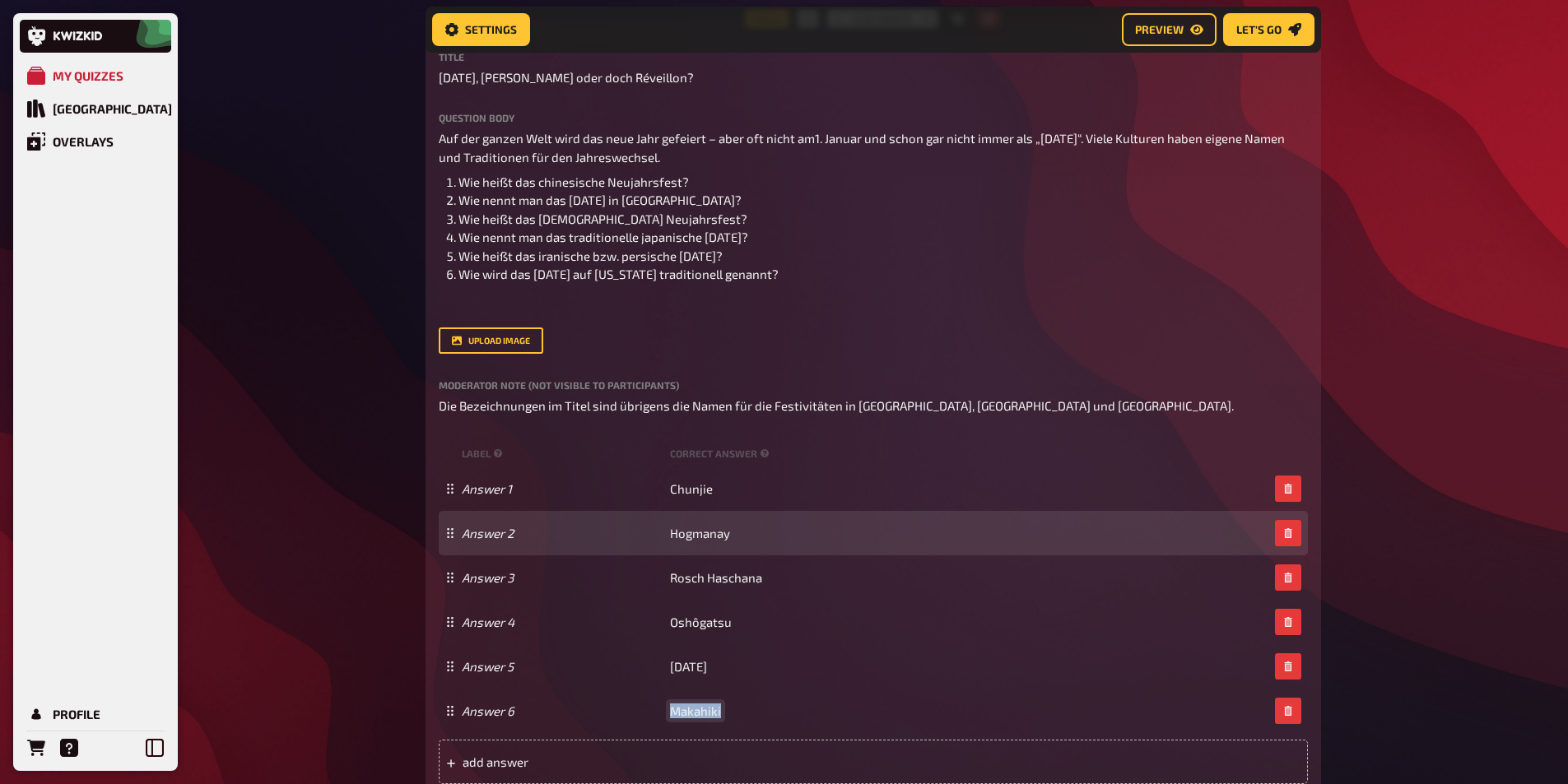
copy span "Makahiki"
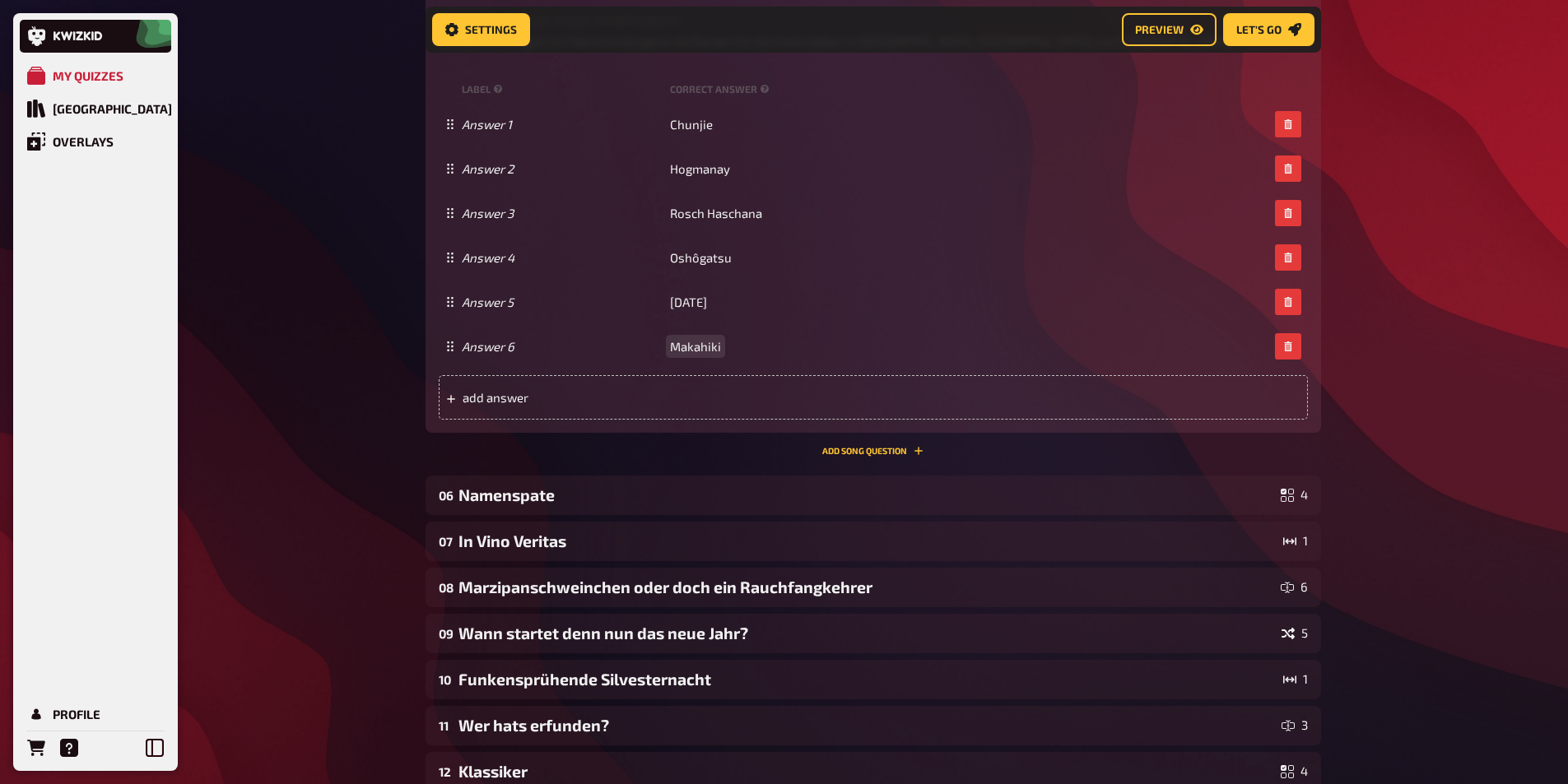
scroll to position [3223, 0]
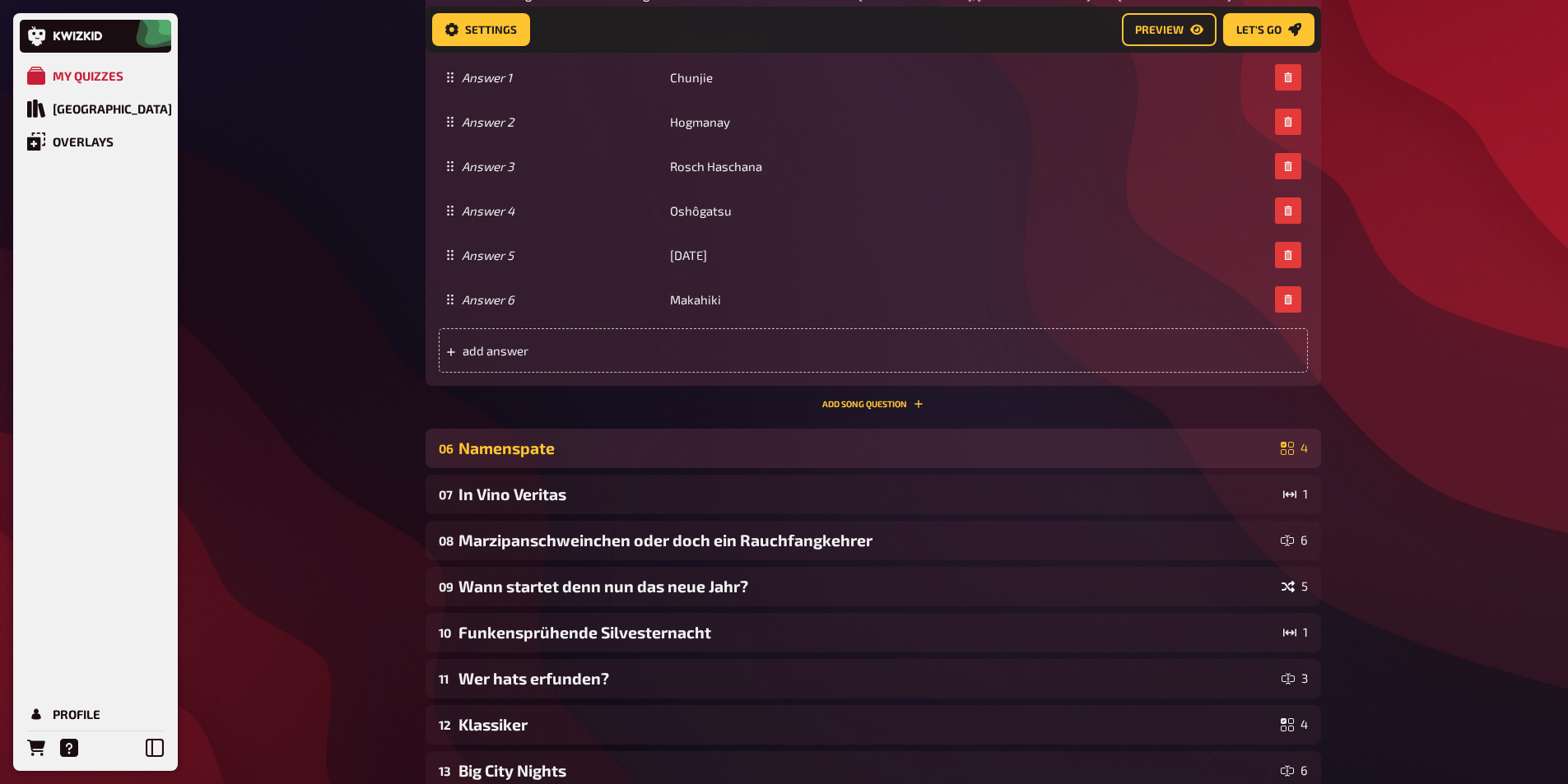
click at [530, 449] on div "Namenspate" at bounding box center [866, 448] width 816 height 19
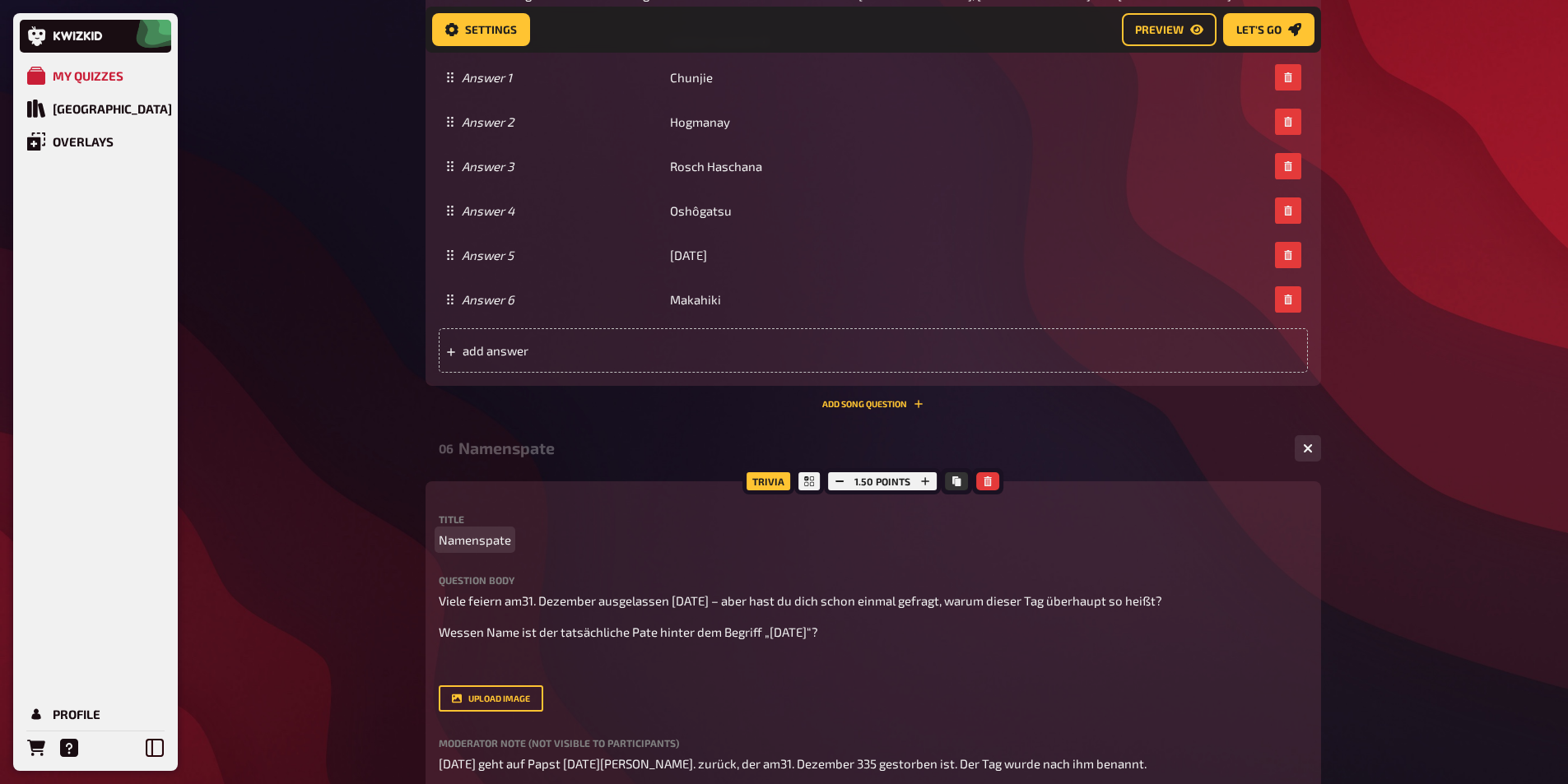
click at [504, 534] on span "Namenspate" at bounding box center [475, 539] width 72 height 19
copy span "Namenspate"
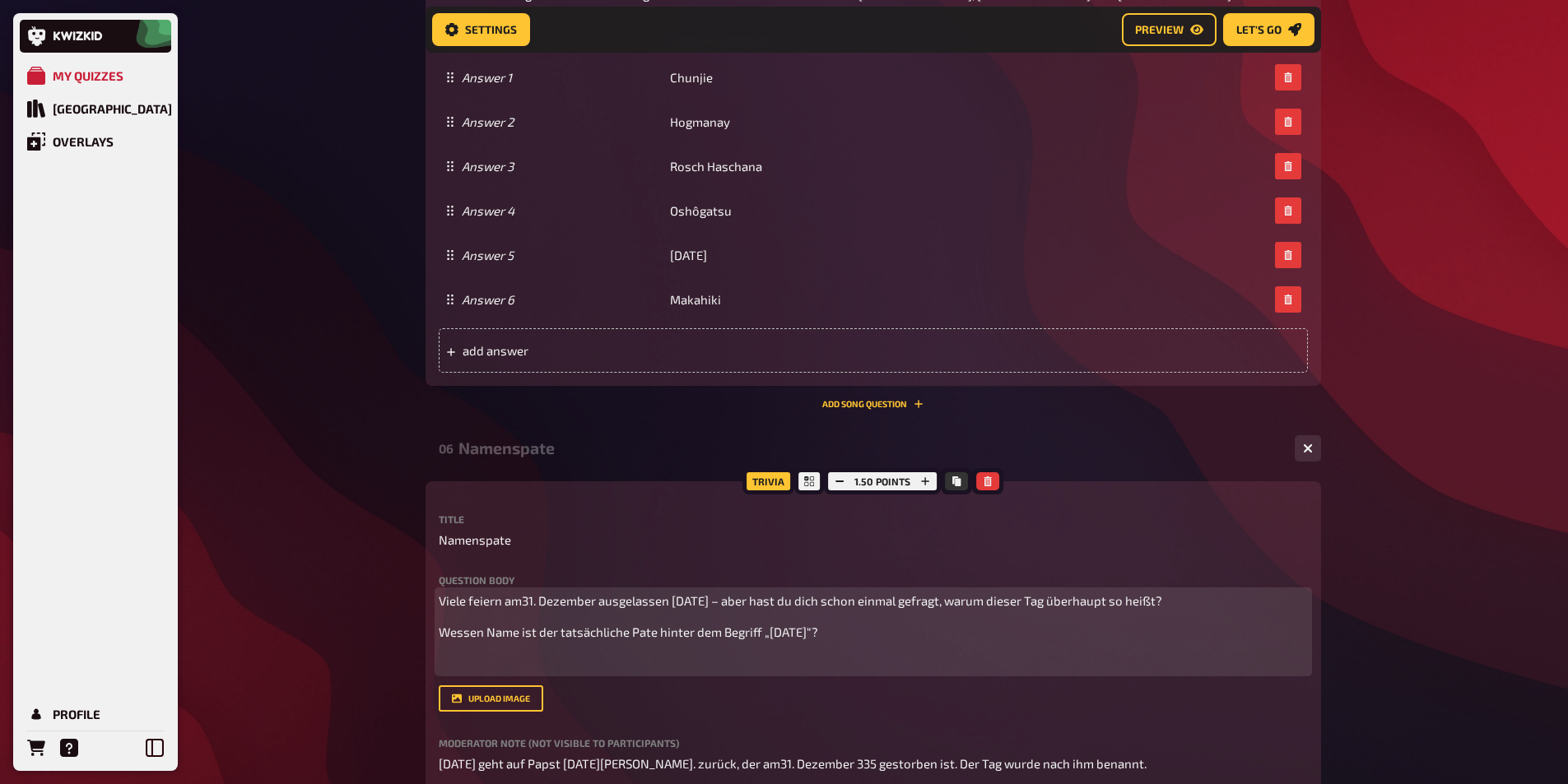
click at [517, 600] on span "Viele feiern am31. Dezember ausgelassen Silvester – aber hast du dich schon ein…" at bounding box center [800, 600] width 723 height 15
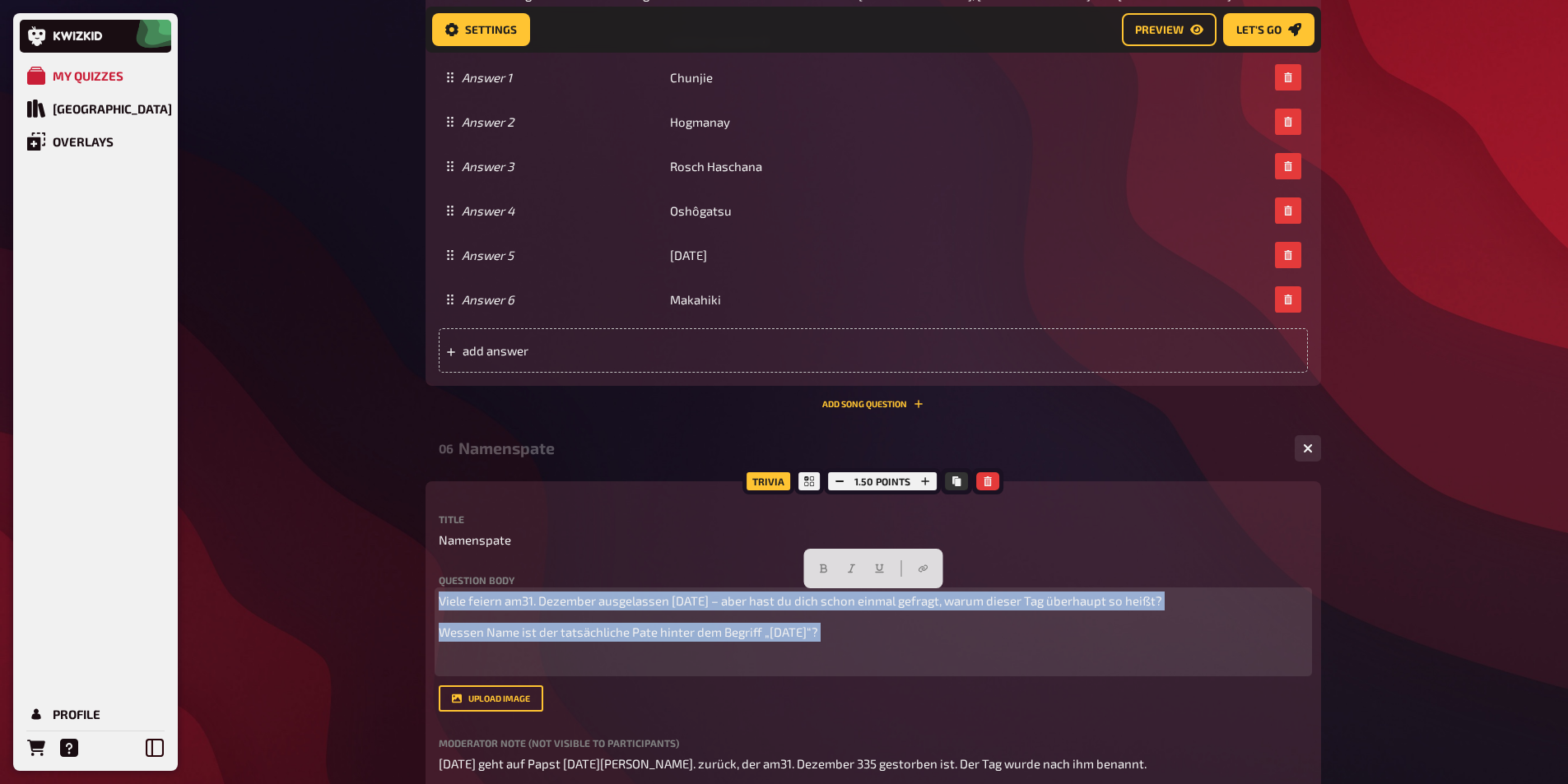
copy div "Viele feiern am31. Dezember ausgelassen Silvester – aber hast du dich schon ein…"
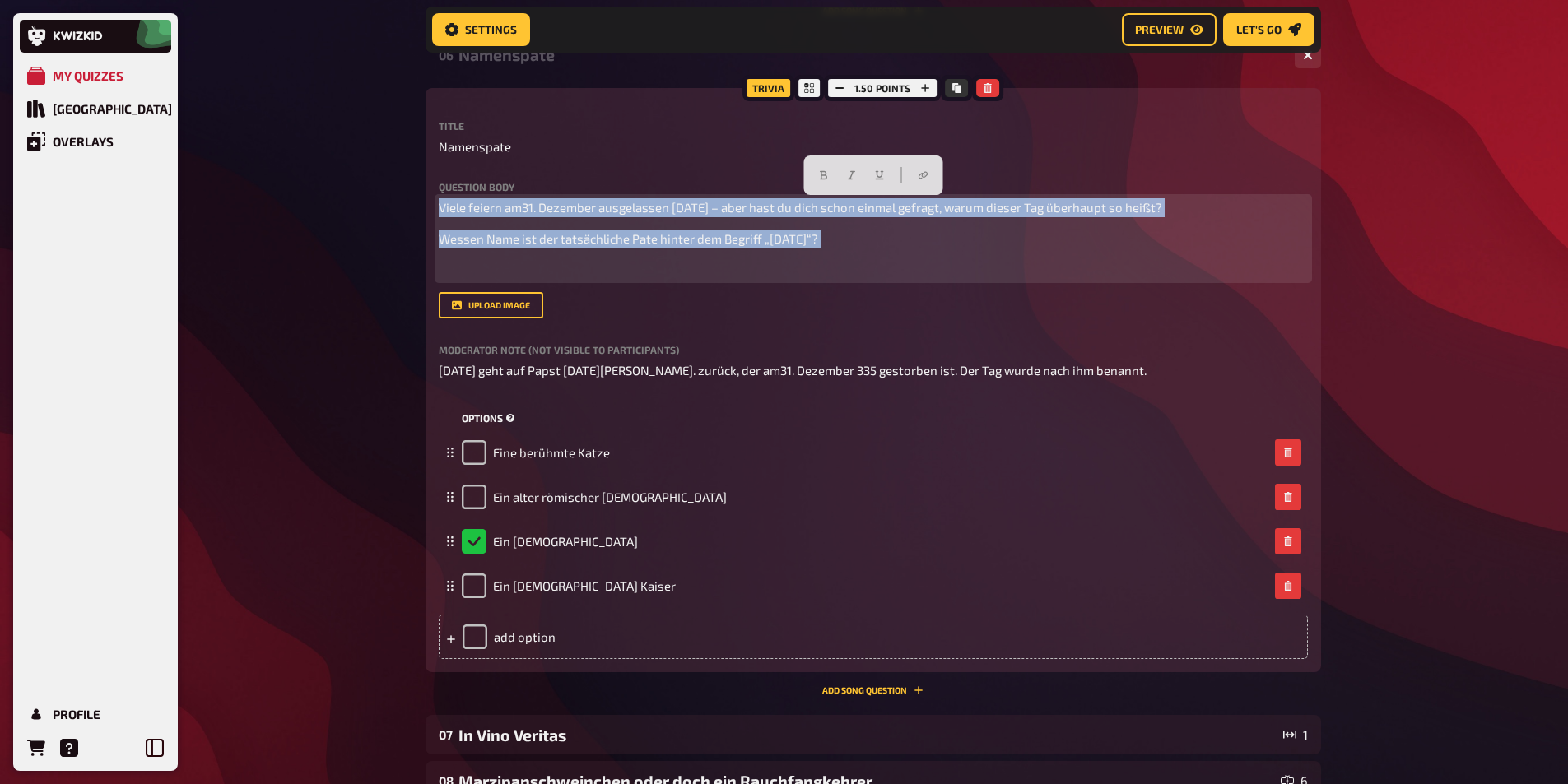
scroll to position [3634, 0]
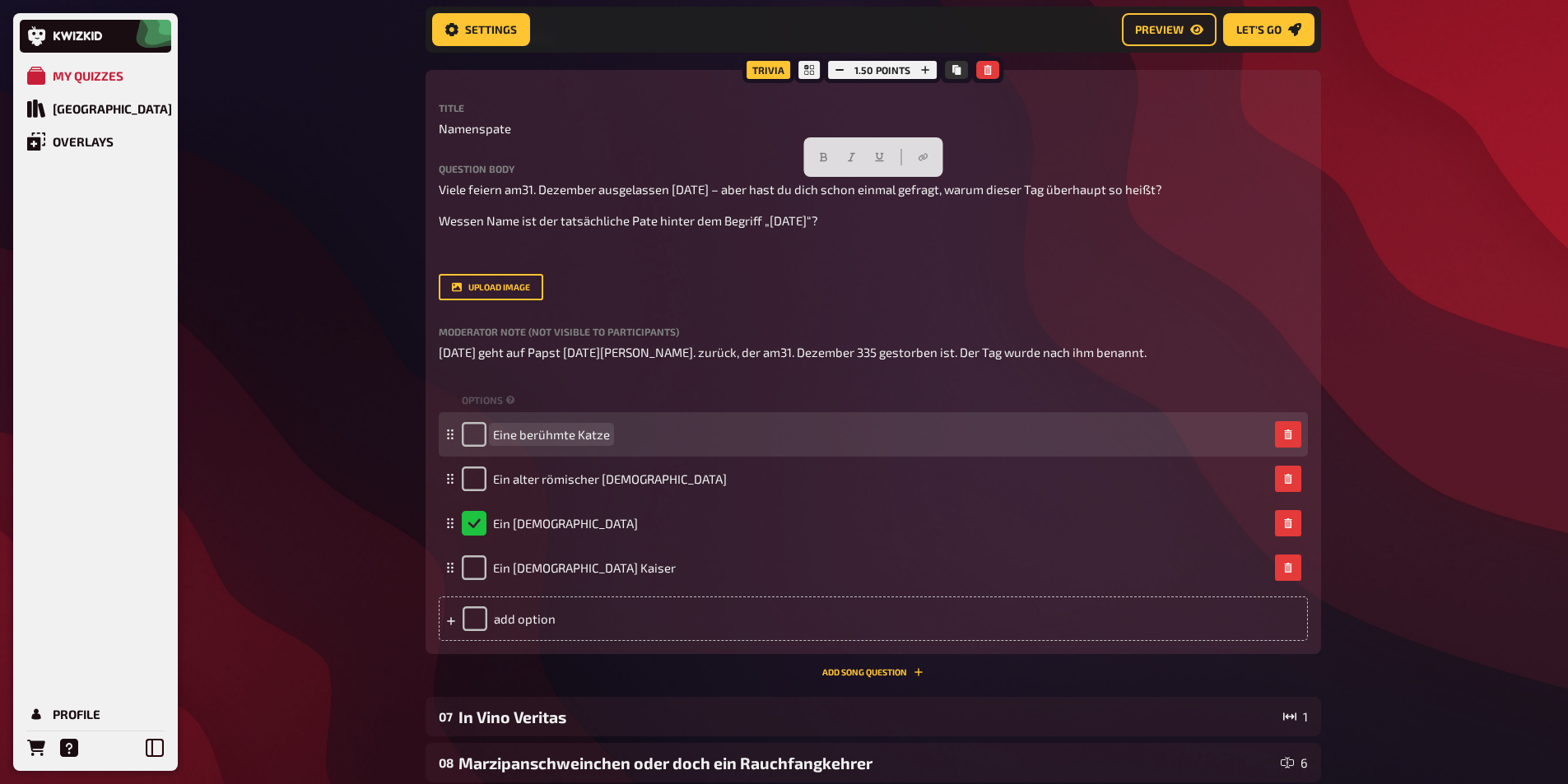
click at [564, 428] on span "Eine berühmte Katze" at bounding box center [551, 434] width 117 height 15
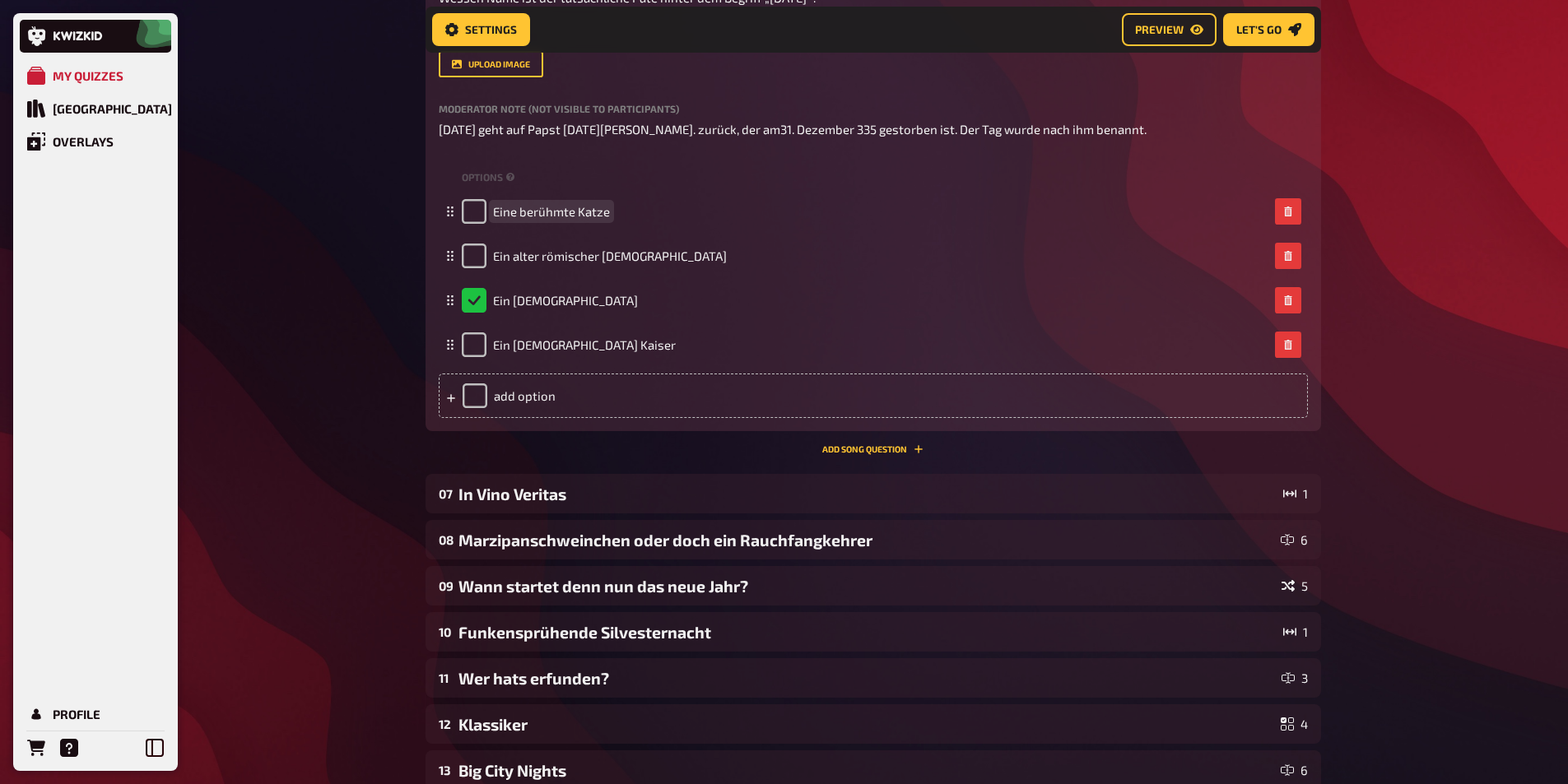
scroll to position [3716, 0]
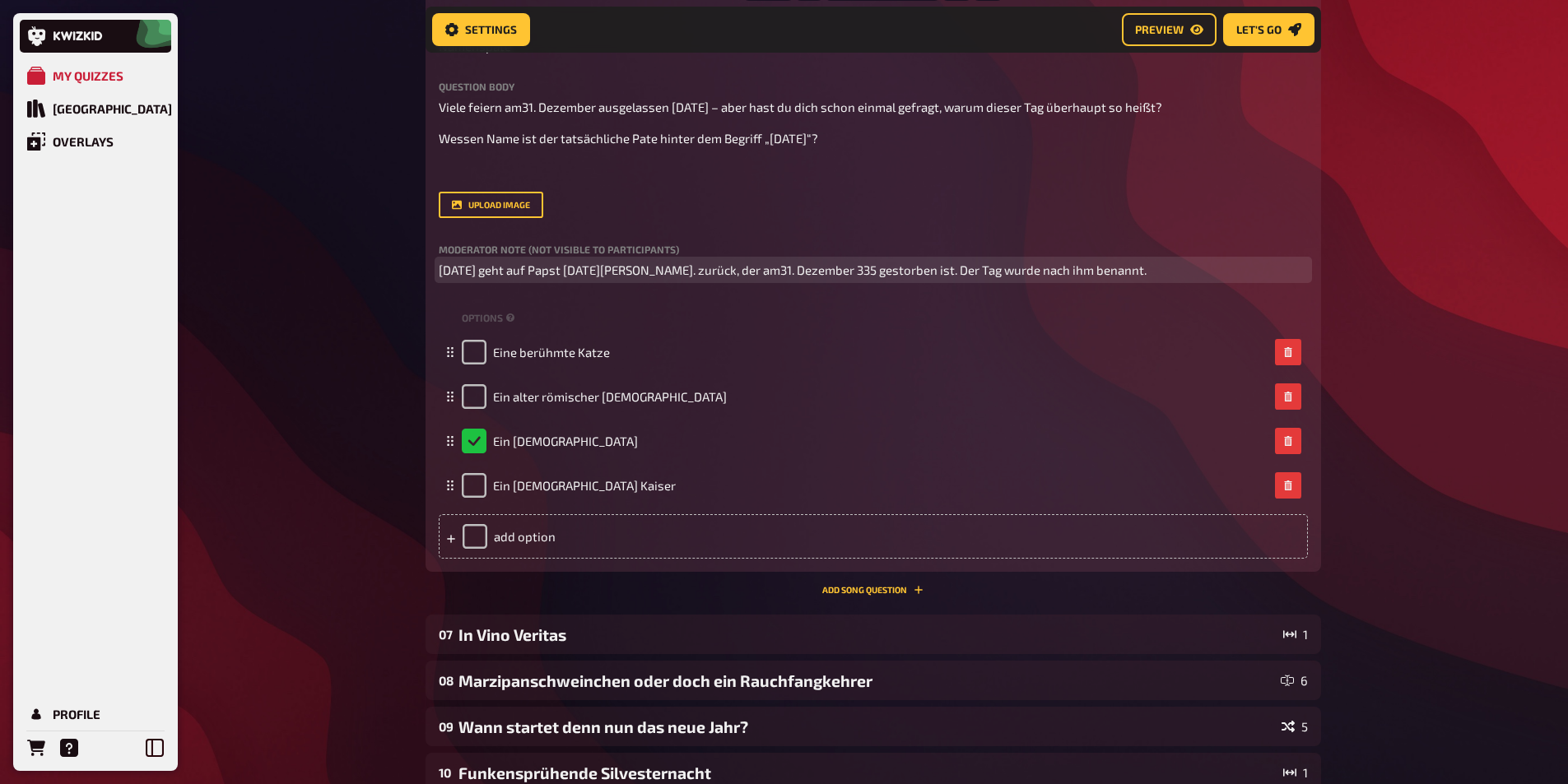
click at [836, 274] on span "Silvester geht auf Papst Silvester I. zurück, der am31. Dezember 335 gestorben …" at bounding box center [793, 269] width 708 height 15
